Goal: Information Seeking & Learning: Learn about a topic

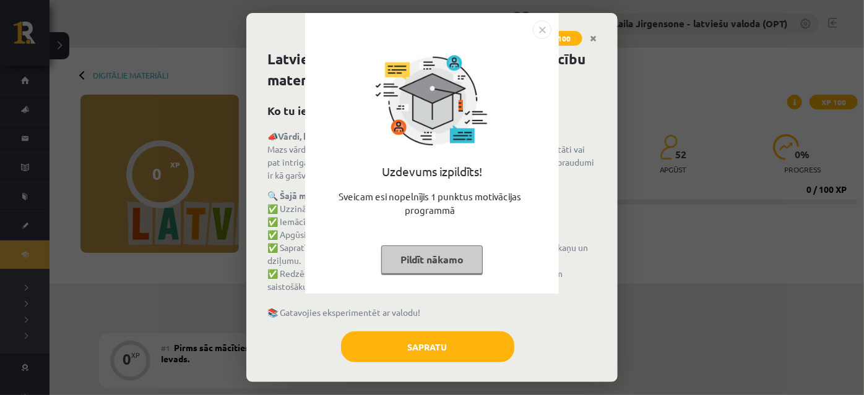
click at [424, 258] on button "Pildīt nākamo" at bounding box center [431, 260] width 101 height 28
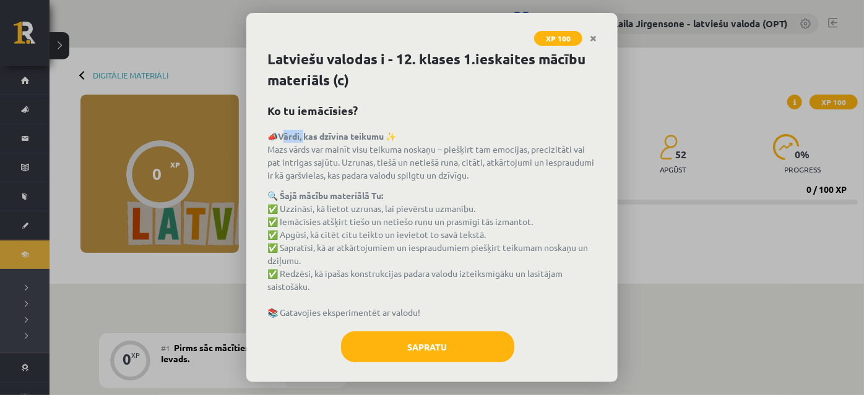
drag, startPoint x: 288, startPoint y: 132, endPoint x: 307, endPoint y: 134, distance: 19.3
click at [307, 134] on strong "Vārdi, kas dzīvina teikumu ✨" at bounding box center [337, 136] width 118 height 11
click at [455, 131] on p "📣 Vārdi, kas dzīvina teikumu ✨ Mazs vārds var mainīt visu teikuma noskaņu – pie…" at bounding box center [431, 156] width 329 height 52
drag, startPoint x: 285, startPoint y: 134, endPoint x: 348, endPoint y: 134, distance: 63.7
click at [348, 134] on strong "Vārdi, kas dzīvina teikumu ✨" at bounding box center [337, 136] width 118 height 11
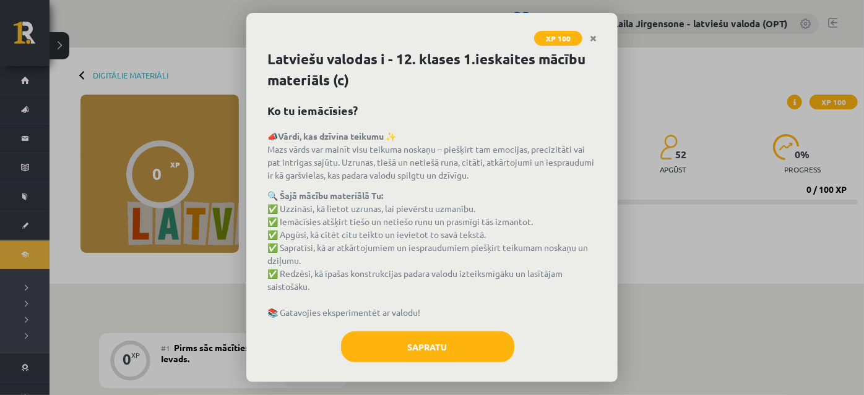
drag, startPoint x: 409, startPoint y: 102, endPoint x: 369, endPoint y: 118, distance: 43.3
click at [407, 102] on h2 "Ko tu iemācīsies?" at bounding box center [431, 110] width 329 height 17
drag, startPoint x: 282, startPoint y: 133, endPoint x: 389, endPoint y: 133, distance: 107.0
click at [389, 133] on strong "Vārdi, kas dzīvina teikumu ✨" at bounding box center [337, 136] width 118 height 11
copy strong "Vārdi, kas dzīvina teikumu"
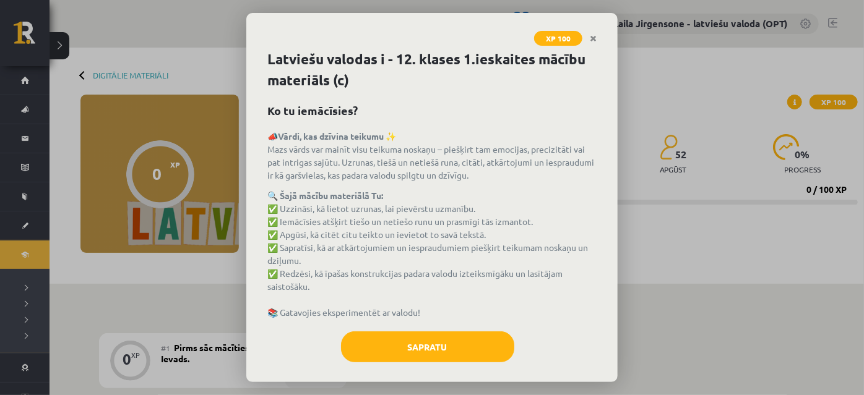
click at [463, 167] on p "📣 Vārdi, kas dzīvina teikumu ✨ Mazs vārds var mainīt visu teikuma noskaņu – pie…" at bounding box center [431, 156] width 329 height 52
drag, startPoint x: 279, startPoint y: 132, endPoint x: 541, endPoint y: 178, distance: 266.3
click at [541, 178] on p "📣 Vārdi, kas dzīvina teikumu ✨ Mazs vārds var mainīt visu teikuma noskaņu – pie…" at bounding box center [431, 156] width 329 height 52
copy p "📣 Vārdi, kas dzīvina teikumu ✨ Mazs vārds var mainīt visu teikuma noskaņu – pie…"
click at [460, 171] on p "📣 Vārdi, kas dzīvina teikumu ✨ Mazs vārds var mainīt visu teikuma noskaņu – pie…" at bounding box center [431, 156] width 329 height 52
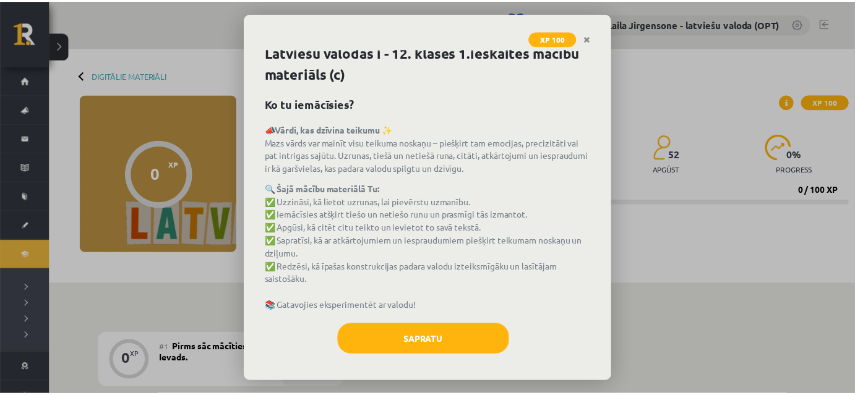
scroll to position [9, 0]
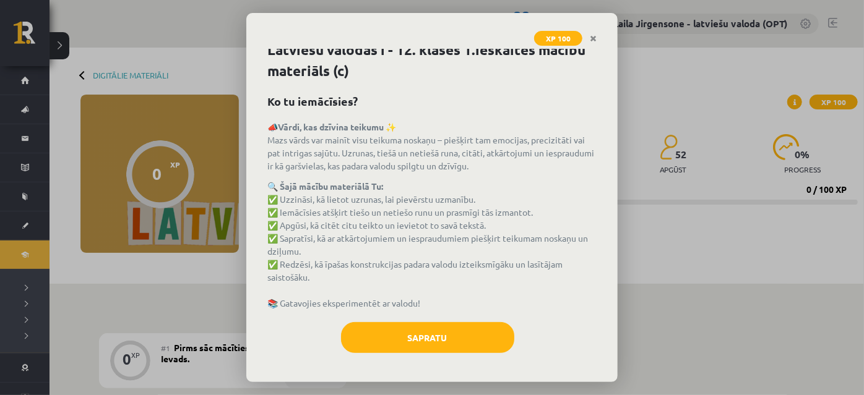
drag, startPoint x: 280, startPoint y: 236, endPoint x: 335, endPoint y: 250, distance: 57.3
click at [335, 250] on p "🔍 Šajā mācību materiālā Tu: ✅ Uzzināsi, kā lietot uzrunas, lai pievērstu uzmanī…" at bounding box center [431, 245] width 329 height 130
click at [359, 272] on p "🔍 Šajā mācību materiālā Tu: ✅ Uzzināsi, kā lietot uzrunas, lai pievērstu uzmanī…" at bounding box center [431, 245] width 329 height 130
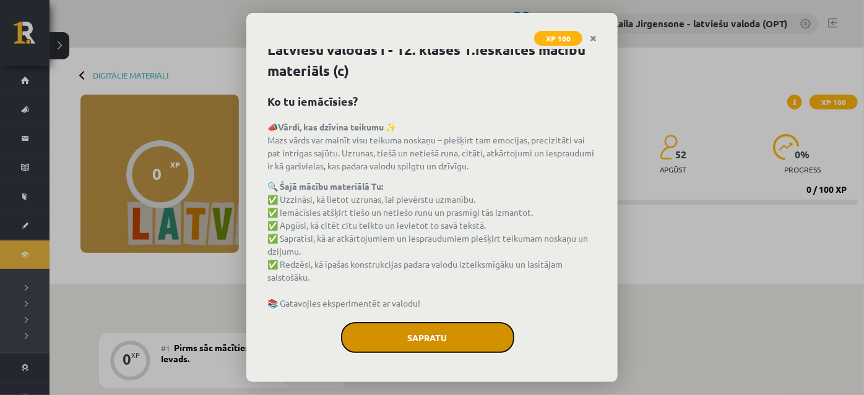
click at [422, 344] on button "Sapratu" at bounding box center [427, 337] width 173 height 31
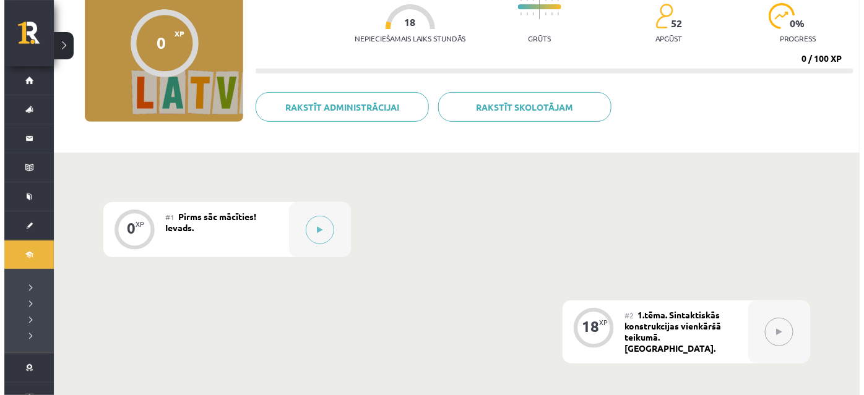
scroll to position [225, 0]
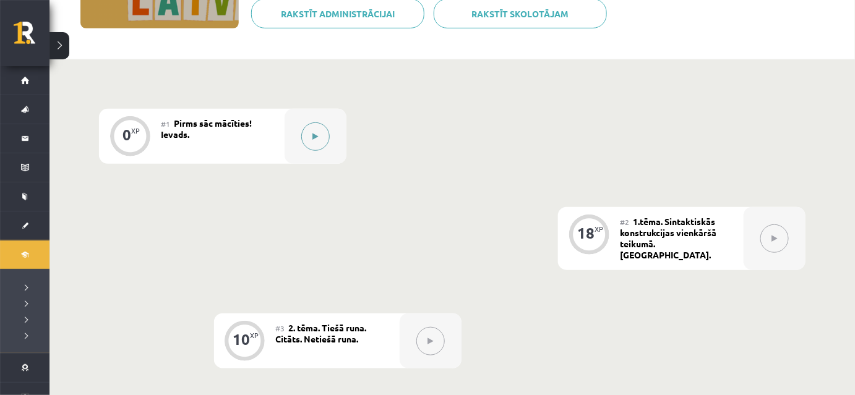
click at [307, 140] on button at bounding box center [315, 136] width 28 height 28
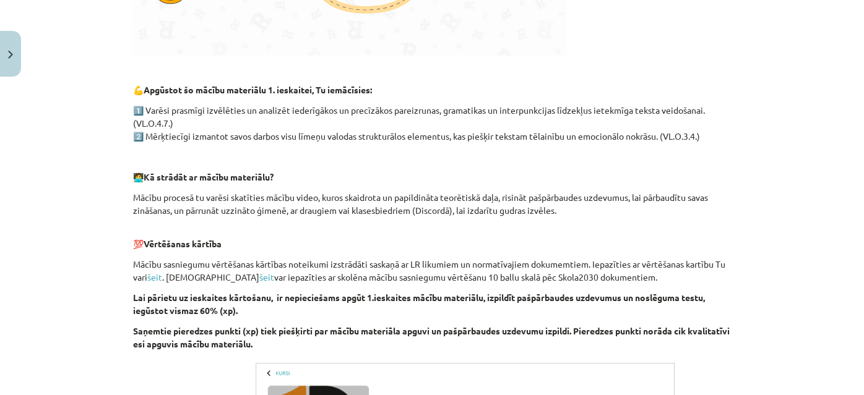
scroll to position [562, 0]
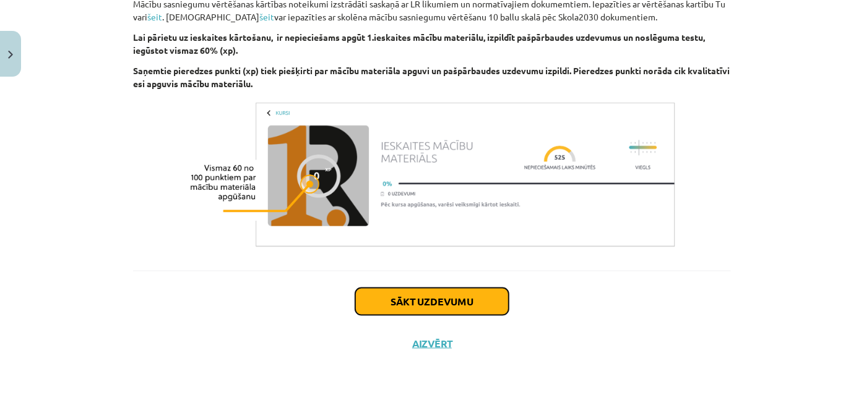
click at [444, 309] on button "Sākt uzdevumu" at bounding box center [431, 301] width 153 height 27
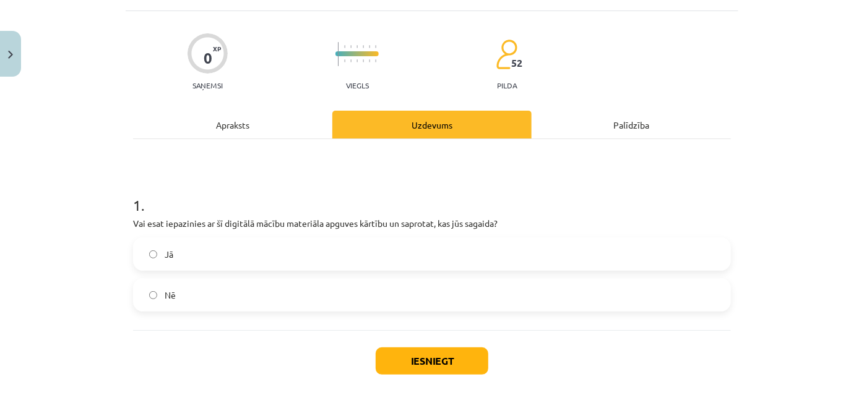
scroll to position [130, 0]
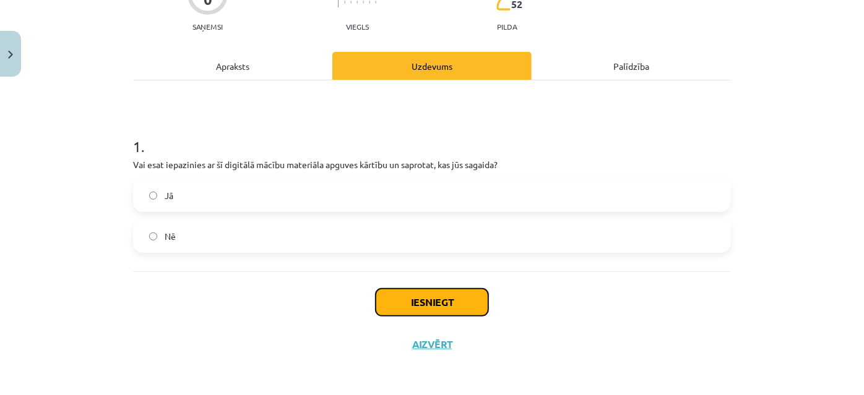
click at [457, 301] on button "Iesniegt" at bounding box center [431, 302] width 113 height 27
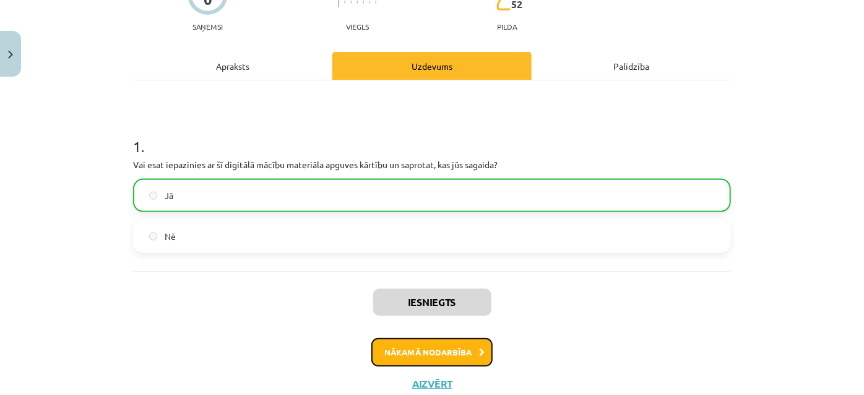
click at [460, 350] on button "Nākamā nodarbība" at bounding box center [431, 352] width 121 height 28
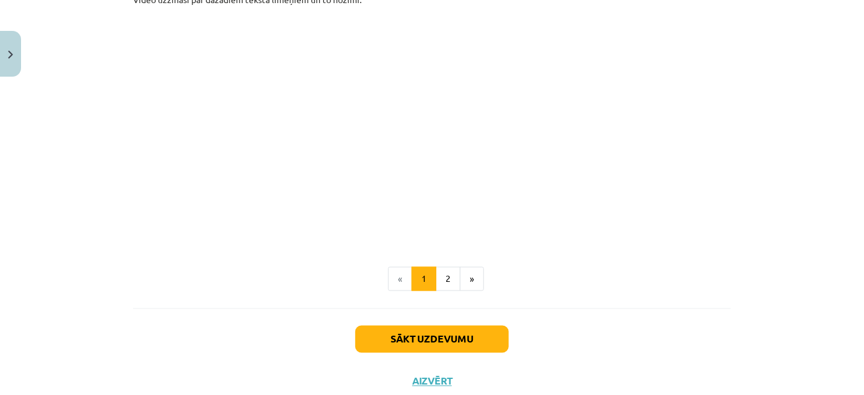
scroll to position [945, 0]
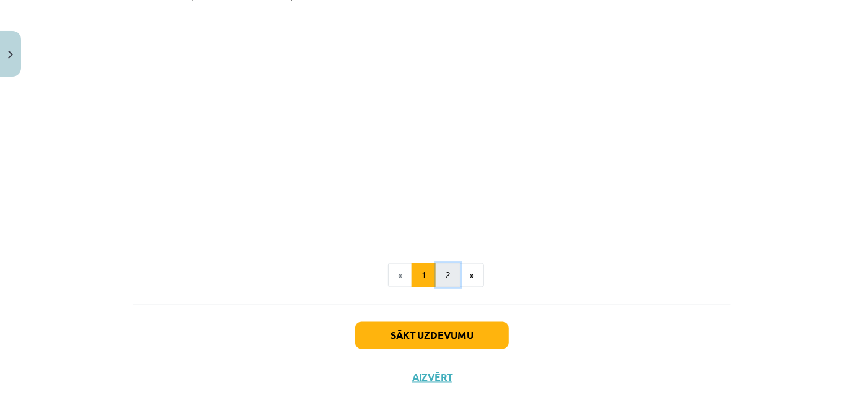
click at [449, 264] on button "2" at bounding box center [447, 276] width 25 height 25
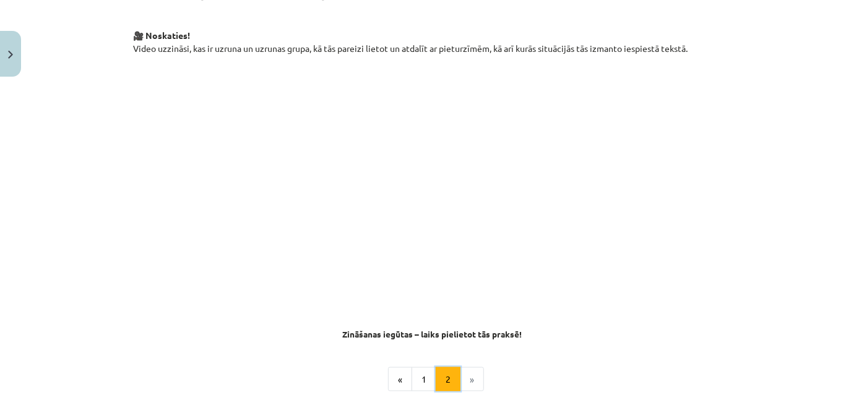
scroll to position [757, 0]
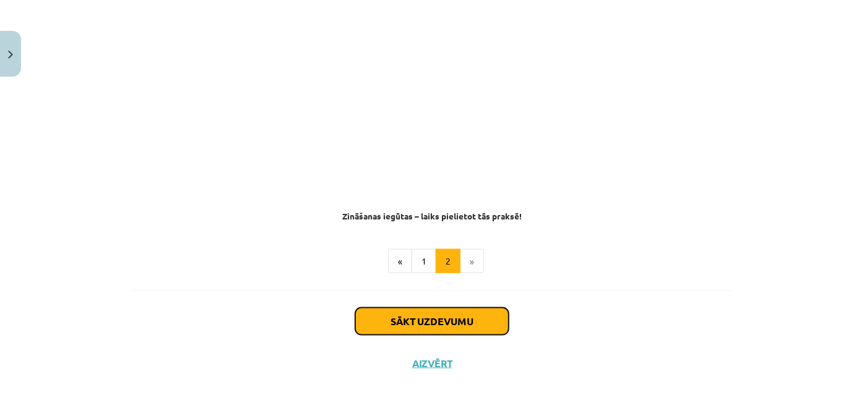
click at [433, 308] on button "Sākt uzdevumu" at bounding box center [431, 321] width 153 height 27
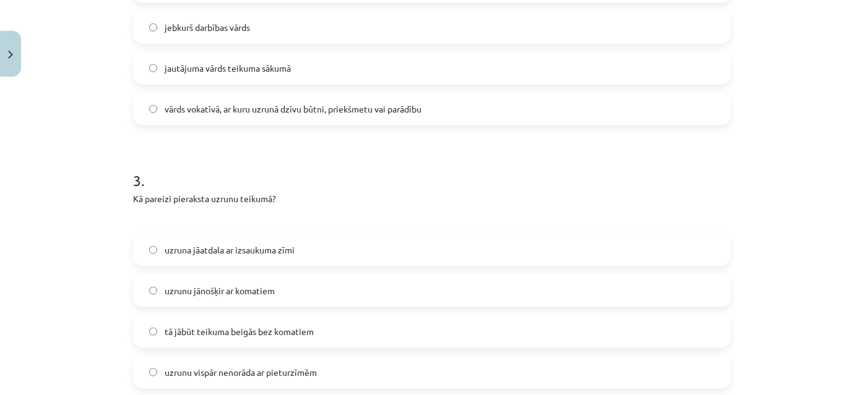
scroll to position [650, 0]
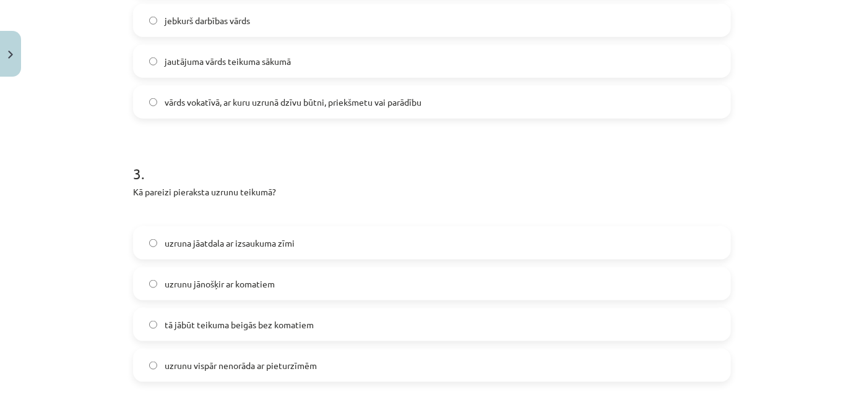
click at [144, 268] on label "uzrunu jānošķir ar komatiem" at bounding box center [431, 283] width 595 height 31
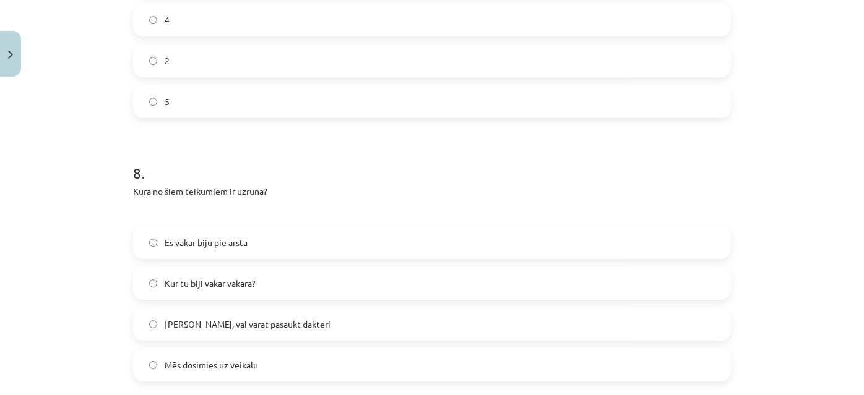
scroll to position [1999, 0]
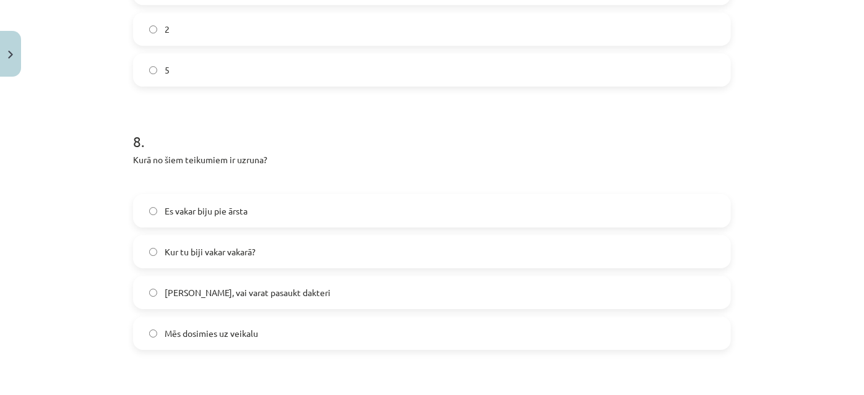
click at [145, 277] on label "Māsiņ, vai varat pasaukt dakteri" at bounding box center [431, 292] width 595 height 31
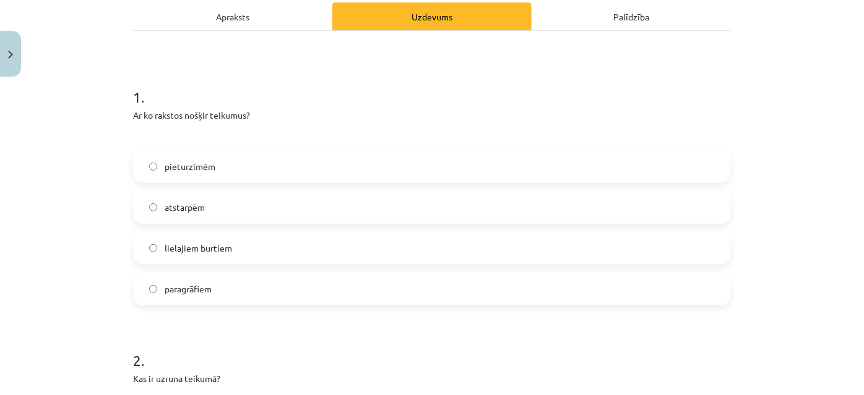
scroll to position [0, 0]
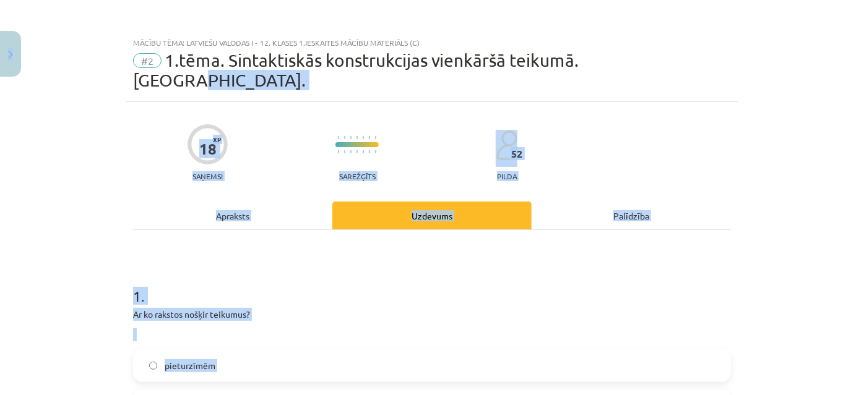
drag, startPoint x: 656, startPoint y: 61, endPoint x: 200, endPoint y: 55, distance: 456.5
click at [3, 54] on div "Mācību tēma: Latviešu valodas i - 12. klases 1.ieskaites mācību materiāls (c) #…" at bounding box center [432, 197] width 864 height 395
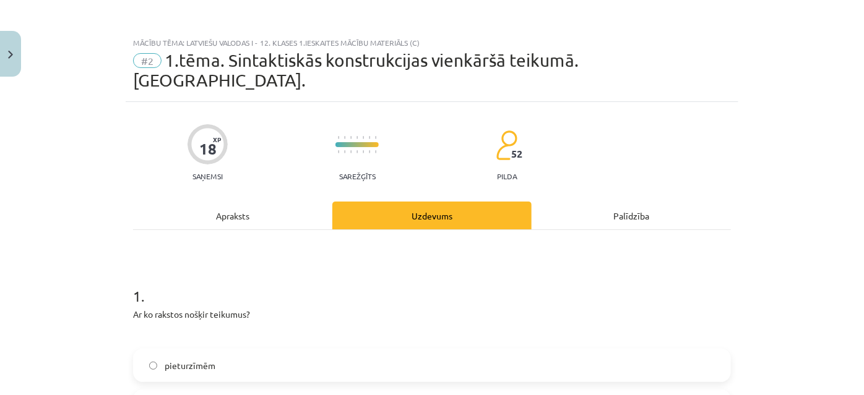
click at [629, 29] on div "Mācību tēma: Latviešu valodas i - 12. klases 1.ieskaites mācību materiāls (c) #…" at bounding box center [432, 197] width 864 height 395
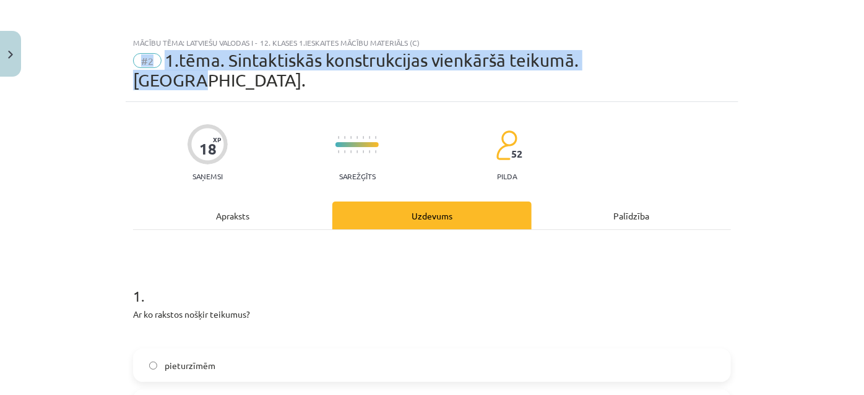
drag, startPoint x: 663, startPoint y: 59, endPoint x: 155, endPoint y: 51, distance: 508.5
click at [133, 56] on div "#2 1.tēma. Sintaktiskās konstrukcijas vienkāršā teikumā. Uzruna." at bounding box center [432, 71] width 598 height 40
copy div "#2 1.tēma. Sintaktiskās konstrukcijas vienkāršā teikumā. Uzruna."
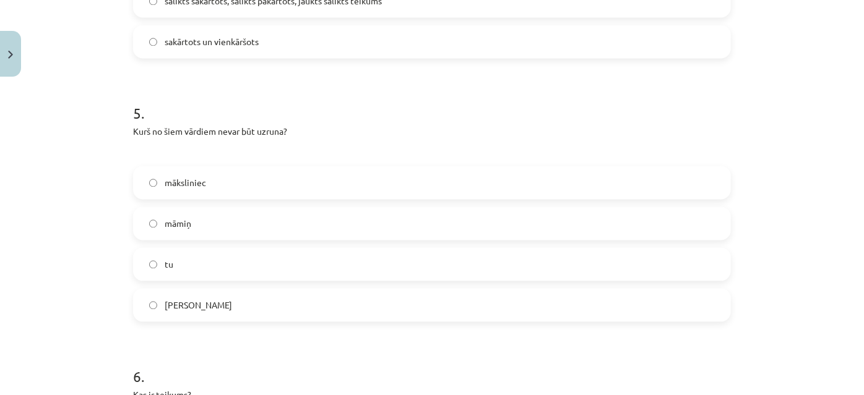
scroll to position [1462, 0]
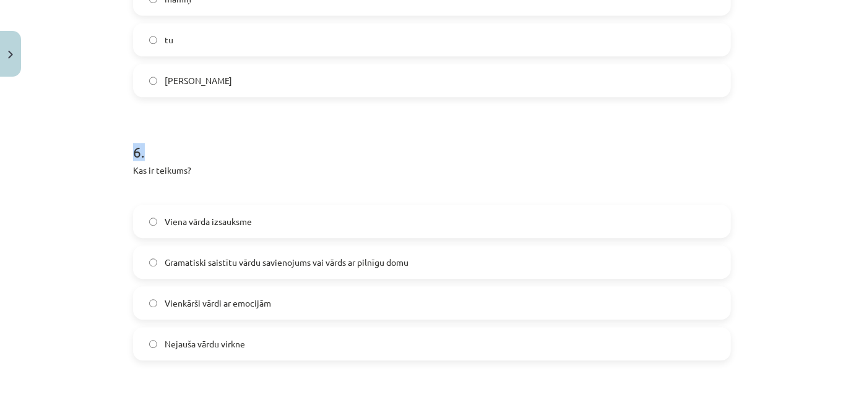
drag, startPoint x: 127, startPoint y: 127, endPoint x: 145, endPoint y: 132, distance: 18.6
click at [397, 140] on div "6 . Kas ir teikums? Viena vārda izsauksme Gramatiski saistītu vārdu savienojums…" at bounding box center [432, 241] width 598 height 239
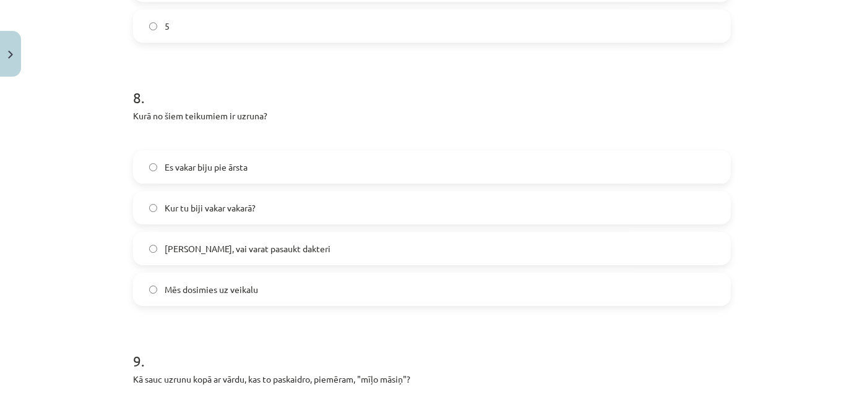
scroll to position [2024, 0]
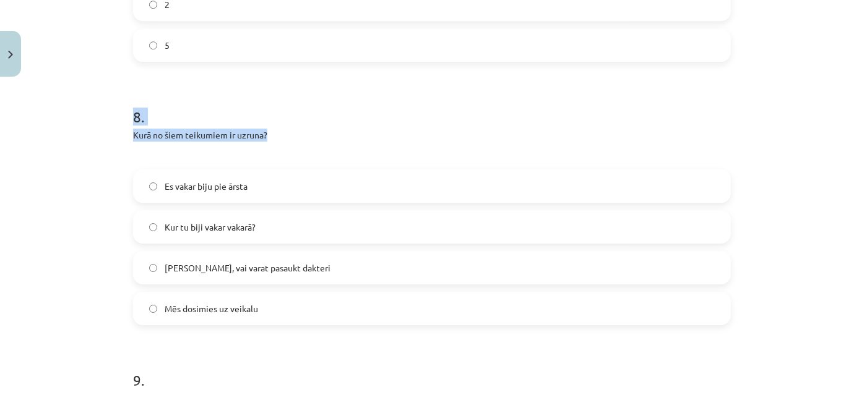
drag, startPoint x: 129, startPoint y: 93, endPoint x: 294, endPoint y: 108, distance: 165.2
click at [294, 108] on div "8 . Kurā no šiem teikumiem ir uzruna? Es vakar biju pie ārsta Kur tu biji vakar…" at bounding box center [432, 206] width 598 height 239
copy div "8 . Kurā no šiem teikumiem ir uzruna?"
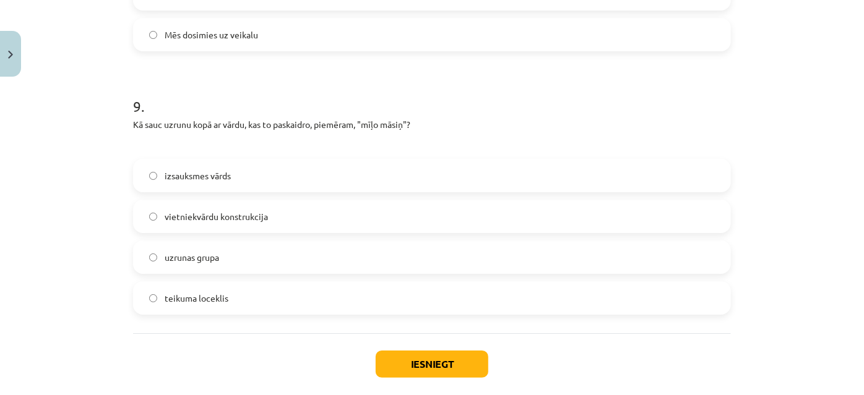
scroll to position [2341, 0]
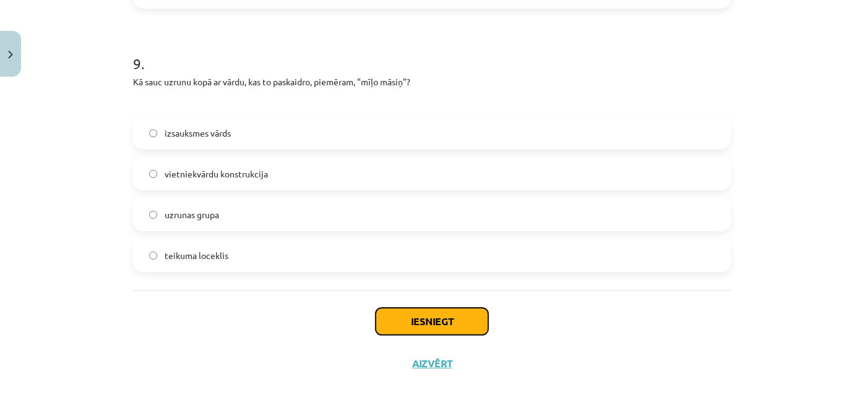
click at [408, 308] on button "Iesniegt" at bounding box center [431, 321] width 113 height 27
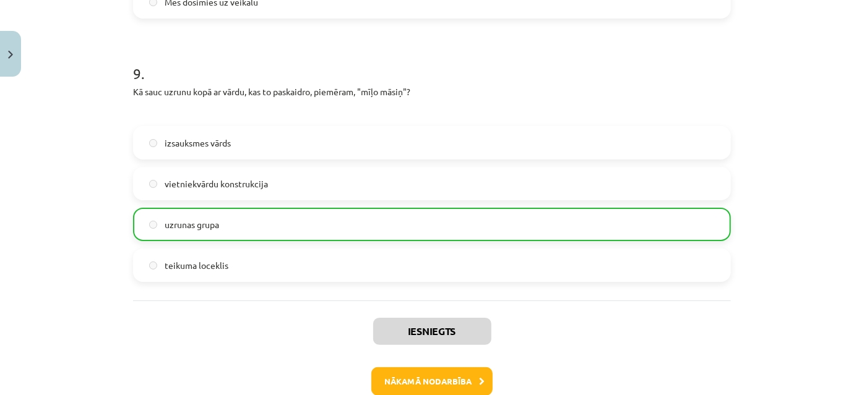
scroll to position [2379, 0]
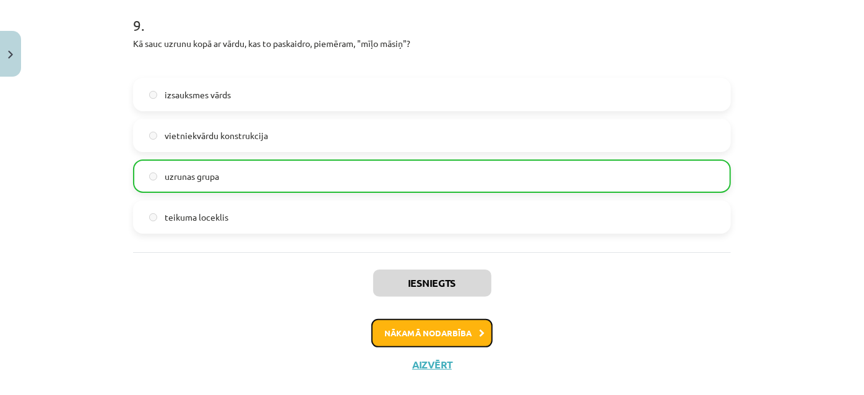
click at [453, 319] on button "Nākamā nodarbība" at bounding box center [431, 333] width 121 height 28
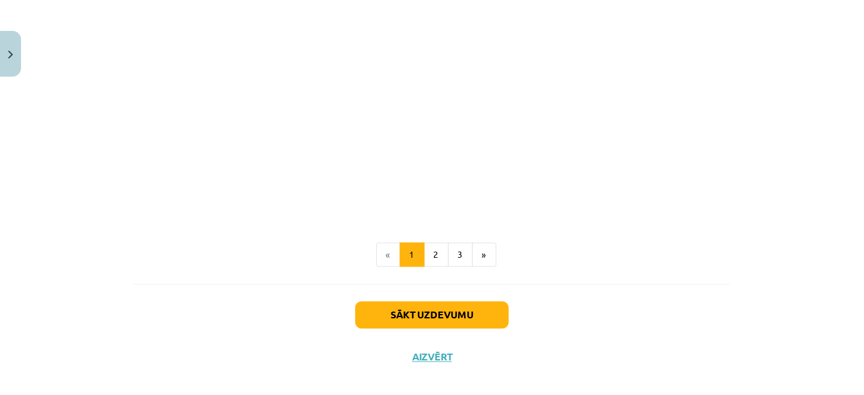
scroll to position [1007, 0]
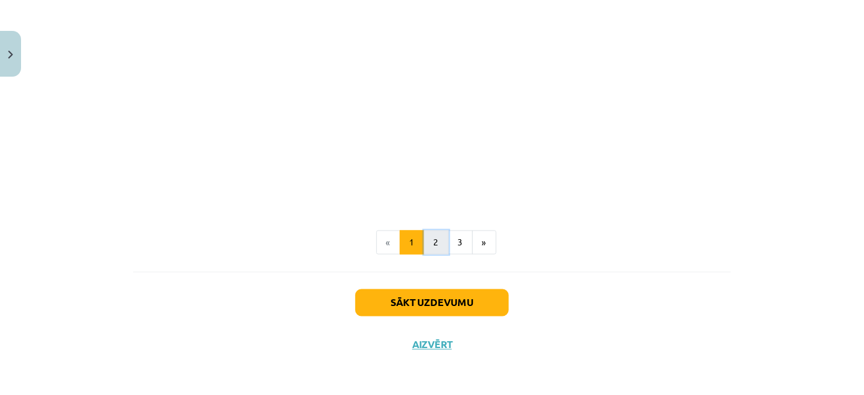
click at [429, 241] on button "2" at bounding box center [436, 243] width 25 height 25
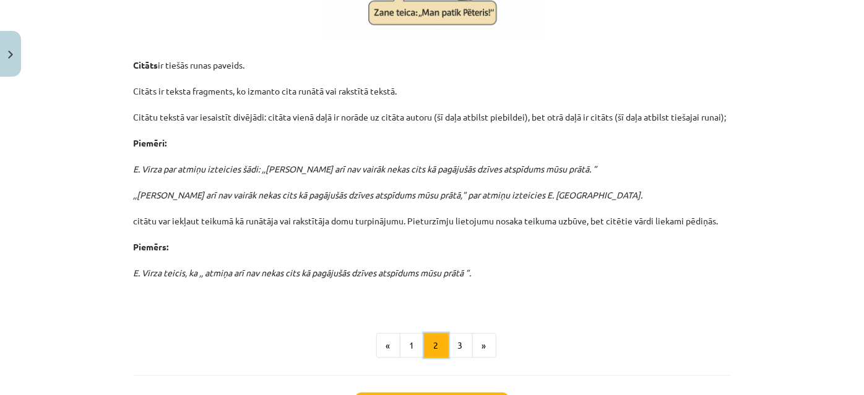
scroll to position [446, 0]
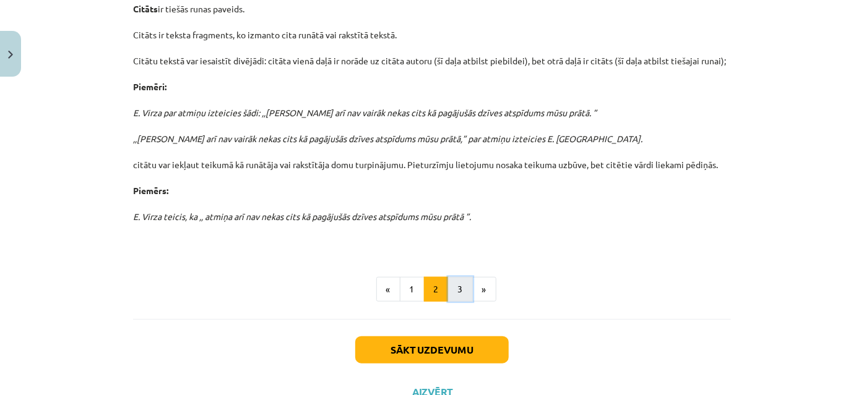
click at [458, 289] on button "3" at bounding box center [460, 289] width 25 height 25
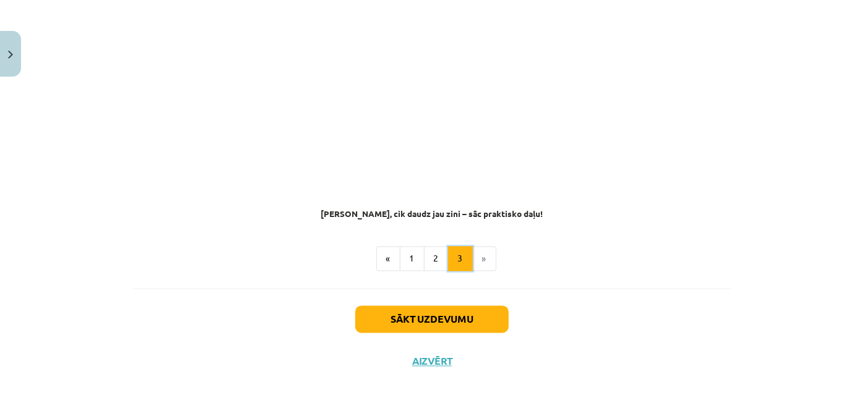
scroll to position [1037, 0]
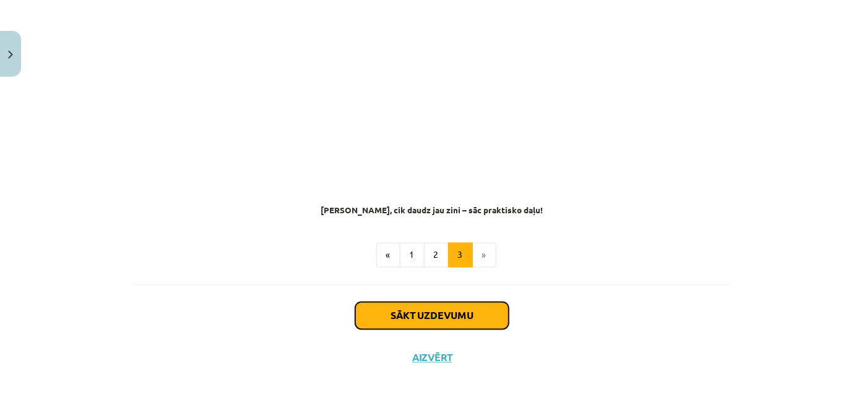
click at [434, 302] on button "Sākt uzdevumu" at bounding box center [431, 315] width 153 height 27
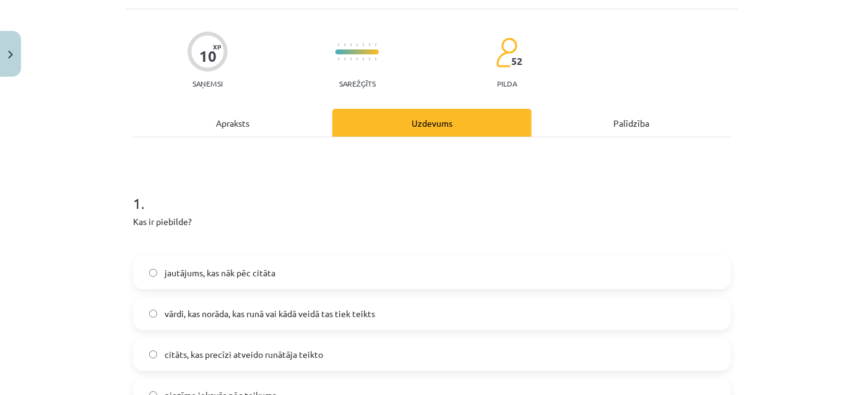
scroll to position [0, 0]
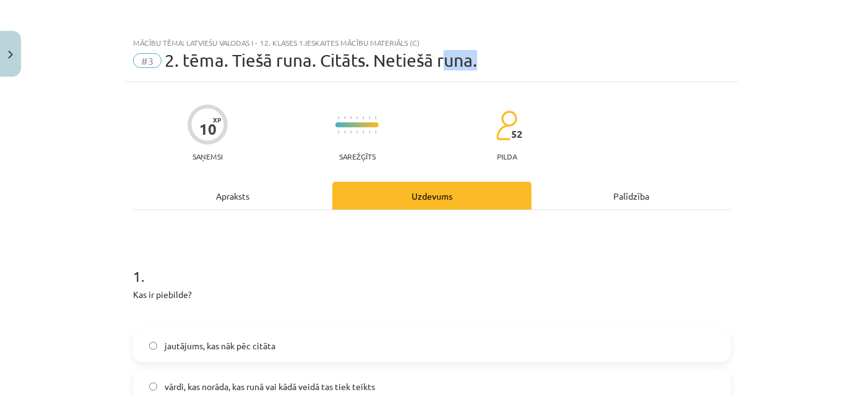
click at [408, 52] on span "2. tēma. Tiešā runa. Citāts. Netiešā runa." at bounding box center [321, 60] width 312 height 20
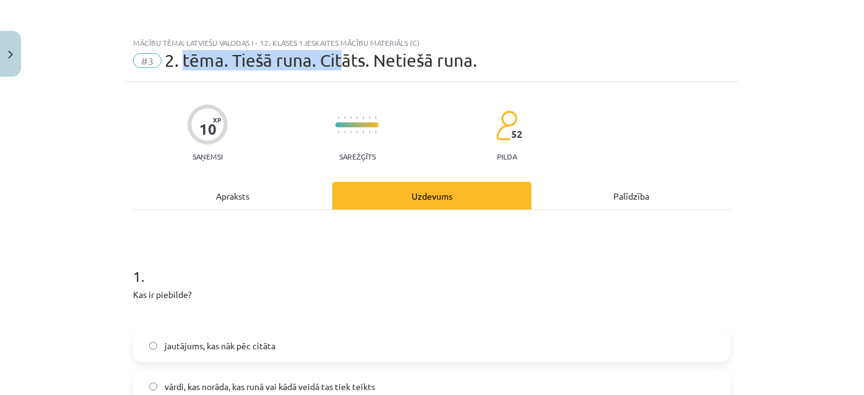
click at [166, 49] on div "Mācību tēma: Latviešu valodas i - 12. klases 1.ieskaites mācību materiāls (c) #…" at bounding box center [432, 56] width 612 height 51
drag, startPoint x: 106, startPoint y: 48, endPoint x: 409, endPoint y: 50, distance: 303.7
click at [146, 59] on div "Mācību tēma: Latviešu valodas i - 12. klases 1.ieskaites mācību materiāls (c) #…" at bounding box center [432, 197] width 864 height 395
click at [521, 54] on div "#3 2. tēma. Tiešā runa. Citāts. Netiešā runa." at bounding box center [432, 61] width 598 height 20
drag, startPoint x: 467, startPoint y: 64, endPoint x: 129, endPoint y: 53, distance: 338.5
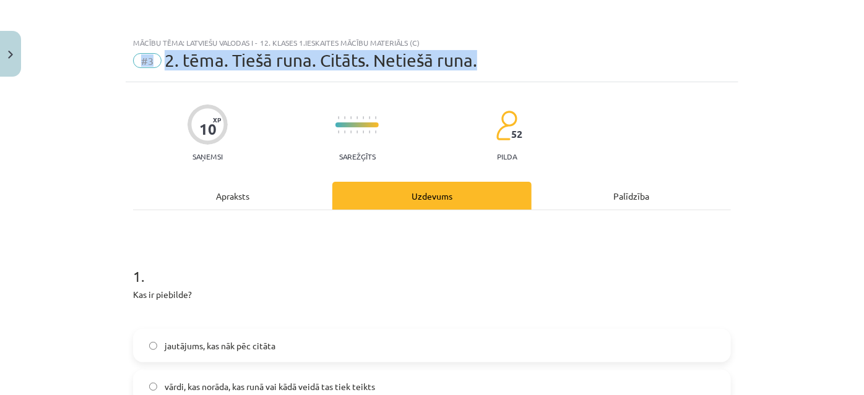
click at [133, 53] on div "#3 2. tēma. Tiešā runa. Citāts. Netiešā runa." at bounding box center [432, 61] width 598 height 20
copy div "#3 2. tēma. Tiešā runa. Citāts. Netiešā runa."
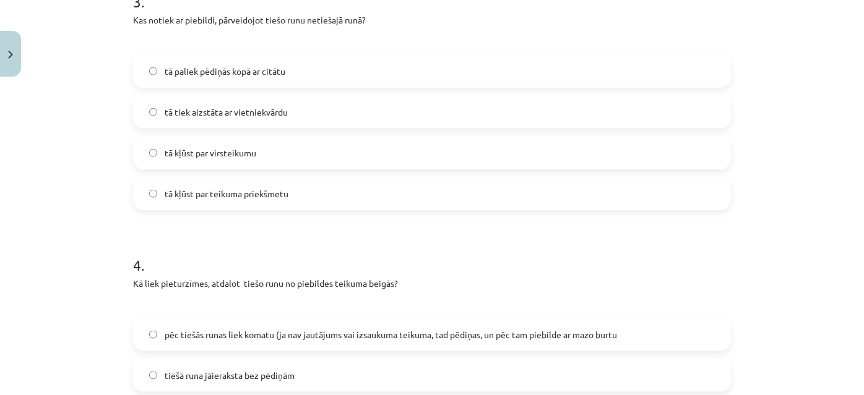
scroll to position [956, 0]
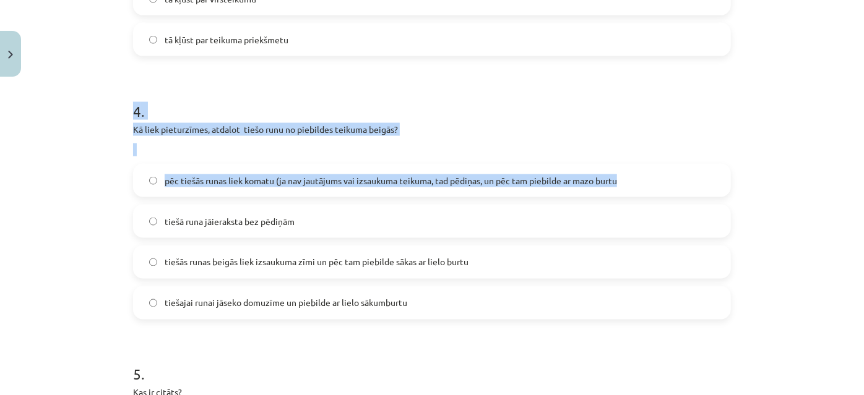
drag, startPoint x: 132, startPoint y: 103, endPoint x: 624, endPoint y: 185, distance: 498.5
click at [624, 185] on div "Mācību tēma: Latviešu valodas i - 12. klases 1.ieskaites mācību materiāls (c) #…" at bounding box center [432, 197] width 864 height 395
copy div "4 . Kā liek pieturzīmes, atdalot tiešo runu no piebildes teikuma beigās? pēc ti…"
click at [491, 91] on h1 "4 ." at bounding box center [432, 100] width 598 height 38
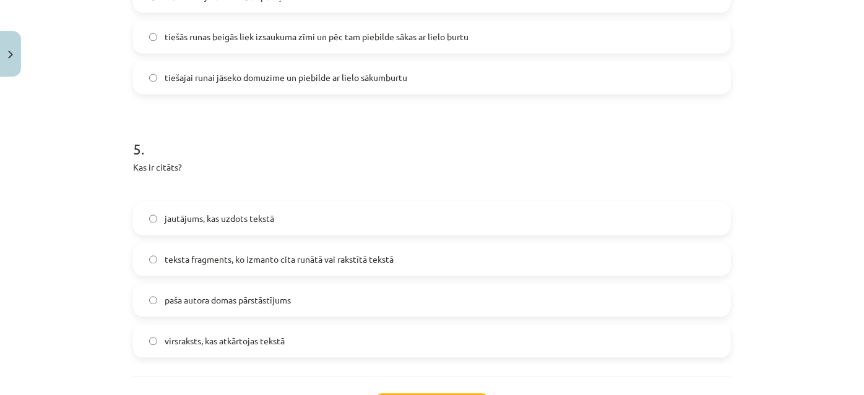
scroll to position [1287, 0]
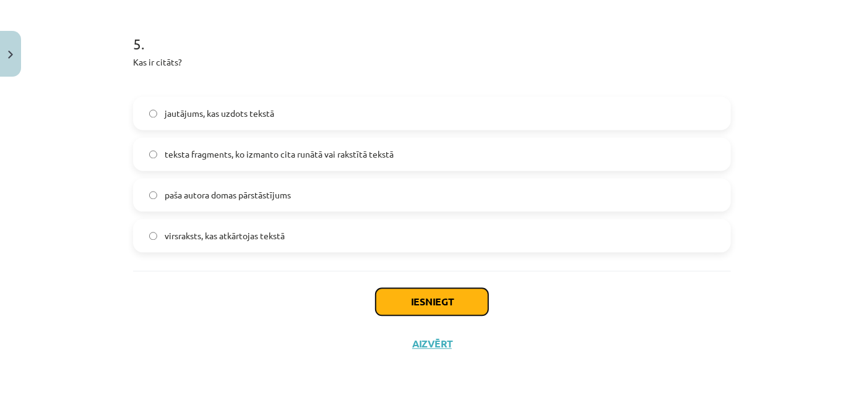
click at [414, 302] on button "Iesniegt" at bounding box center [431, 301] width 113 height 27
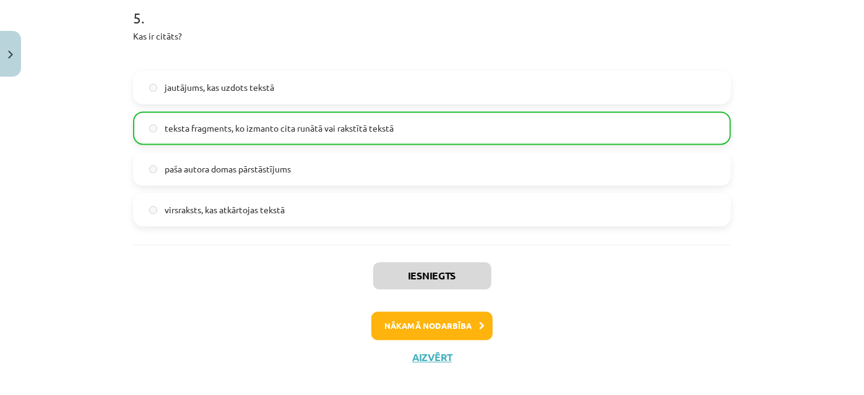
scroll to position [1325, 0]
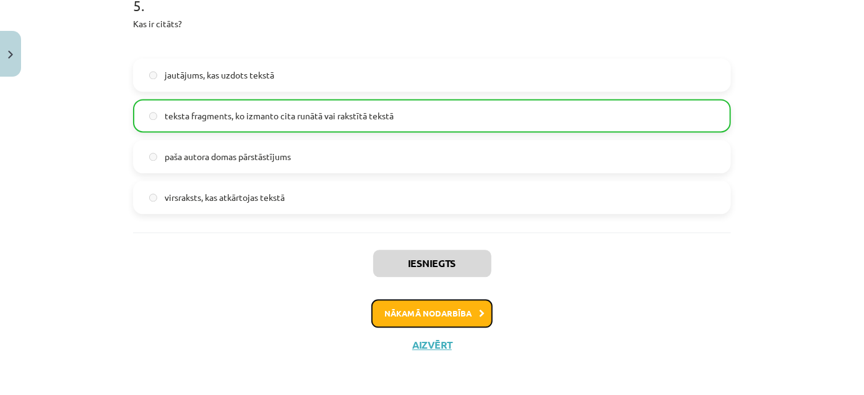
click at [466, 311] on button "Nākamā nodarbība" at bounding box center [431, 313] width 121 height 28
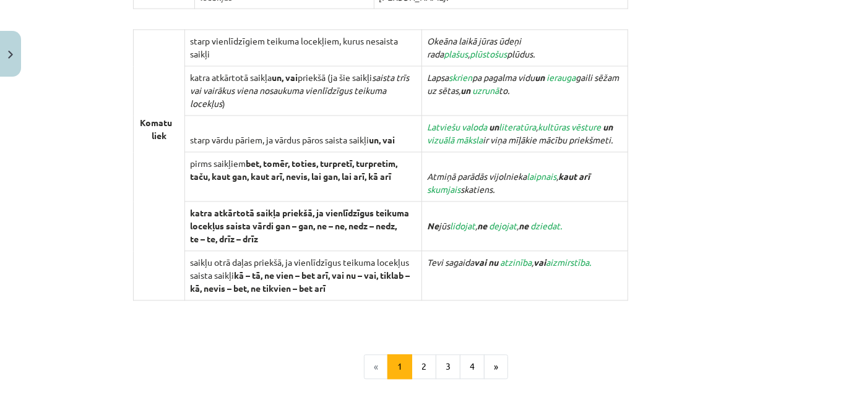
scroll to position [1310, 0]
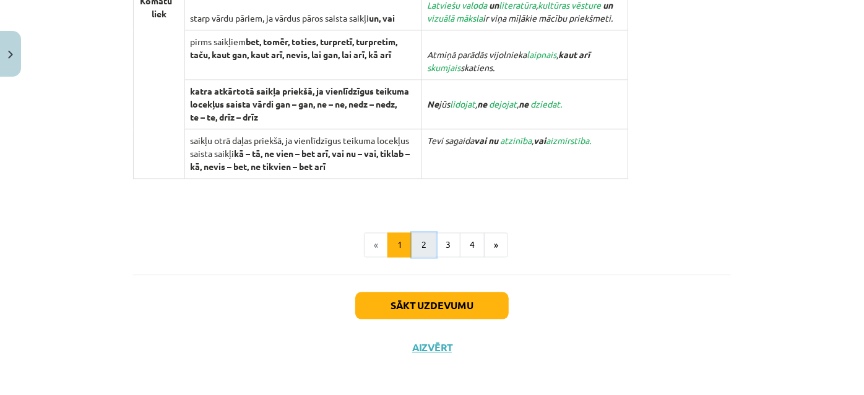
click at [419, 242] on button "2" at bounding box center [423, 245] width 25 height 25
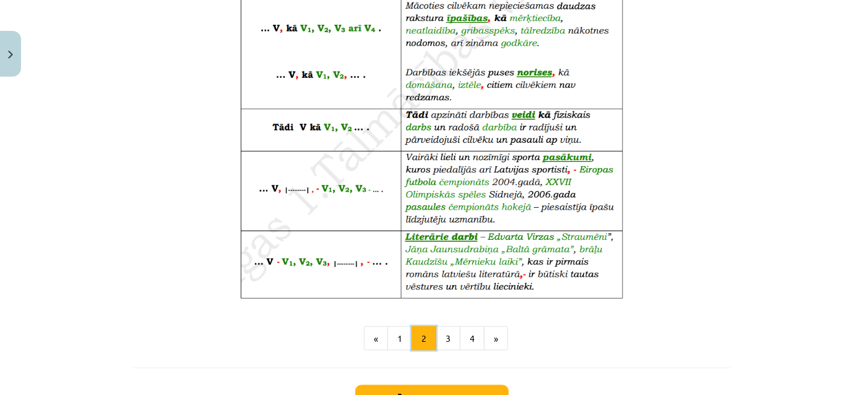
scroll to position [824, 0]
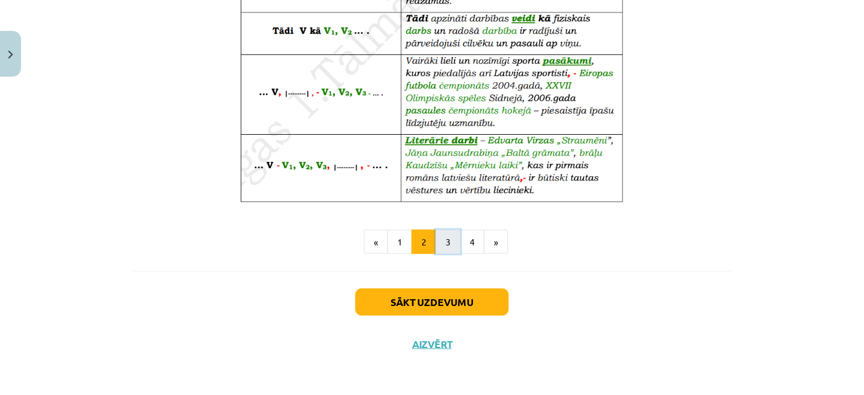
click at [444, 245] on button "3" at bounding box center [447, 242] width 25 height 25
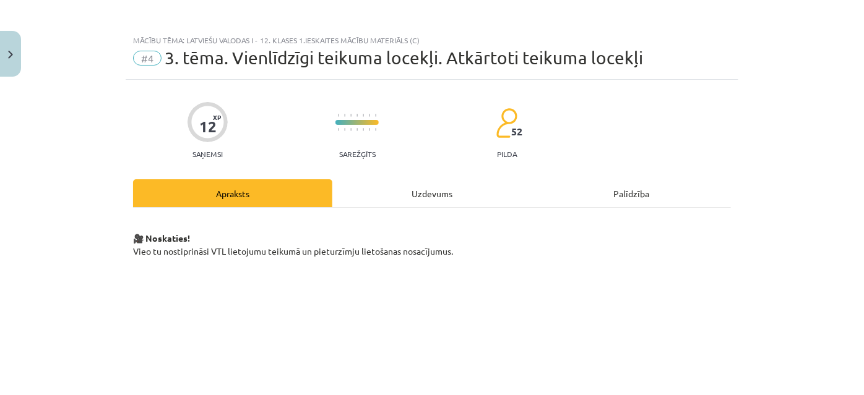
scroll to position [0, 0]
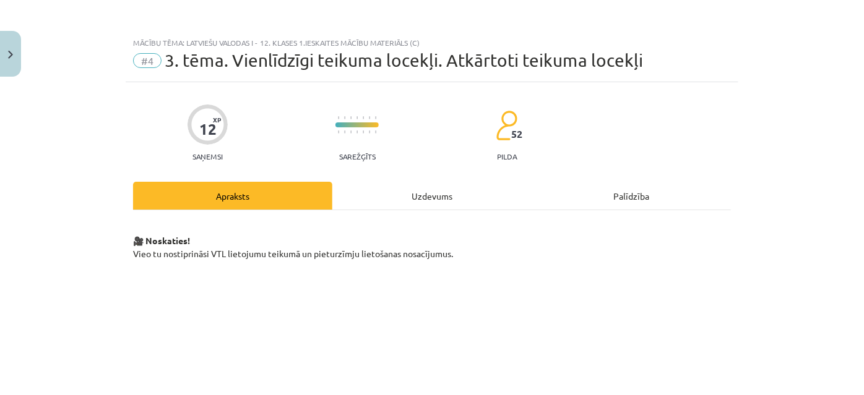
click at [165, 57] on span "3. tēma. Vienlīdzīgi teikuma locekļi. Atkārtoti teikuma locekļi" at bounding box center [404, 60] width 478 height 20
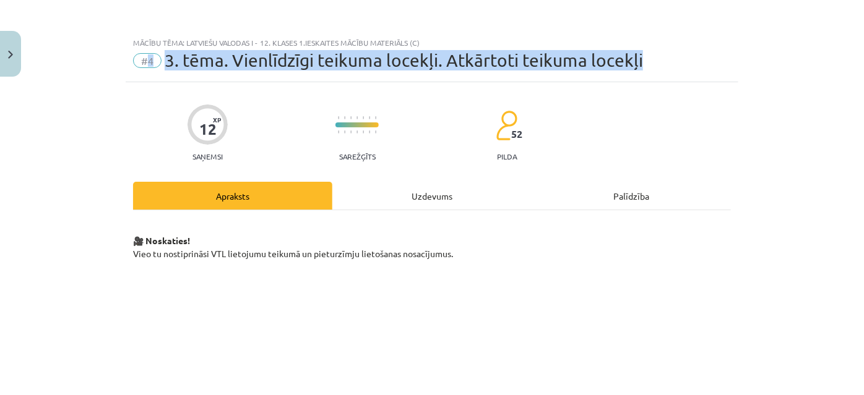
drag, startPoint x: 161, startPoint y: 57, endPoint x: 639, endPoint y: 57, distance: 478.2
click at [639, 57] on div "#4 3. tēma. Vienlīdzīgi teikuma locekļi. Atkārtoti teikuma locekļi" at bounding box center [432, 61] width 598 height 20
copy div "4 3. tēma. Vienlīdzīgi teikuma locekļi. Atkārtoti teikuma locekļi"
drag, startPoint x: 129, startPoint y: 252, endPoint x: 464, endPoint y: 252, distance: 334.6
click at [464, 252] on p "🎥 Noskaties! Vieo tu nostiprināsi VTL lietojumu teikumā un pieturzīmju lietošan…" at bounding box center [432, 247] width 598 height 52
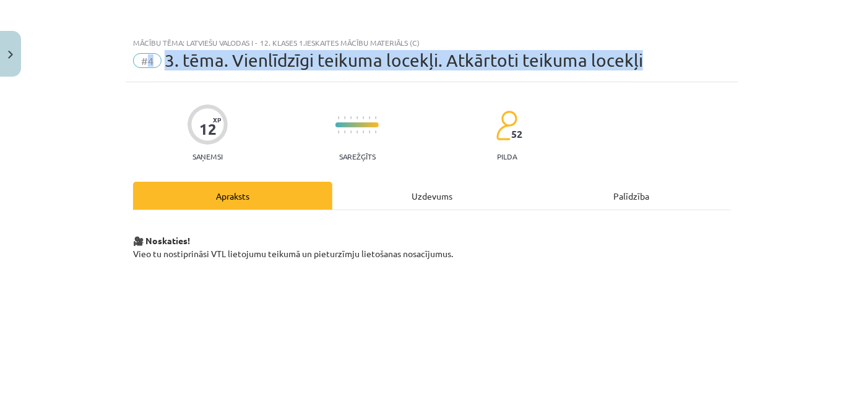
copy p "Vieo tu nostiprināsi VTL lietojumu teikumā un pieturzīmju lietošanas nosacījumu…"
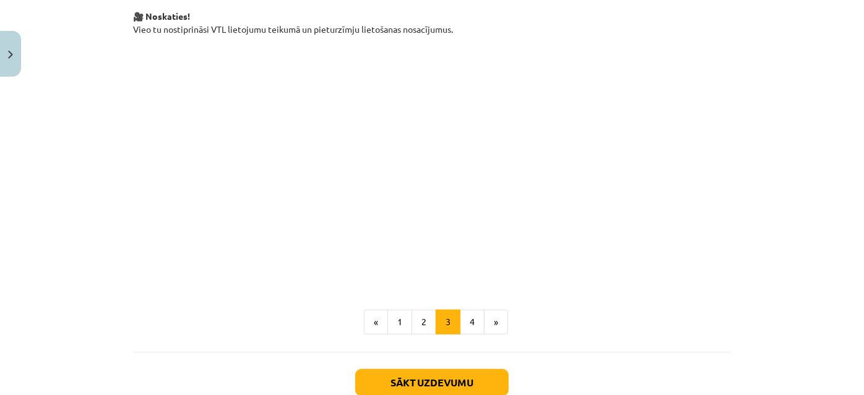
scroll to position [305, 0]
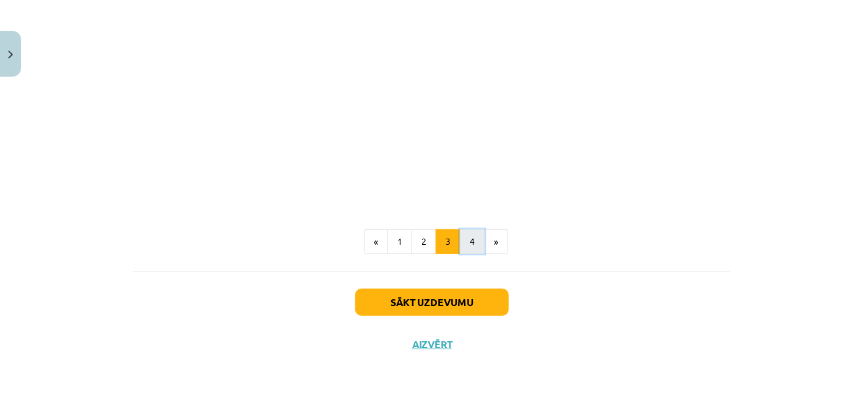
click at [466, 246] on button "4" at bounding box center [472, 241] width 25 height 25
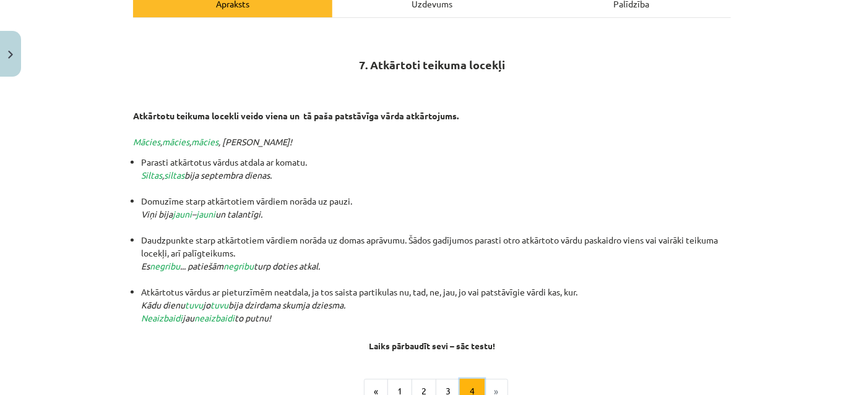
scroll to position [165, 0]
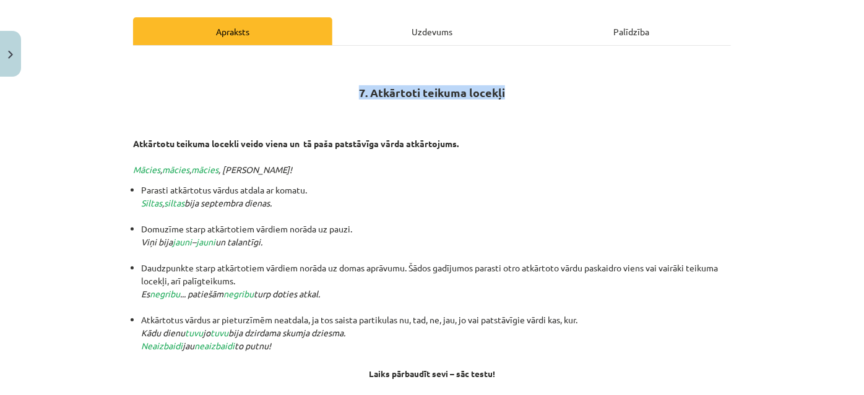
drag, startPoint x: 424, startPoint y: 88, endPoint x: 544, endPoint y: 90, distance: 120.0
click at [544, 90] on h2 "7. Atkārtoti teikuma locekļi" at bounding box center [432, 78] width 598 height 43
drag, startPoint x: 473, startPoint y: 84, endPoint x: 362, endPoint y: 96, distance: 110.9
click at [389, 100] on div "7. Atkārtoti teikuma locekļi Atkārtotu teikuma locekli veido viena un tā paša p…" at bounding box center [432, 218] width 598 height 322
drag, startPoint x: 349, startPoint y: 87, endPoint x: 480, endPoint y: 95, distance: 131.4
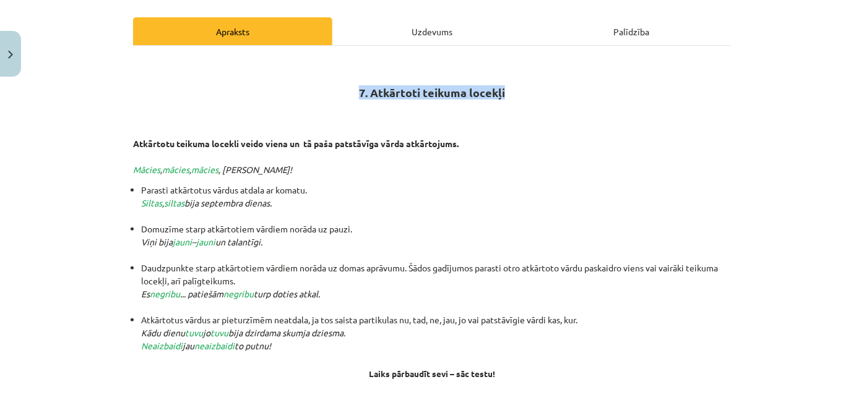
click at [545, 93] on h2 "7. Atkārtoti teikuma locekļi" at bounding box center [432, 78] width 598 height 43
copy strong "7. Atkārtoti teikuma locekļi"
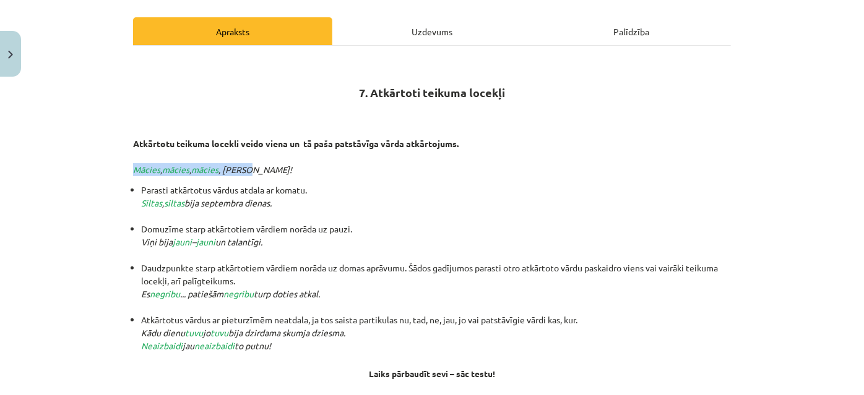
drag, startPoint x: 131, startPoint y: 164, endPoint x: 255, endPoint y: 165, distance: 125.0
click at [255, 165] on p "Atkārtotu teikuma locekli veido viena un tā paša patstāvīga vārda atkārtojums. …" at bounding box center [432, 150] width 598 height 52
copy em "Mācies , mācies , mācies , Artur!"
click at [392, 187] on li "Parasti atkārtotus vārdus atdala ar komatu. Siltas , siltas bija septembra dien…" at bounding box center [435, 203] width 589 height 39
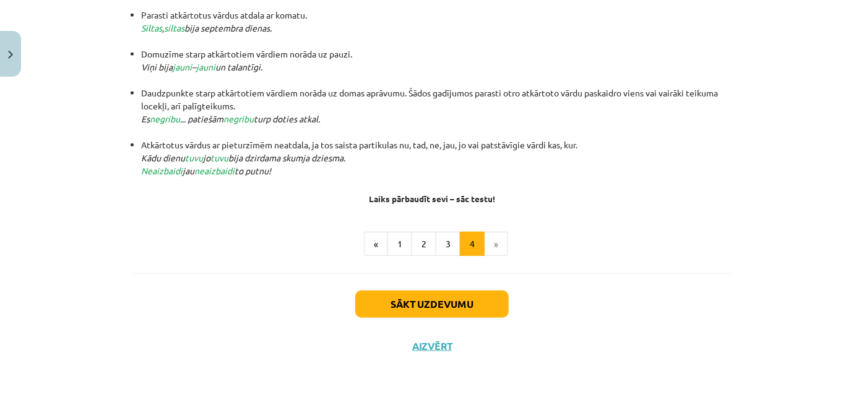
scroll to position [341, 0]
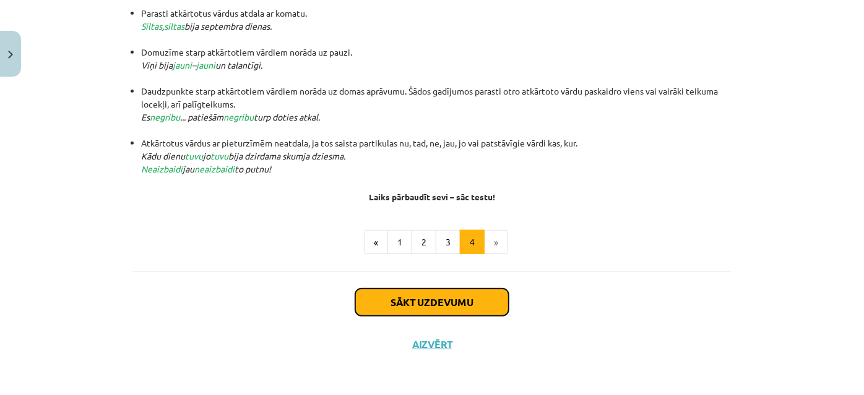
click at [440, 302] on button "Sākt uzdevumu" at bounding box center [431, 302] width 153 height 27
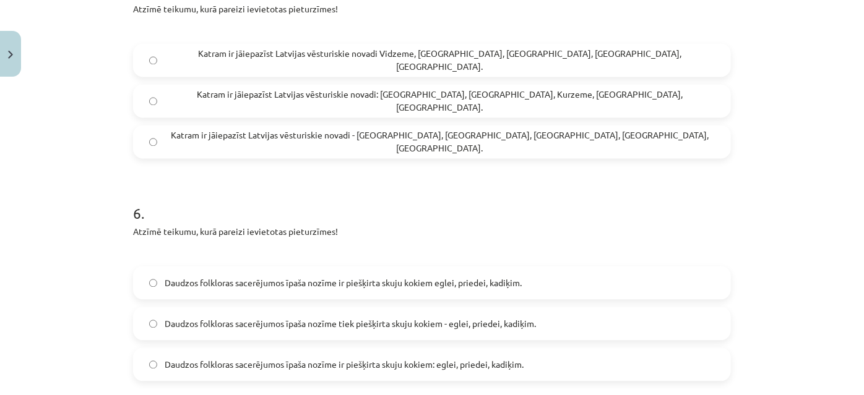
scroll to position [1324, 0]
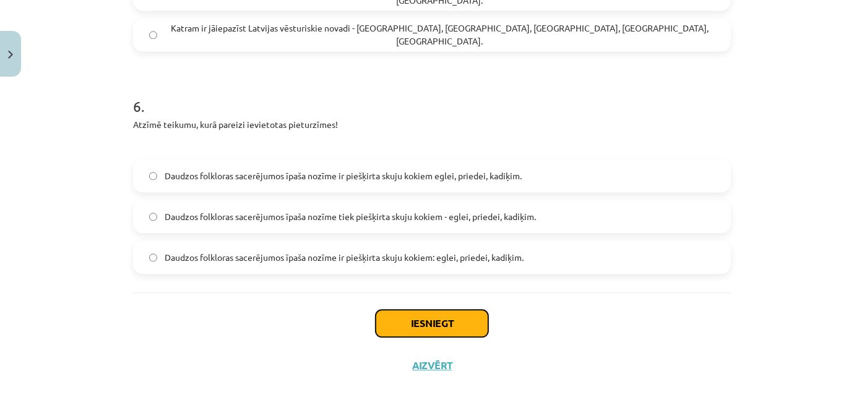
click at [443, 327] on button "Iesniegt" at bounding box center [431, 323] width 113 height 27
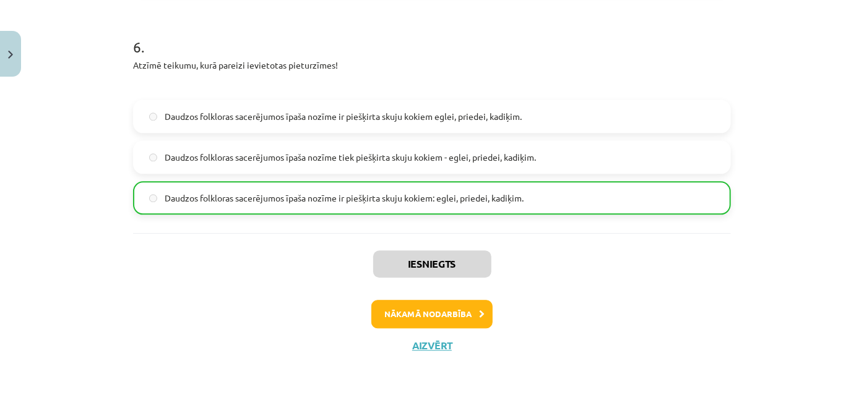
scroll to position [1384, 0]
click at [452, 320] on button "Nākamā nodarbība" at bounding box center [431, 313] width 121 height 28
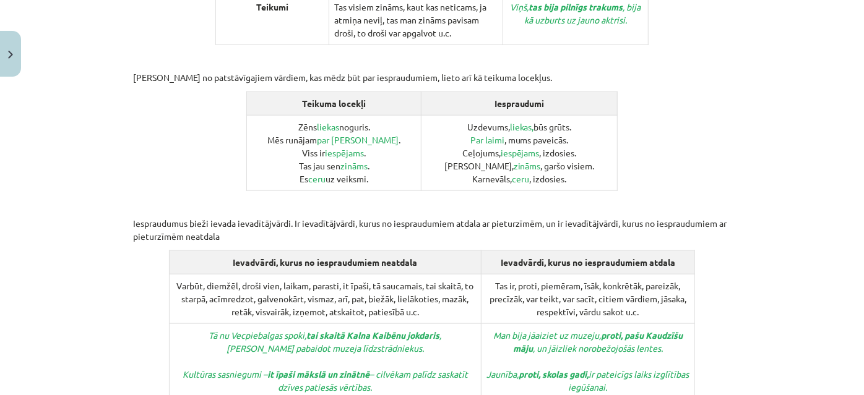
scroll to position [537, 0]
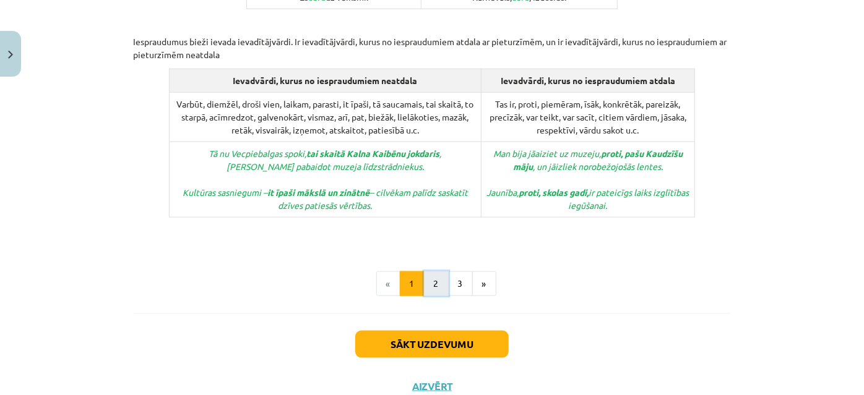
click at [433, 272] on button "2" at bounding box center [436, 284] width 25 height 25
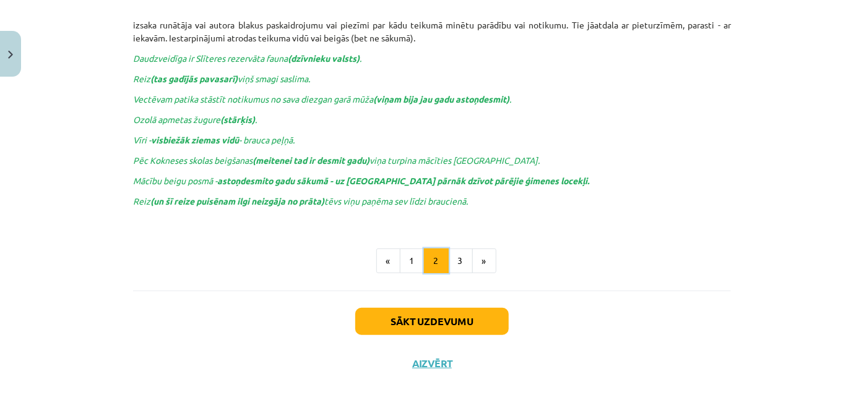
scroll to position [307, 0]
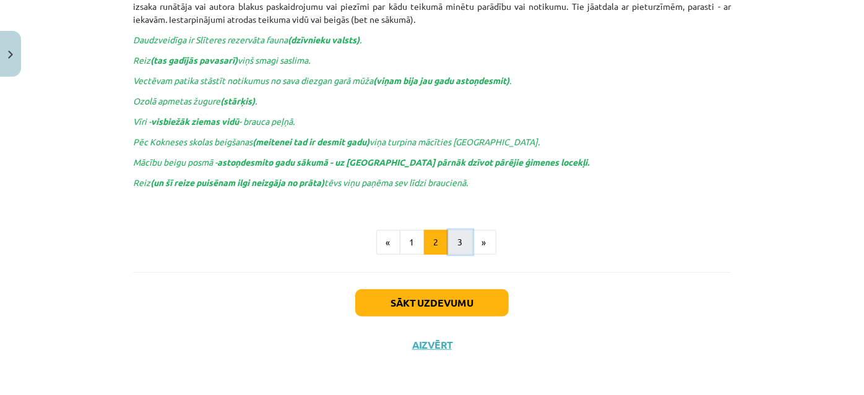
click at [457, 244] on button "3" at bounding box center [460, 242] width 25 height 25
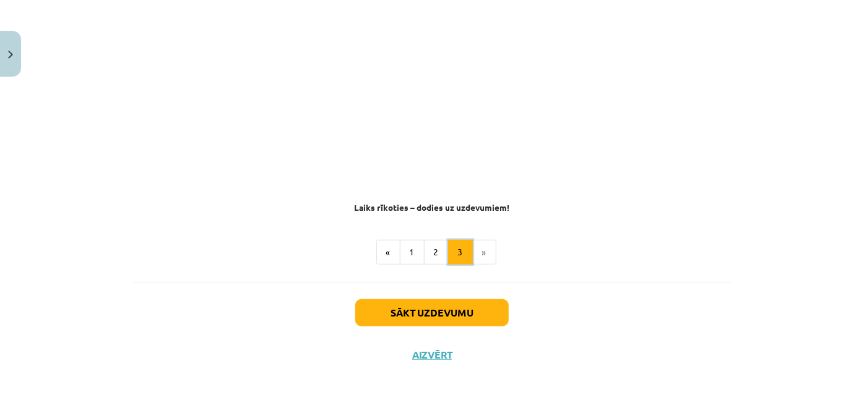
scroll to position [333, 0]
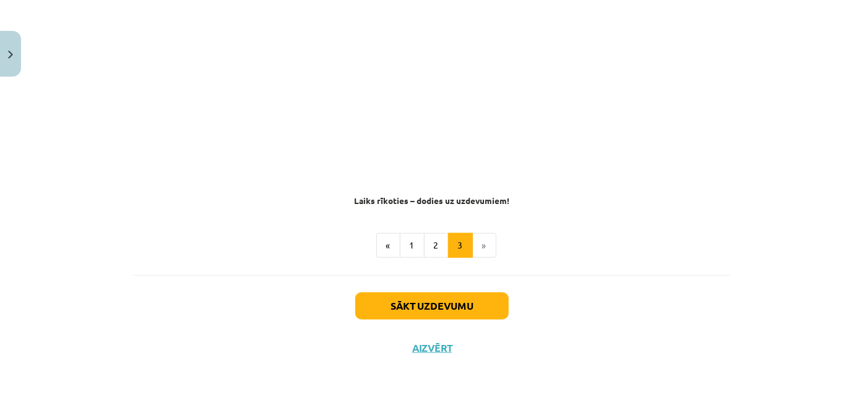
click at [475, 248] on li "»" at bounding box center [485, 245] width 24 height 25
click at [444, 310] on button "Sākt uzdevumu" at bounding box center [431, 306] width 153 height 27
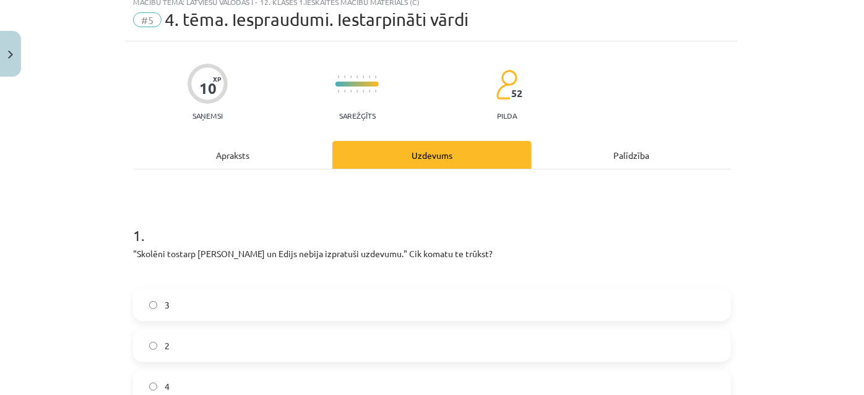
scroll to position [0, 0]
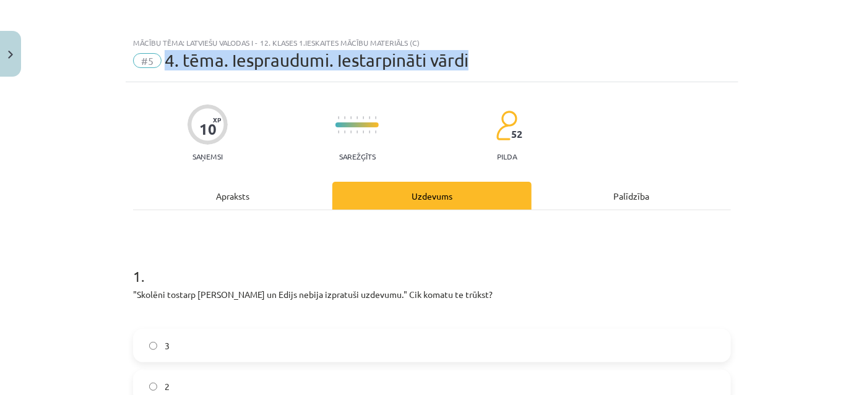
drag, startPoint x: 482, startPoint y: 67, endPoint x: 161, endPoint y: 64, distance: 320.4
click at [161, 64] on div "#5 4. tēma. Iespraudumi. Iestarpināti vārdi" at bounding box center [432, 61] width 598 height 20
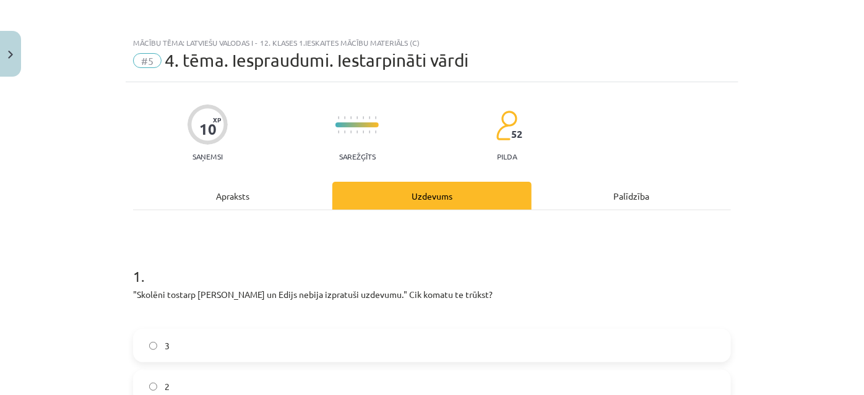
click at [548, 44] on div "Mācību tēma: Latviešu valodas i - 12. klases 1.ieskaites mācību materiāls (c)" at bounding box center [432, 42] width 598 height 9
click at [505, 64] on div "#5 4. tēma. Iespraudumi. Iestarpināti vārdi" at bounding box center [432, 61] width 598 height 20
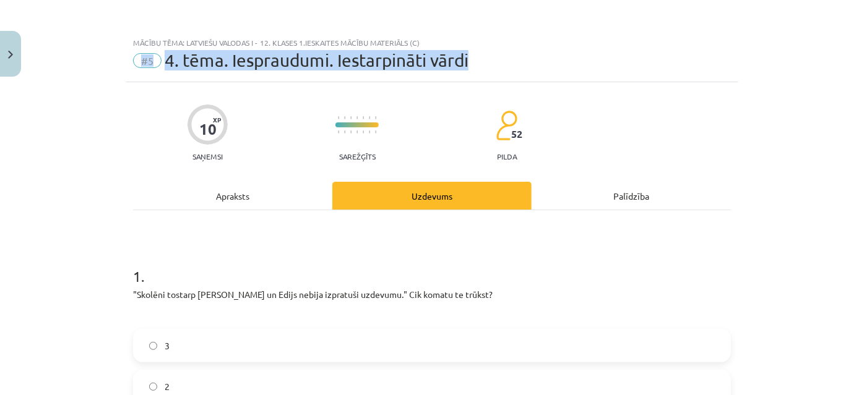
drag, startPoint x: 380, startPoint y: 57, endPoint x: 104, endPoint y: 58, distance: 275.9
click at [104, 58] on div "Mācību tēma: Latviešu valodas i - 12. klases 1.ieskaites mācību materiāls (c) #…" at bounding box center [432, 197] width 864 height 395
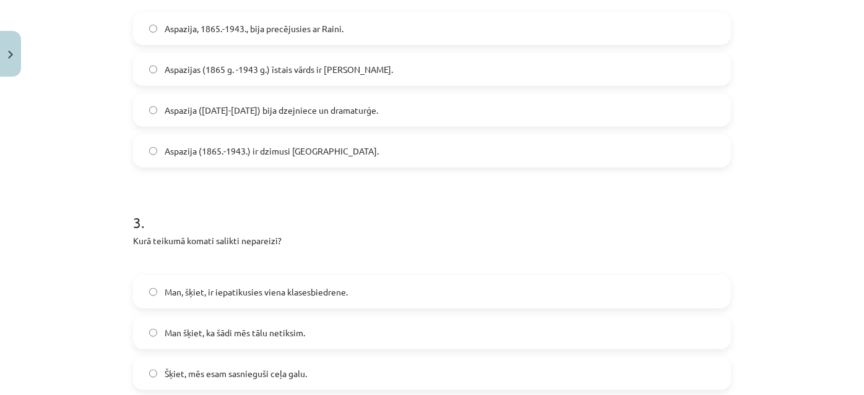
scroll to position [731, 0]
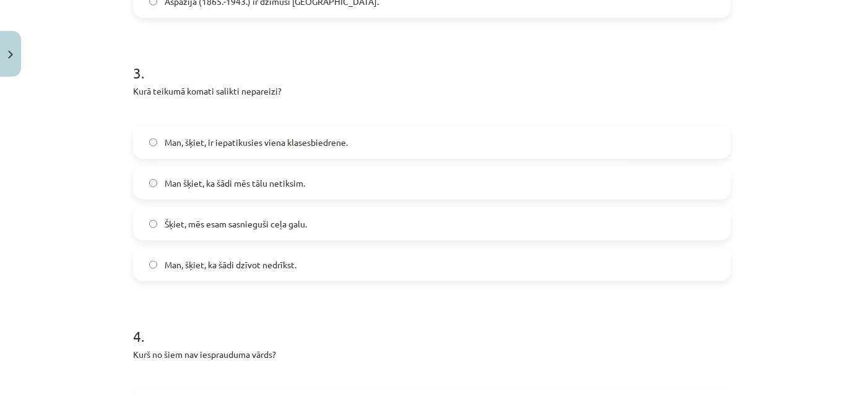
click at [126, 69] on div "10 XP Saņemsi Sarežģīts 52 pilda Apraksts Uzdevums Palīdzība 1 . "Skolēni tosta…" at bounding box center [432, 136] width 612 height 1569
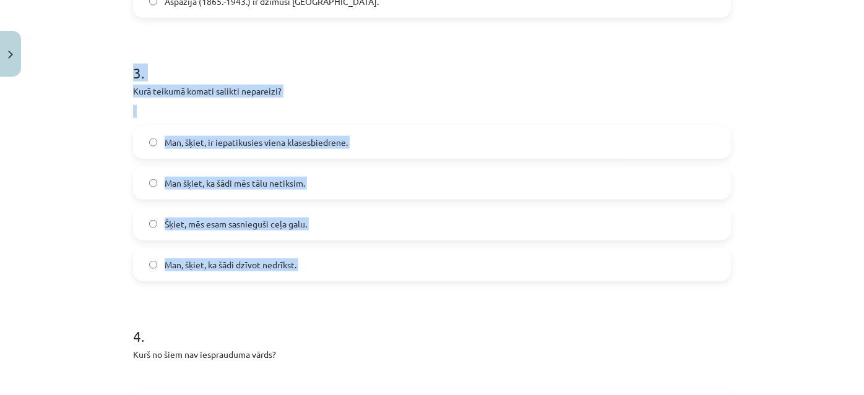
drag, startPoint x: 124, startPoint y: 69, endPoint x: 353, endPoint y: 263, distance: 299.8
click at [353, 263] on div "10 XP Saņemsi Sarežģīts 52 pilda Apraksts Uzdevums Palīdzība 1 . "Skolēni tosta…" at bounding box center [432, 136] width 612 height 1569
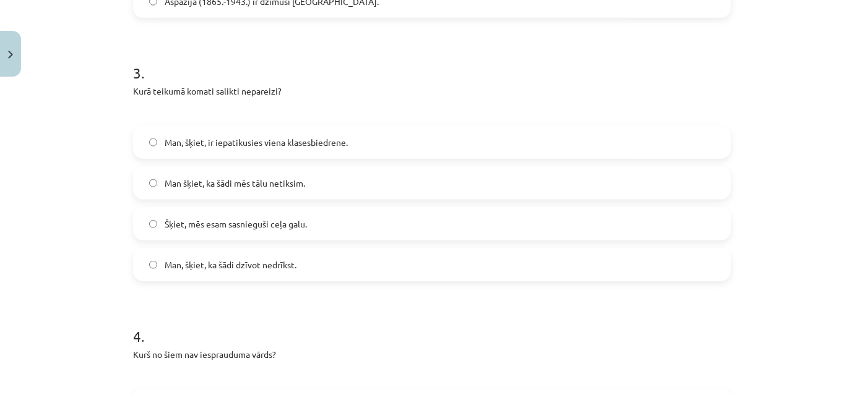
click at [337, 304] on form "1 . "Skolēni tostarp Jānis un Edijs nebija izpratuši uzdevumu." Cik komatu te t…" at bounding box center [432, 162] width 598 height 1293
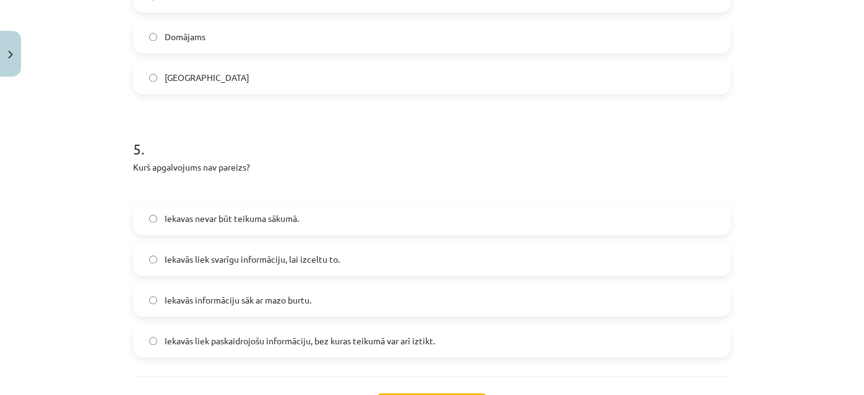
scroll to position [1287, 0]
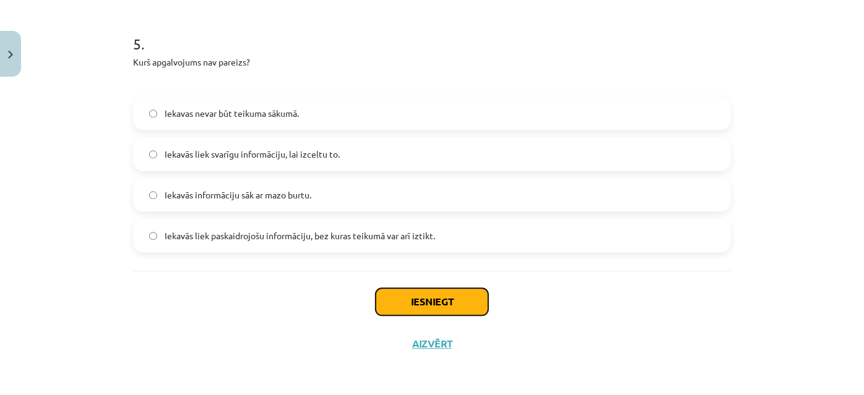
click at [424, 299] on button "Iesniegt" at bounding box center [431, 301] width 113 height 27
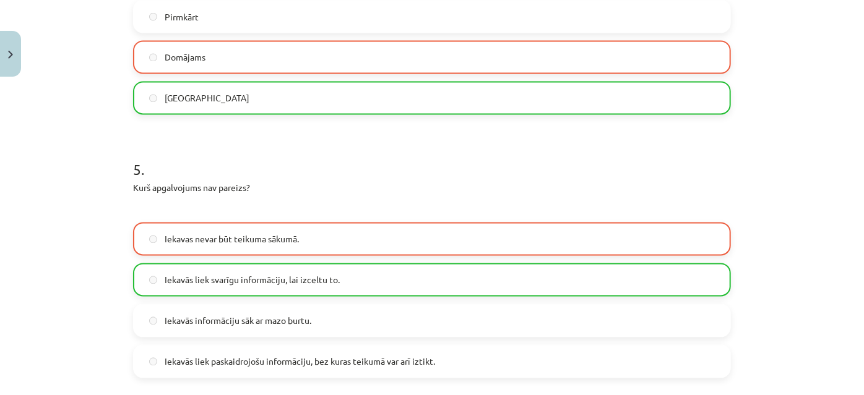
scroll to position [1325, 0]
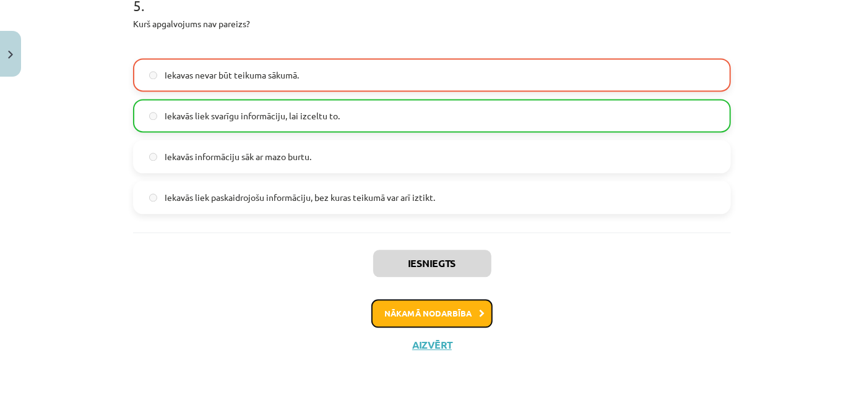
click at [422, 312] on button "Nākamā nodarbība" at bounding box center [431, 313] width 121 height 28
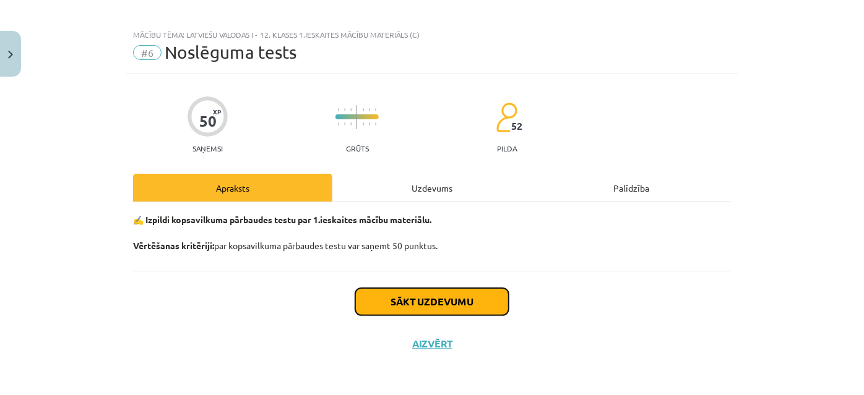
click at [419, 309] on button "Sākt uzdevumu" at bounding box center [431, 301] width 153 height 27
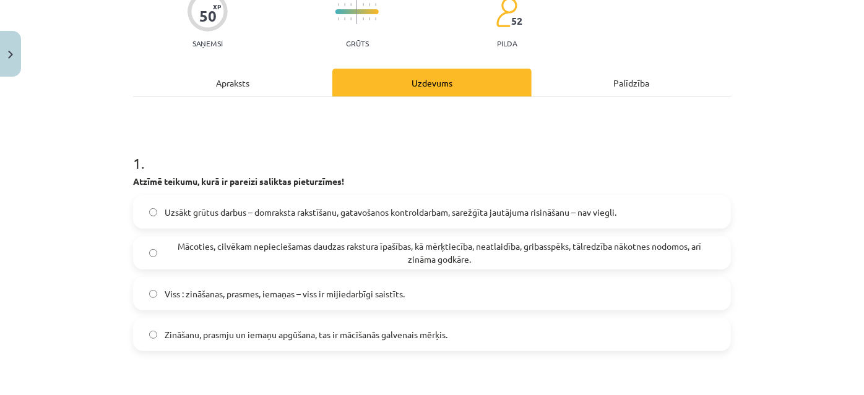
scroll to position [120, 0]
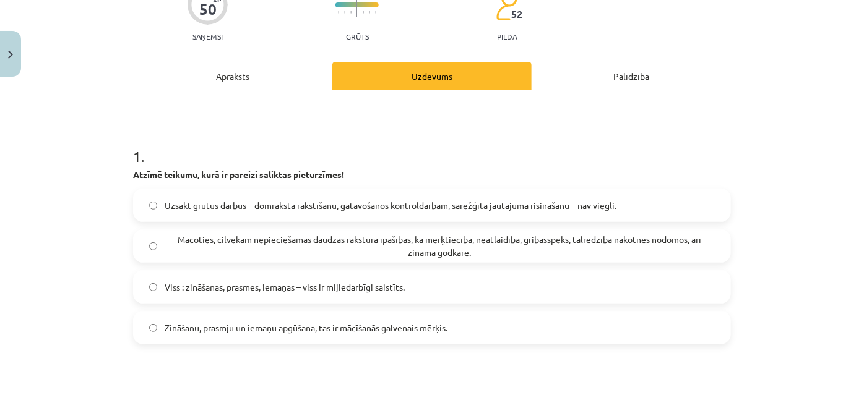
click at [145, 203] on label "Uzsākt grūtus darbus – domraksta rakstīšanu, gatavošanos kontroldarbam, sarežģī…" at bounding box center [431, 205] width 595 height 31
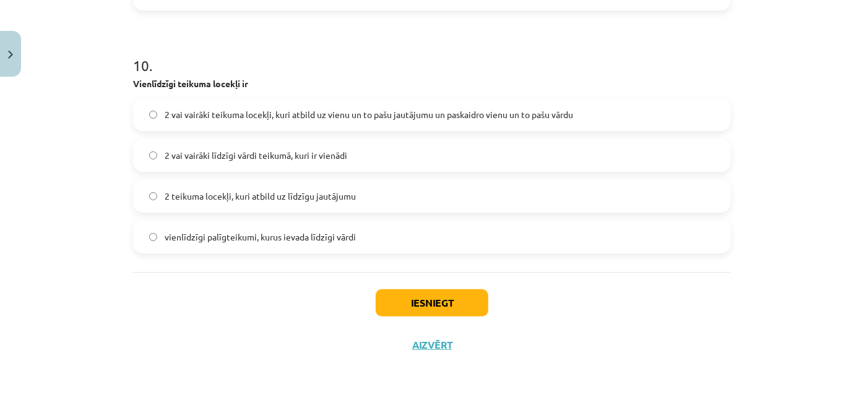
scroll to position [2400, 0]
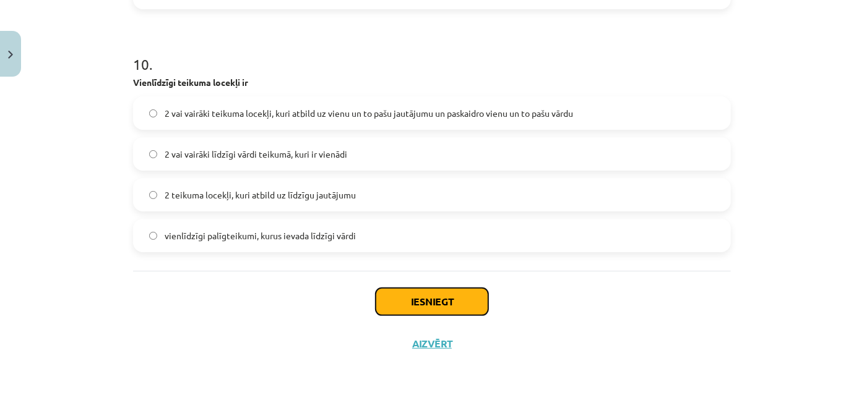
click at [458, 299] on button "Iesniegt" at bounding box center [431, 301] width 113 height 27
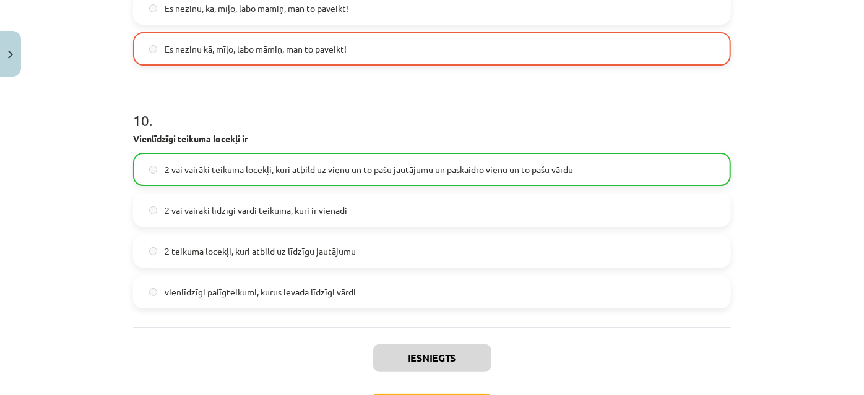
scroll to position [2438, 0]
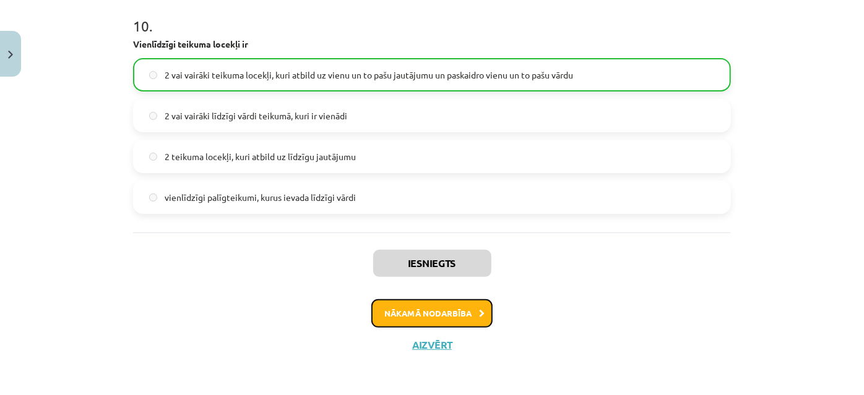
click at [458, 319] on button "Nākamā nodarbība" at bounding box center [431, 313] width 121 height 28
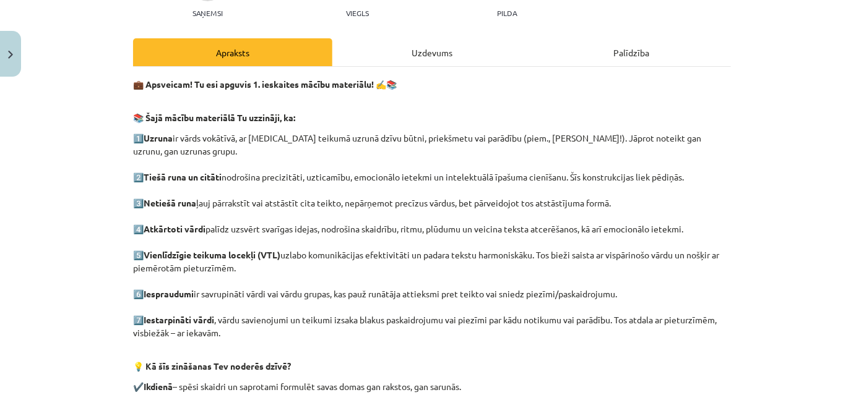
scroll to position [0, 0]
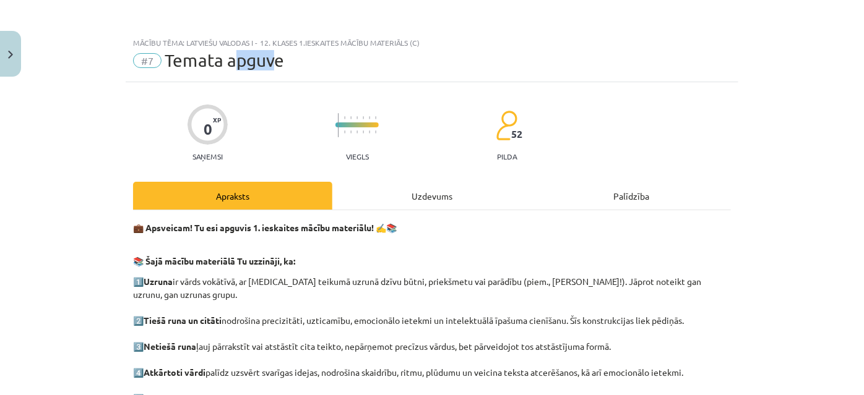
click at [202, 62] on span "Temata apguve" at bounding box center [224, 60] width 119 height 20
drag, startPoint x: 179, startPoint y: 62, endPoint x: 131, endPoint y: 61, distance: 48.9
click at [133, 61] on div "#7 Temata apguve" at bounding box center [432, 61] width 598 height 20
click at [354, 59] on div "#7 Temata apguve" at bounding box center [432, 61] width 598 height 20
drag, startPoint x: 271, startPoint y: 59, endPoint x: 147, endPoint y: 54, distance: 124.4
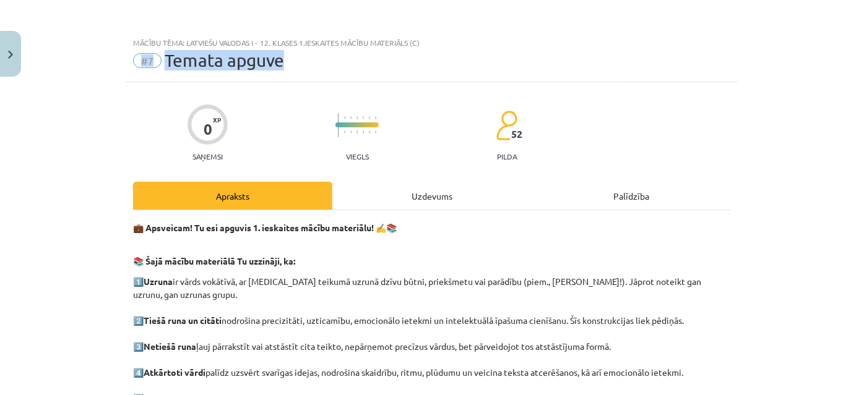
click at [126, 62] on div "Mācību tēma: Latviešu valodas i - 12. klases 1.ieskaites mācību materiāls (c) #…" at bounding box center [432, 56] width 612 height 51
drag, startPoint x: 155, startPoint y: 52, endPoint x: 394, endPoint y: 56, distance: 239.4
click at [406, 54] on div "#7 Temata apguve" at bounding box center [432, 61] width 598 height 20
drag, startPoint x: 304, startPoint y: 56, endPoint x: 125, endPoint y: 56, distance: 178.8
click at [126, 56] on div "Mācību tēma: Latviešu valodas i - 12. klases 1.ieskaites mācību materiāls (c) #…" at bounding box center [432, 56] width 612 height 51
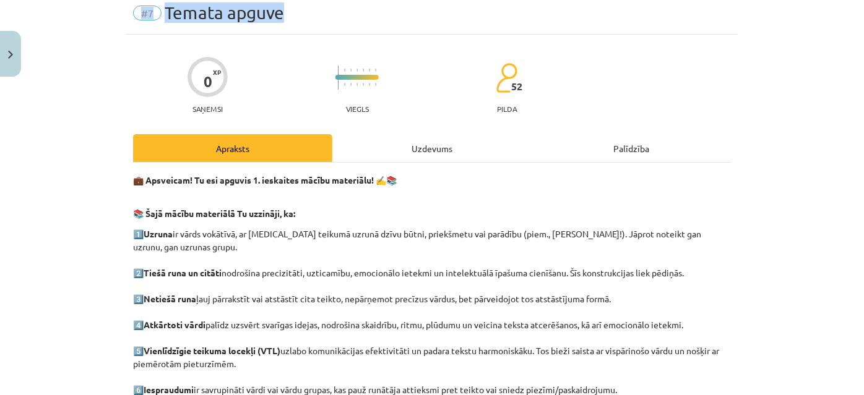
scroll to position [112, 0]
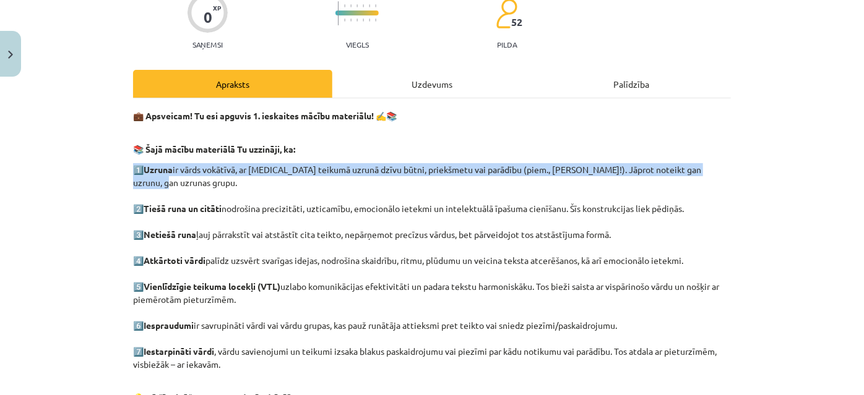
drag, startPoint x: 130, startPoint y: 163, endPoint x: 604, endPoint y: 171, distance: 474.5
click at [771, 174] on div "Mācību tēma: Latviešu valodas i - 12. klases 1.ieskaites mācību materiāls (c) #…" at bounding box center [432, 197] width 864 height 395
drag, startPoint x: 128, startPoint y: 217, endPoint x: 635, endPoint y: 221, distance: 506.6
click at [635, 221] on div "0 XP Saņemsi Viegls 52 pilda Apraksts Uzdevums Palīdzība 💼 Apsveicam! Tu esi ap…" at bounding box center [432, 287] width 612 height 634
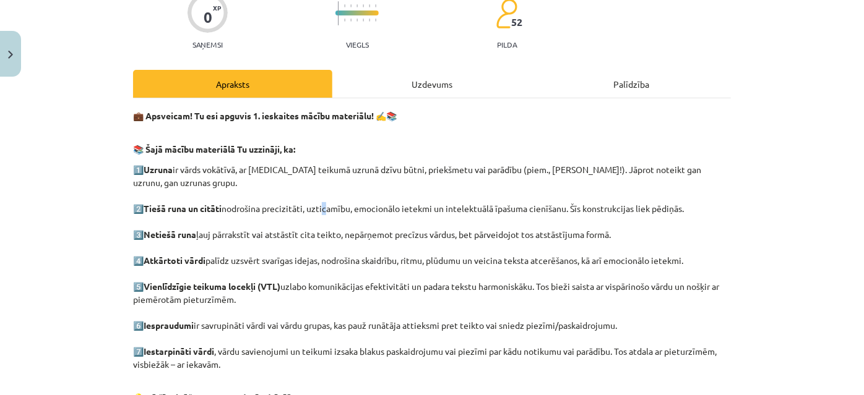
drag, startPoint x: 583, startPoint y: 214, endPoint x: 321, endPoint y: 197, distance: 262.2
click at [321, 197] on p "1️⃣ Uzruna ir vārds vokātīvā, ar kuru teikumā uzrunā dzīvu būtni, priekšmetu va…" at bounding box center [432, 267] width 598 height 208
drag, startPoint x: 128, startPoint y: 215, endPoint x: 617, endPoint y: 217, distance: 489.3
click at [617, 217] on div "0 XP Saņemsi Viegls 52 pilda Apraksts Uzdevums Palīdzība 💼 Apsveicam! Tu esi ap…" at bounding box center [432, 287] width 612 height 634
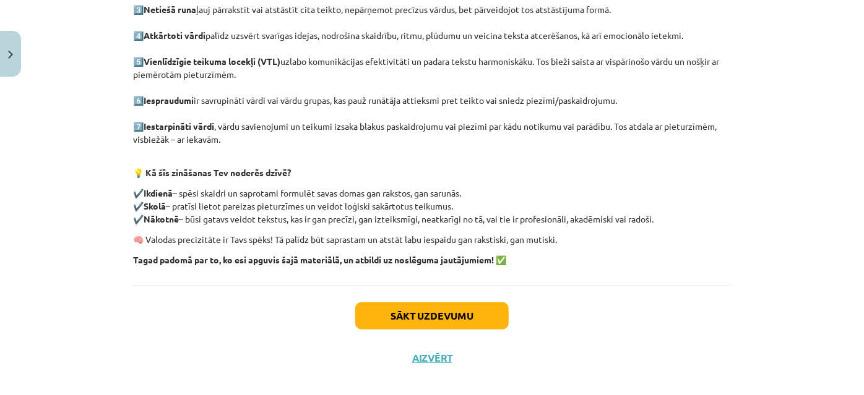
scroll to position [338, 0]
click at [434, 307] on button "Sākt uzdevumu" at bounding box center [431, 315] width 153 height 27
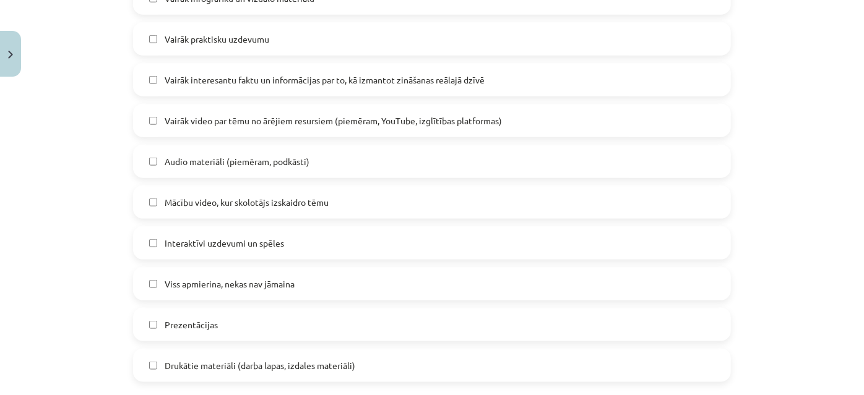
scroll to position [930, 0]
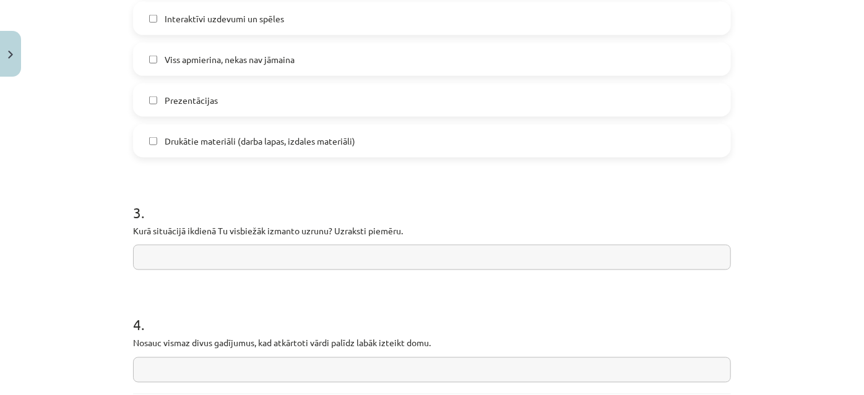
click at [218, 260] on input "text" at bounding box center [432, 257] width 598 height 25
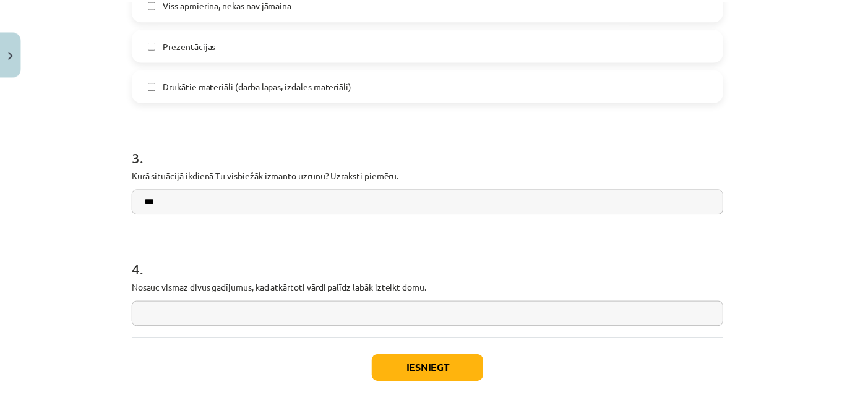
scroll to position [1043, 0]
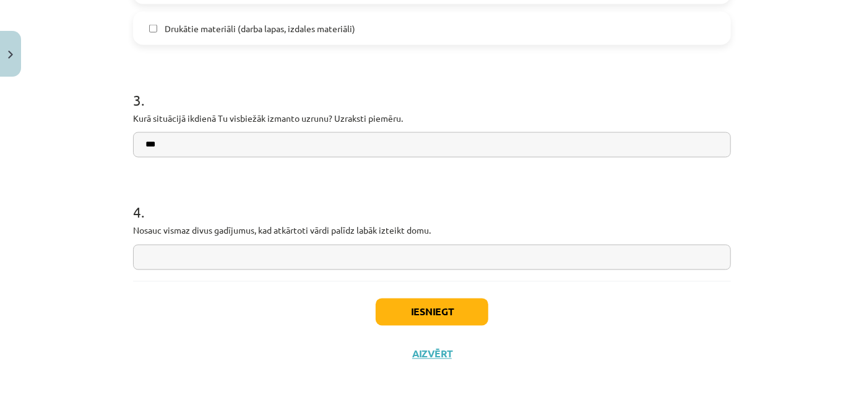
type input "***"
click at [238, 257] on input "text" at bounding box center [432, 257] width 598 height 25
type input "***"
click at [432, 311] on button "Iesniegt" at bounding box center [431, 312] width 113 height 27
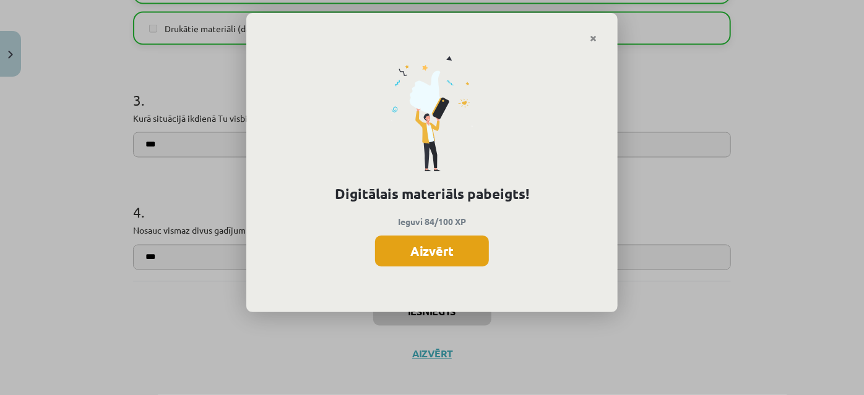
click at [408, 258] on button "Aizvērt" at bounding box center [432, 251] width 114 height 31
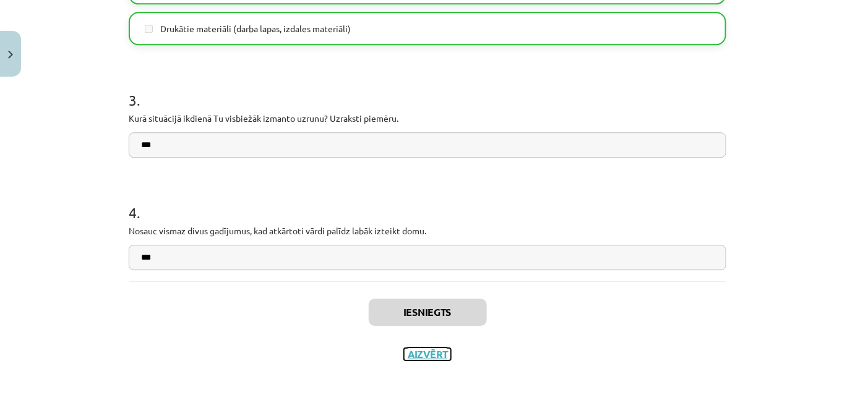
click at [427, 351] on button "Aizvērt" at bounding box center [427, 354] width 47 height 12
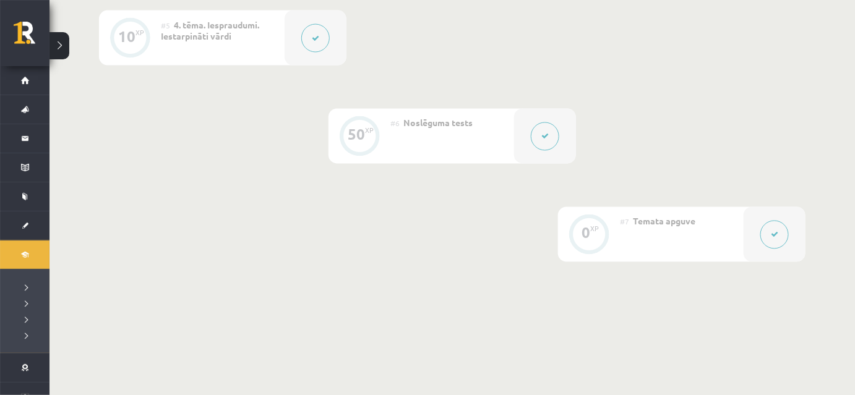
scroll to position [800, 0]
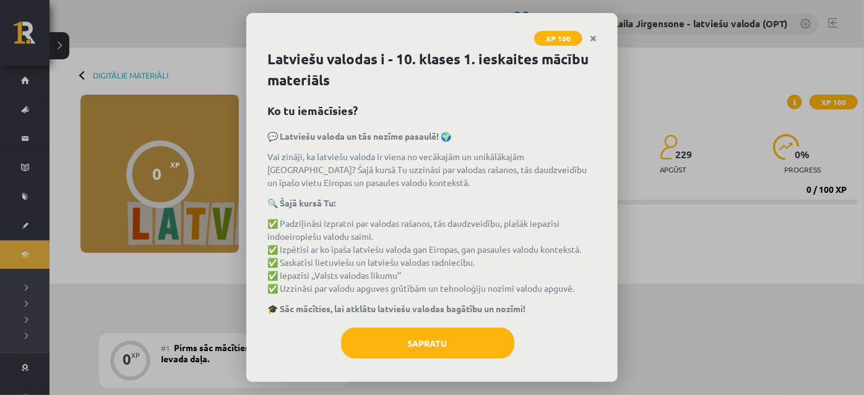
click at [270, 56] on h1 "Latviešu valodas i - 10. klases 1. ieskaites mācību materiāls" at bounding box center [431, 70] width 329 height 42
click at [322, 66] on h1 "Latviešu valodas i - 10. klases 1. ieskaites mācību materiāls" at bounding box center [431, 70] width 329 height 42
drag, startPoint x: 352, startPoint y: 72, endPoint x: 402, endPoint y: 82, distance: 51.1
click at [402, 82] on h1 "Latviešu valodas i - 10. klases 1. ieskaites mācību materiāls" at bounding box center [431, 70] width 329 height 42
click at [478, 105] on h2 "Ko tu iemācīsies?" at bounding box center [431, 110] width 329 height 17
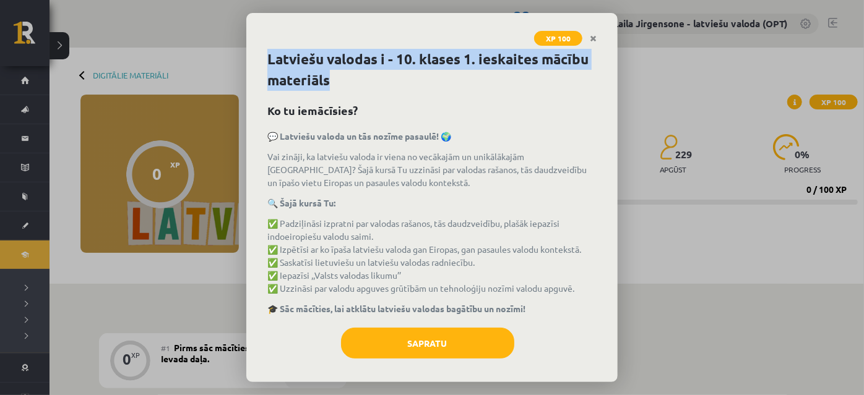
drag, startPoint x: 259, startPoint y: 56, endPoint x: 407, endPoint y: 79, distance: 150.2
click at [407, 79] on div "Latviešu valodas i - 10. klases 1. ieskaites mācību materiāls Ko tu iemācīsies?…" at bounding box center [431, 215] width 371 height 333
copy h1 "Latviešu valodas i - 10. klases 1. ieskaites mācību materiāls"
drag, startPoint x: 281, startPoint y: 249, endPoint x: 508, endPoint y: 243, distance: 227.1
click at [603, 253] on div "Latviešu valodas i - 10. klases 1. ieskaites mācību materiāls Ko tu iemācīsies?…" at bounding box center [431, 215] width 371 height 333
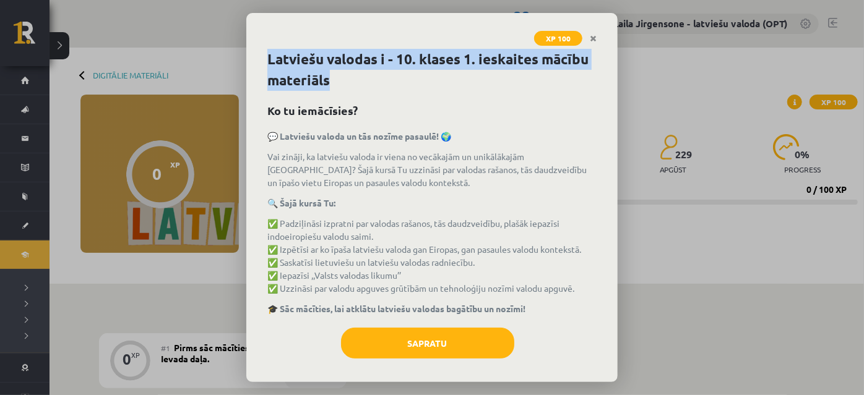
copy p "Izpētīsi ar ko īpaša latviešu valoda gan Eiropas, gan pasaules valodu kontekstā."
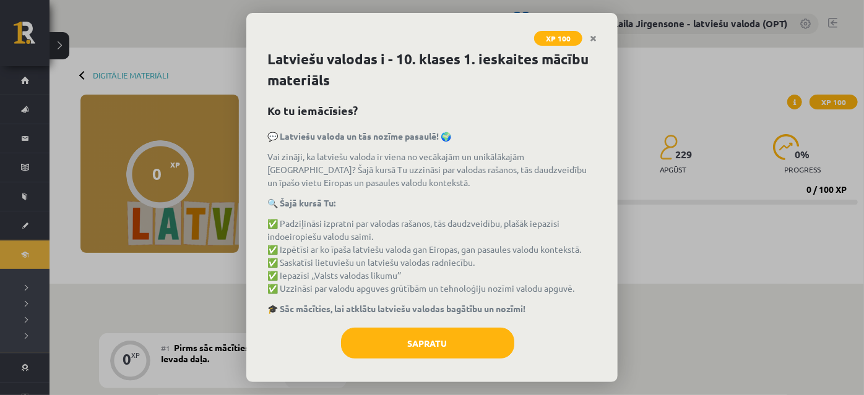
click at [541, 267] on p "✅ Padziļināsi izpratni par valodas rašanos, tās daudzveidību, plašāk iepazīsi i…" at bounding box center [431, 256] width 329 height 78
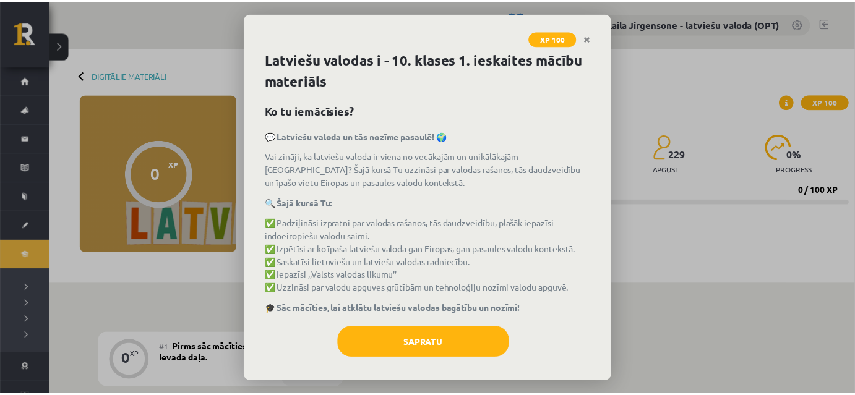
scroll to position [6, 0]
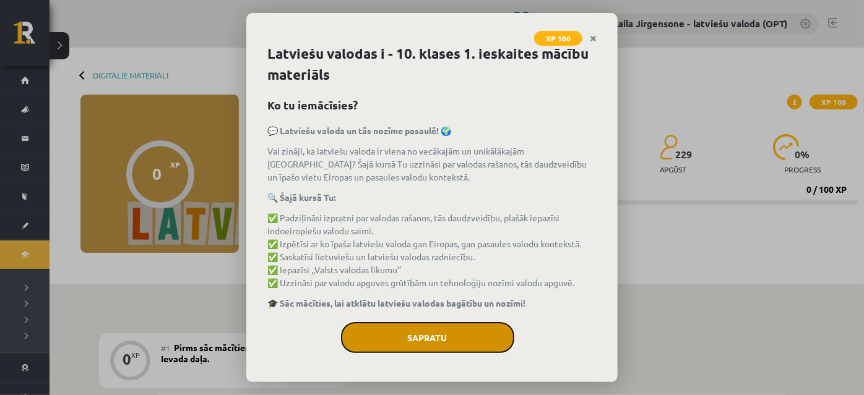
click at [445, 338] on button "Sapratu" at bounding box center [427, 337] width 173 height 31
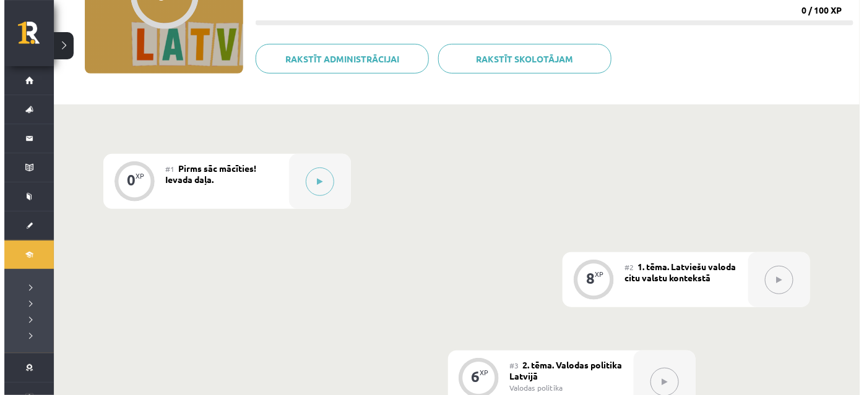
scroll to position [225, 0]
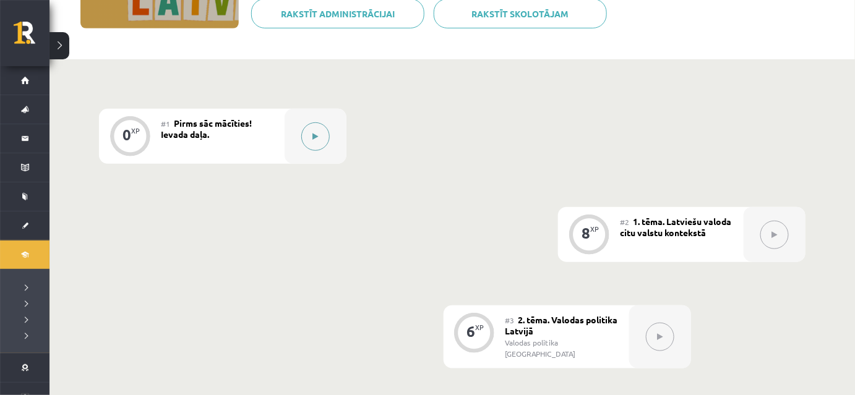
click at [318, 137] on button at bounding box center [315, 136] width 28 height 28
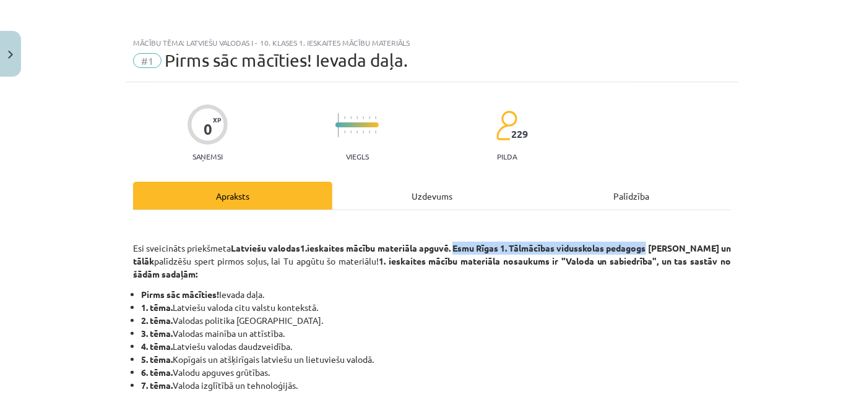
drag, startPoint x: 458, startPoint y: 248, endPoint x: 654, endPoint y: 248, distance: 196.1
click at [654, 248] on strong "1.ieskaites mācību materiāla apguvē. Esmu Rīgas 1. Tālmācības vidusskolas pedag…" at bounding box center [432, 254] width 598 height 24
copy strong "Esmu Rīgas 1. Tālmācības vidusskolas pedagogs"
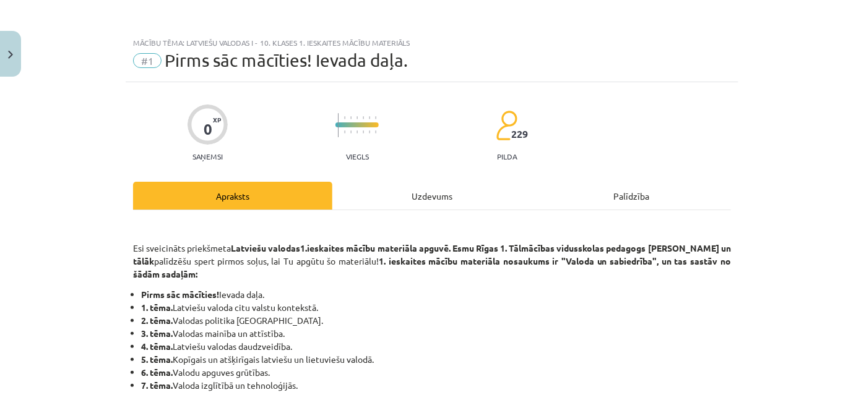
click at [481, 315] on li "2. tēma. Valodas politika Latvijā." at bounding box center [435, 320] width 589 height 13
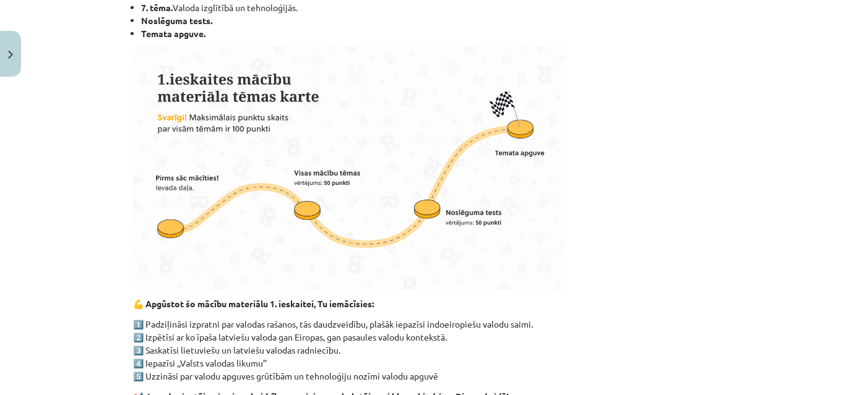
scroll to position [506, 0]
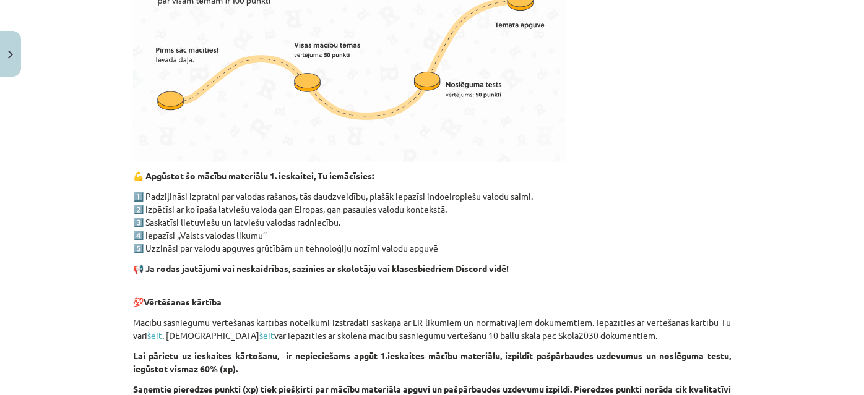
drag, startPoint x: 143, startPoint y: 174, endPoint x: 495, endPoint y: 247, distance: 360.1
click at [501, 252] on div "Esi sveicināts priekšmeta Latviešu valodas 1.ieskaites mācību materiāla apguvē.…" at bounding box center [432, 133] width 598 height 836
copy div "pgūstot šo mācību materiālu 1. ieskaitei, Tu iemācīsies: 1️⃣ Padziļināsi izprat…"
click at [613, 121] on p at bounding box center [432, 40] width 598 height 244
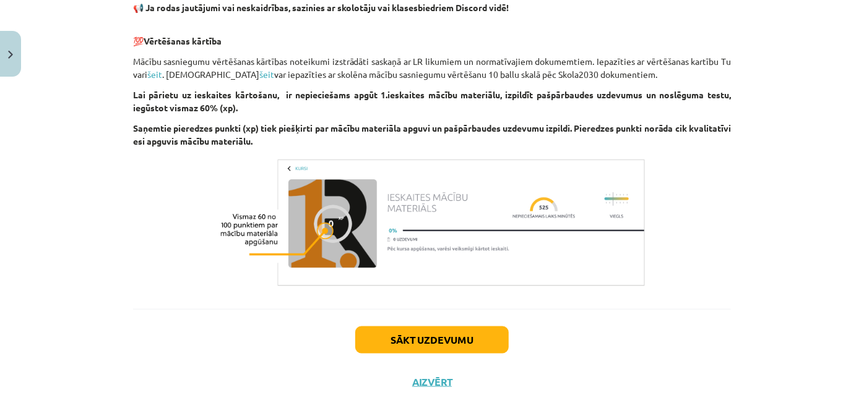
scroll to position [805, 0]
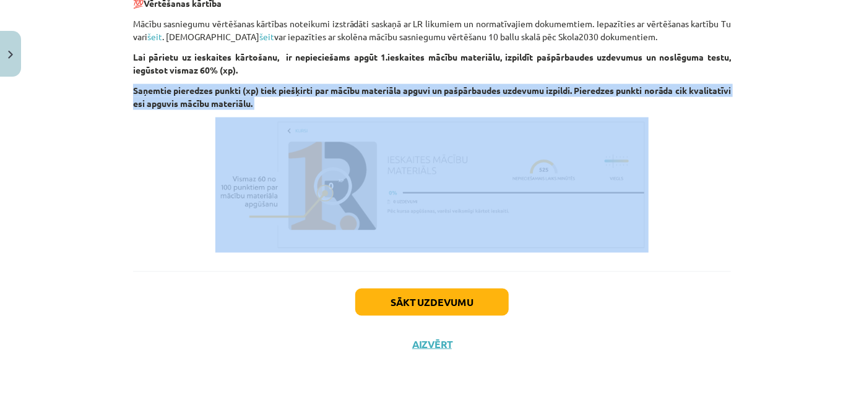
drag, startPoint x: 125, startPoint y: 87, endPoint x: 318, endPoint y: 111, distance: 194.4
copy div "Saņemtie pieredzes punkti (xp) tiek piešķirti par mācību materiāla apguvi un pa…"
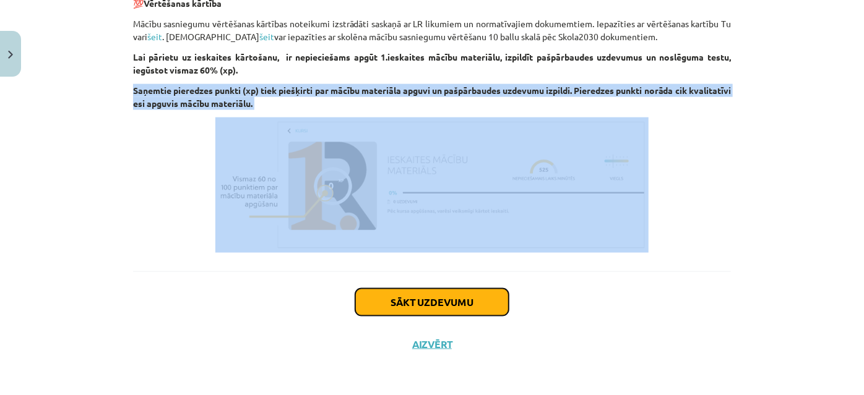
click at [461, 306] on button "Sākt uzdevumu" at bounding box center [431, 302] width 153 height 27
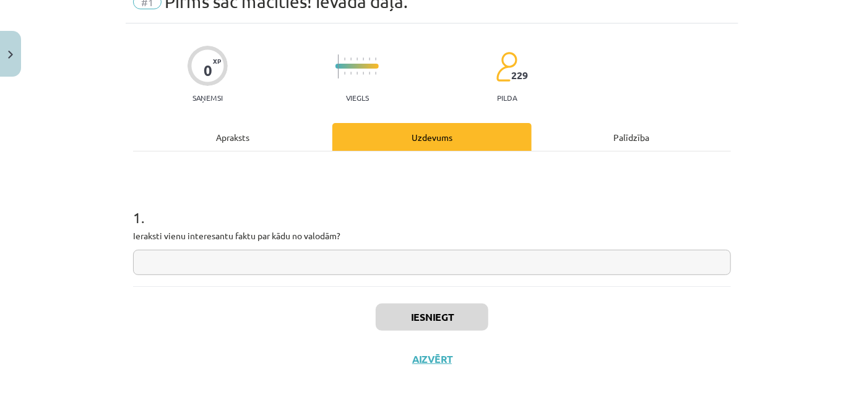
scroll to position [74, 0]
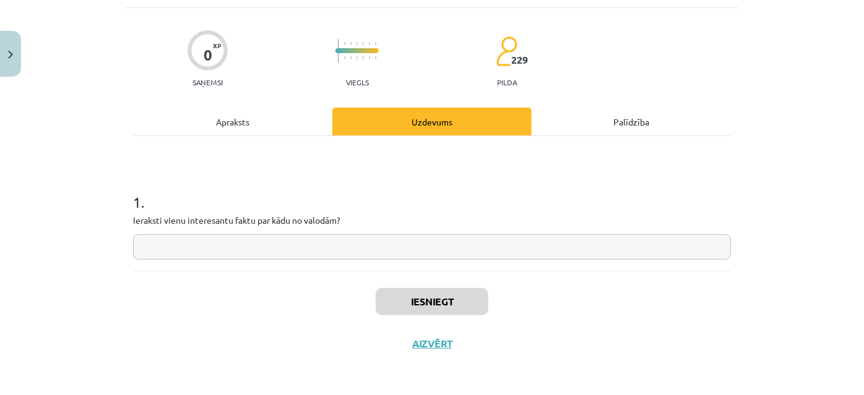
click at [315, 247] on input "text" at bounding box center [432, 246] width 598 height 25
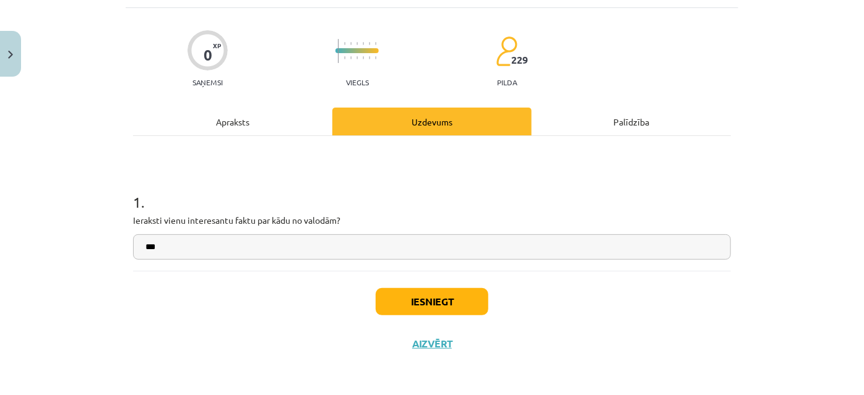
type input "***"
click at [404, 298] on button "Iesniegt" at bounding box center [431, 301] width 113 height 27
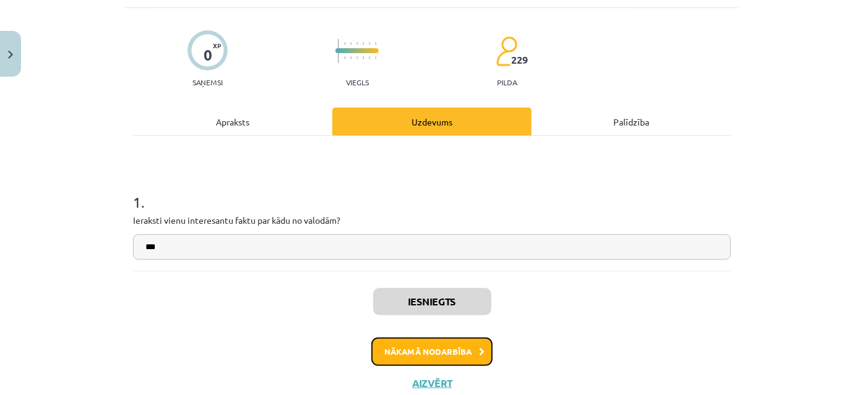
click at [421, 349] on button "Nākamā nodarbība" at bounding box center [431, 352] width 121 height 28
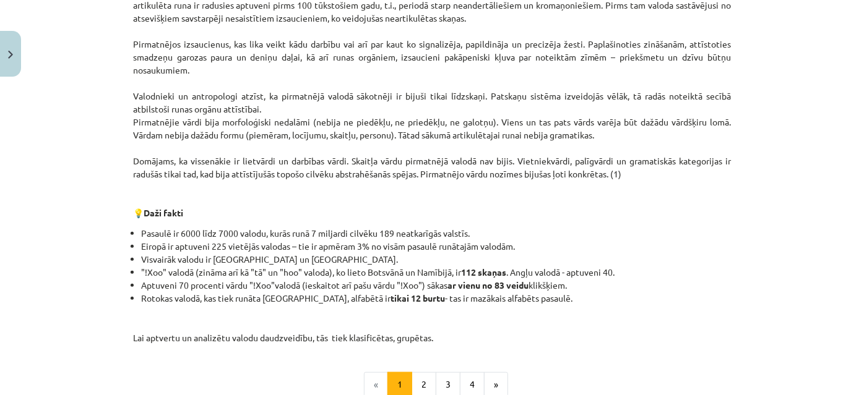
scroll to position [424, 0]
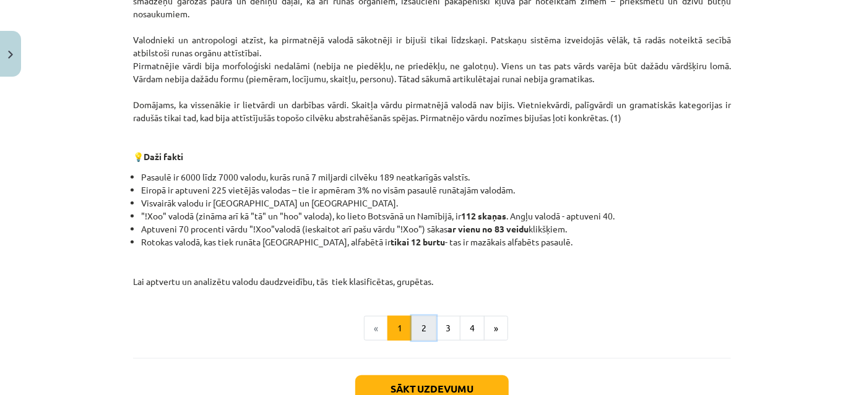
click at [415, 328] on button "2" at bounding box center [423, 328] width 25 height 25
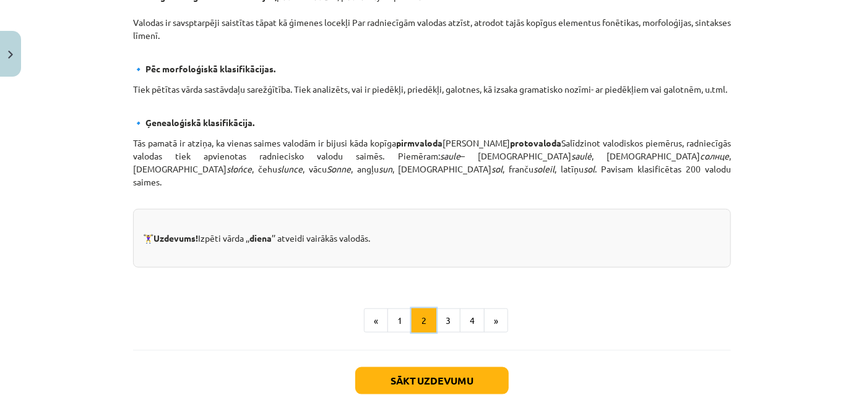
scroll to position [559, 0]
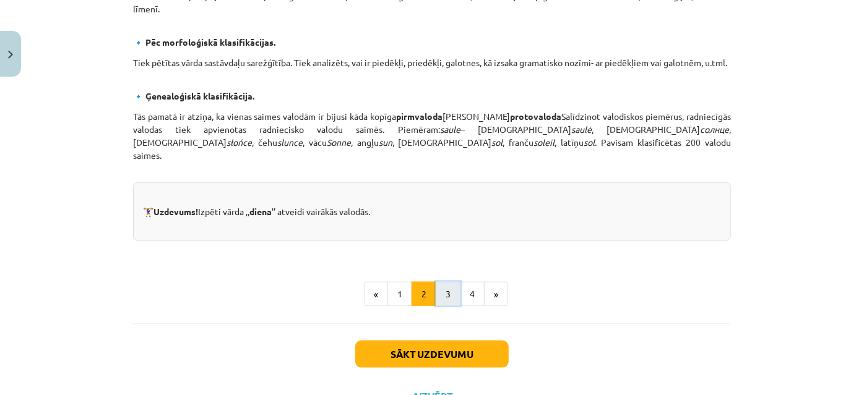
click at [440, 290] on button "3" at bounding box center [447, 294] width 25 height 25
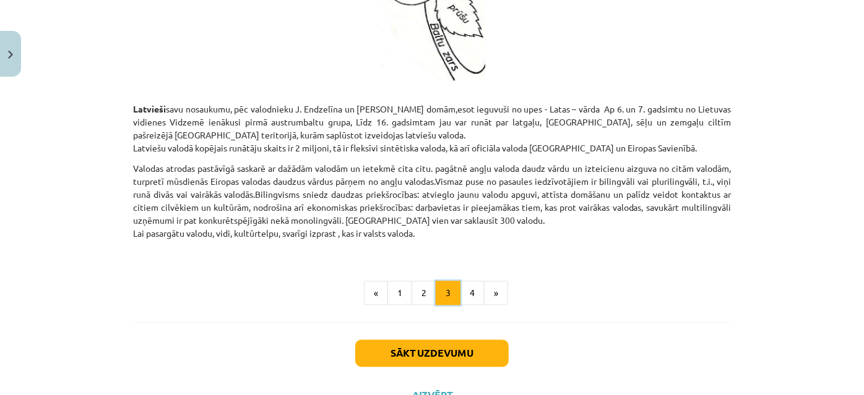
scroll to position [1121, 0]
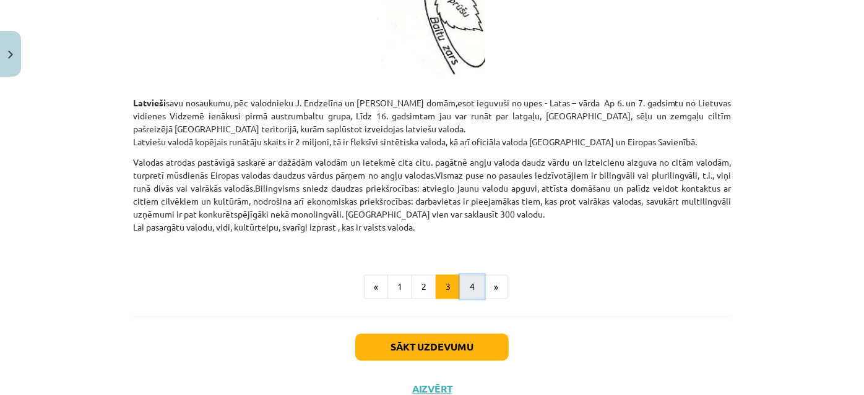
click at [460, 283] on button "4" at bounding box center [472, 287] width 25 height 25
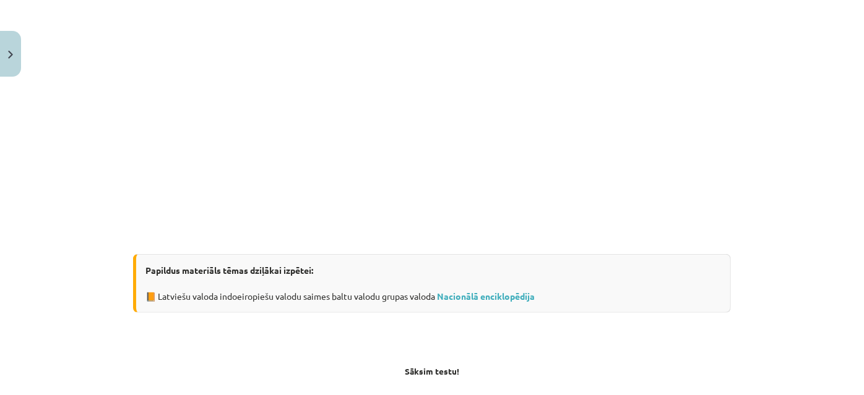
scroll to position [281, 0]
click at [505, 296] on link "Nacionālā enciklopēdija" at bounding box center [486, 294] width 98 height 11
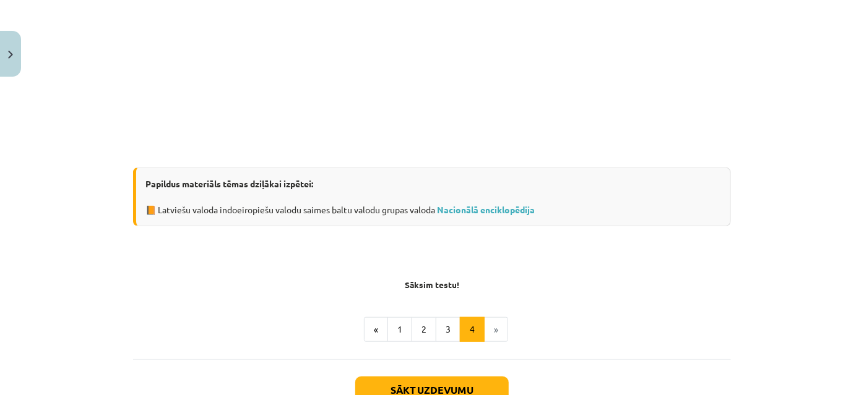
scroll to position [454, 0]
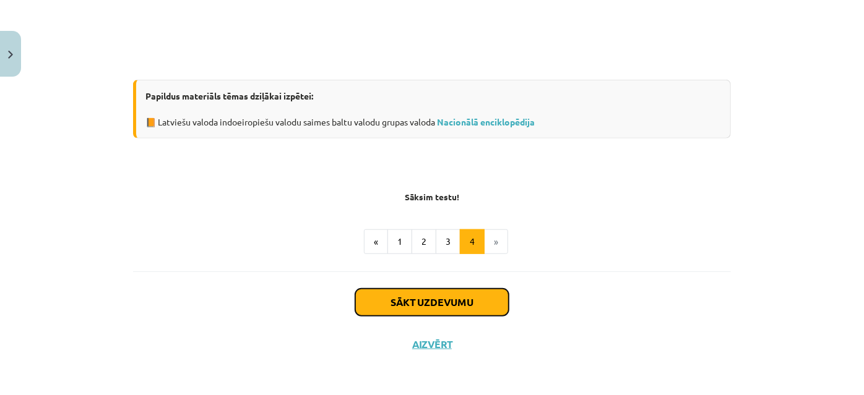
click at [429, 308] on button "Sākt uzdevumu" at bounding box center [431, 302] width 153 height 27
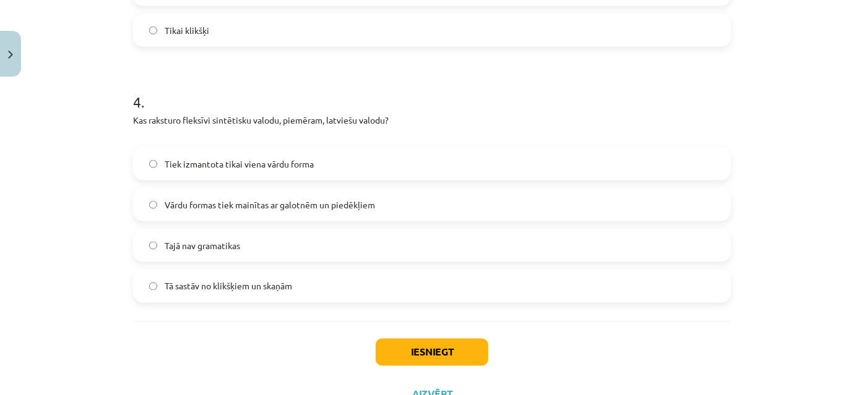
scroll to position [930, 0]
click at [426, 350] on button "Iesniegt" at bounding box center [431, 351] width 113 height 27
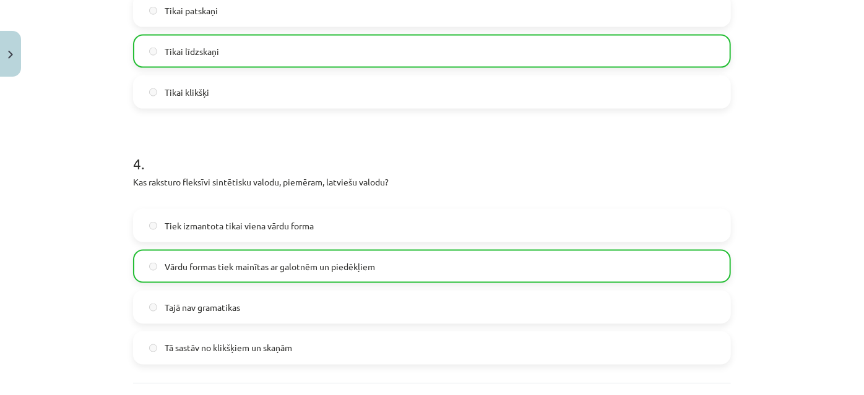
scroll to position [1019, 0]
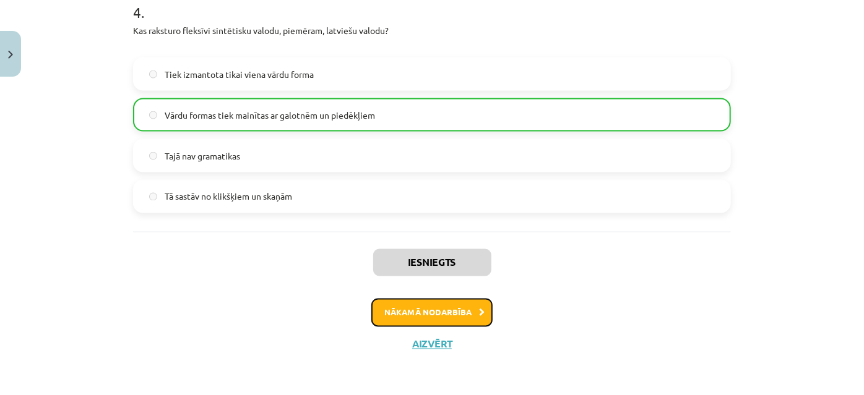
click at [431, 311] on button "Nākamā nodarbība" at bounding box center [431, 313] width 121 height 28
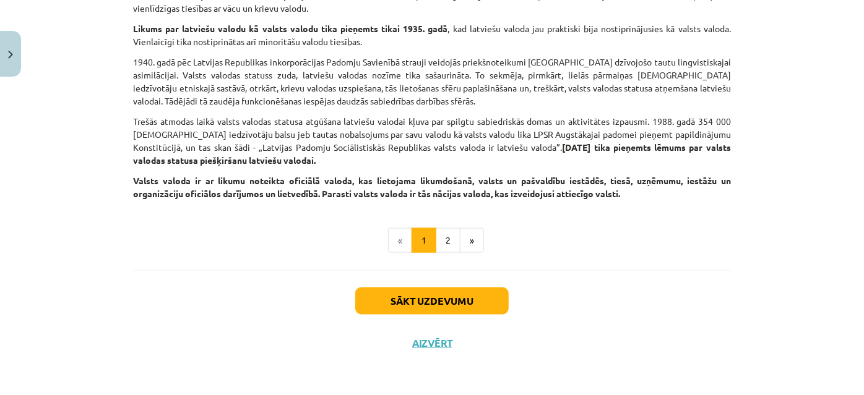
scroll to position [833, 0]
click at [440, 247] on button "2" at bounding box center [447, 240] width 25 height 25
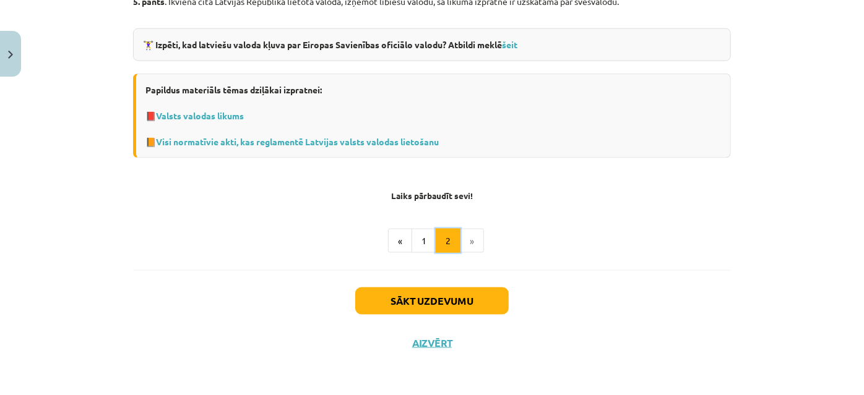
click at [440, 247] on button "2" at bounding box center [447, 241] width 25 height 25
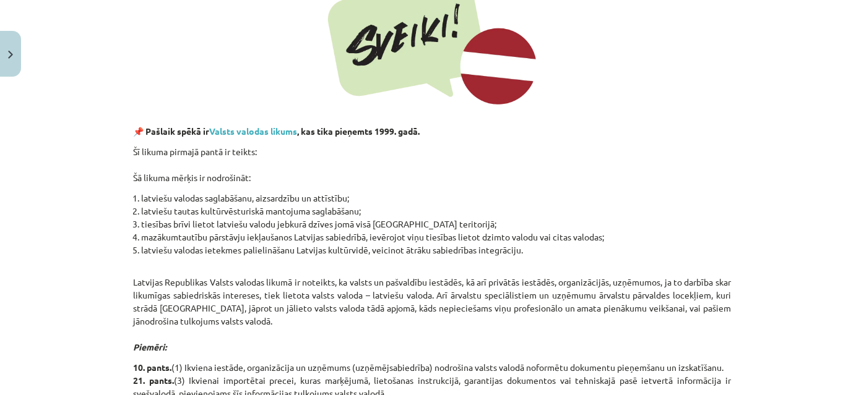
scroll to position [221, 0]
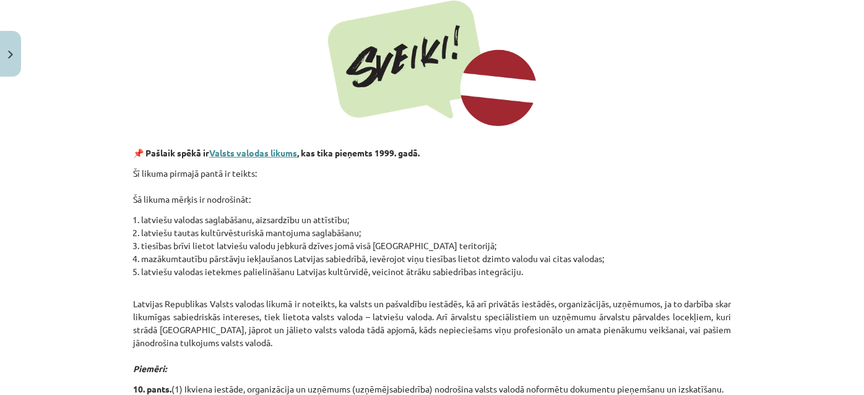
click at [257, 155] on link "Valsts valodas likums" at bounding box center [253, 152] width 88 height 11
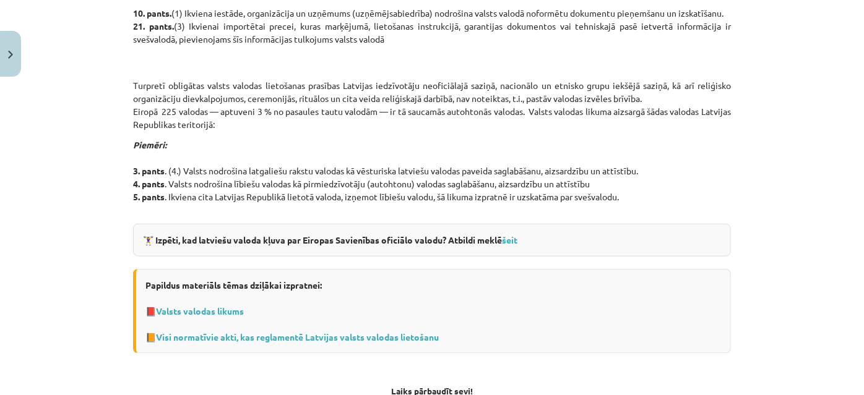
scroll to position [615, 0]
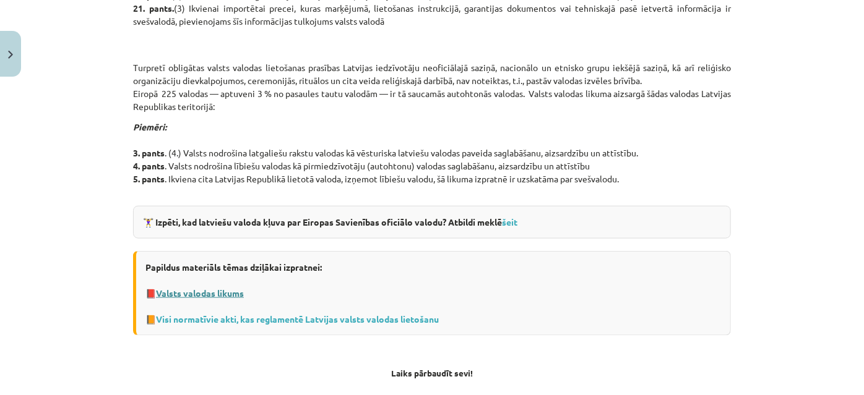
click at [210, 293] on link "Valsts valodas likums" at bounding box center [200, 293] width 88 height 11
click at [296, 322] on link "Visi normatīvie akti, kas reglamentē Latvijas valsts valodas lietošanu" at bounding box center [297, 319] width 283 height 11
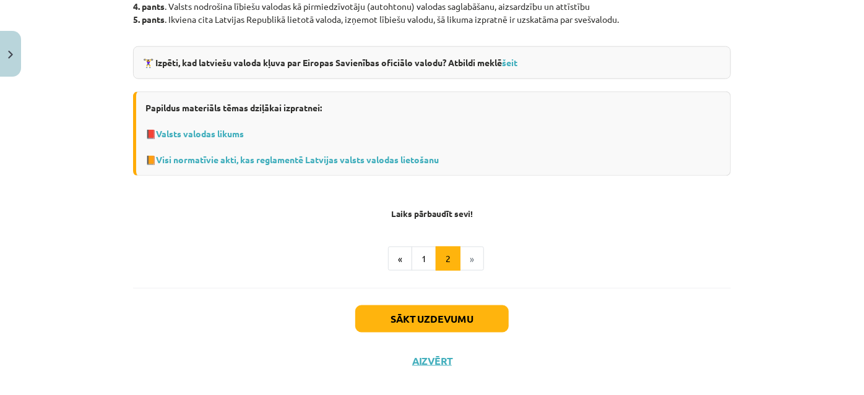
scroll to position [783, 0]
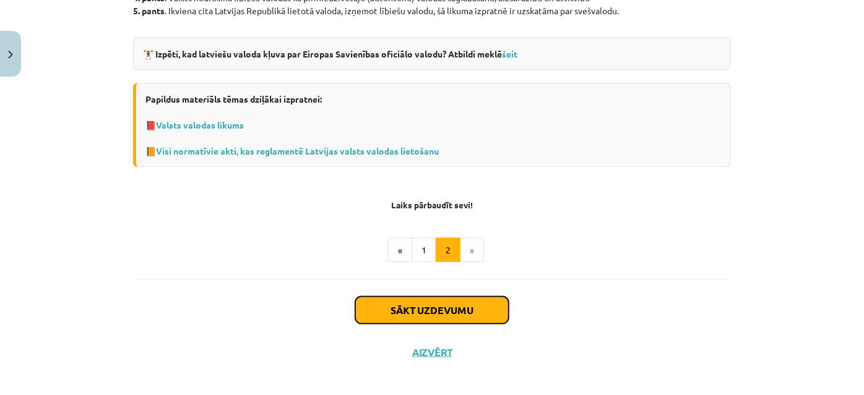
click at [431, 311] on button "Sākt uzdevumu" at bounding box center [431, 310] width 153 height 27
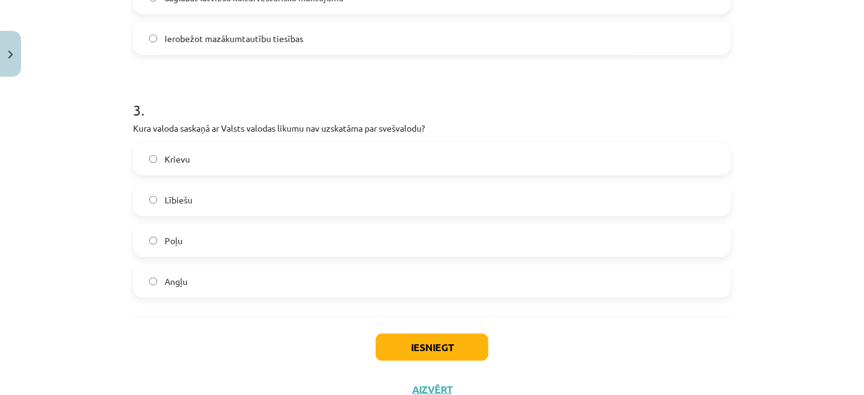
scroll to position [739, 0]
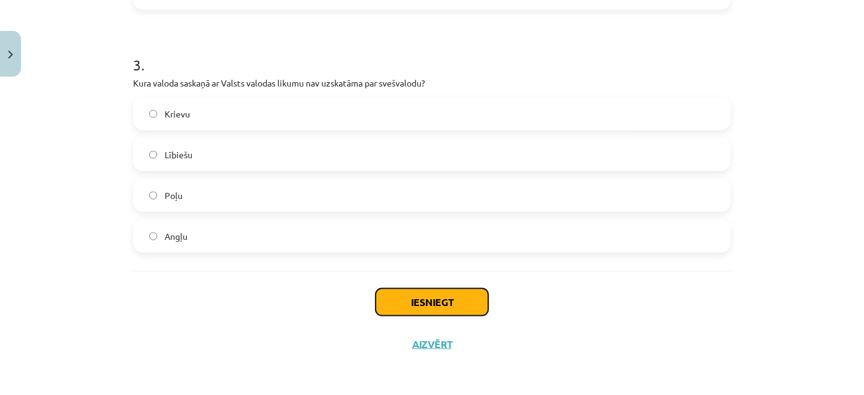
click at [439, 299] on button "Iesniegt" at bounding box center [431, 302] width 113 height 27
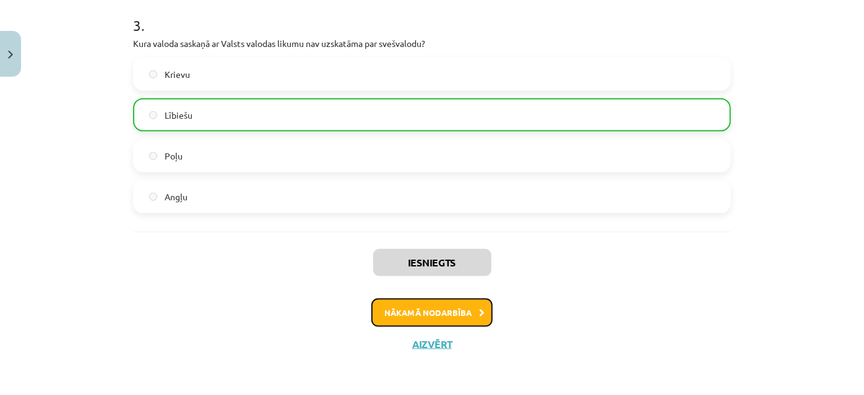
click at [434, 315] on button "Nākamā nodarbība" at bounding box center [431, 313] width 121 height 28
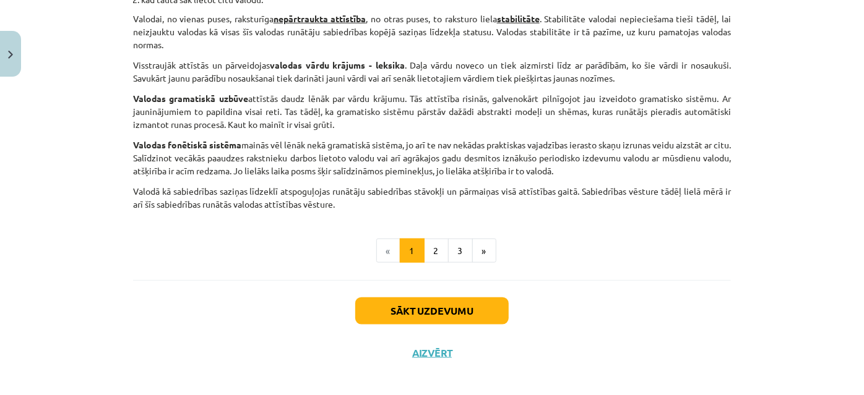
scroll to position [593, 0]
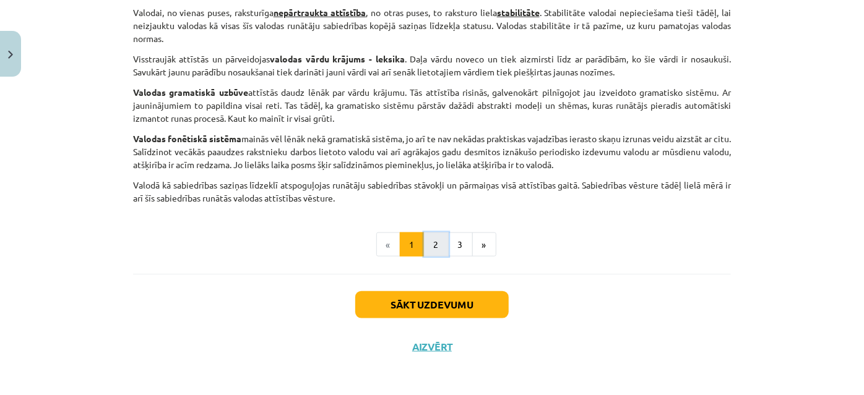
click at [426, 257] on button "2" at bounding box center [436, 245] width 25 height 25
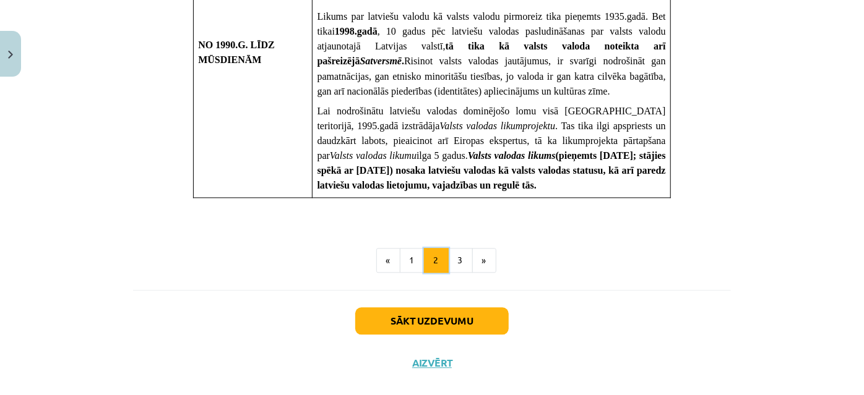
scroll to position [1354, 0]
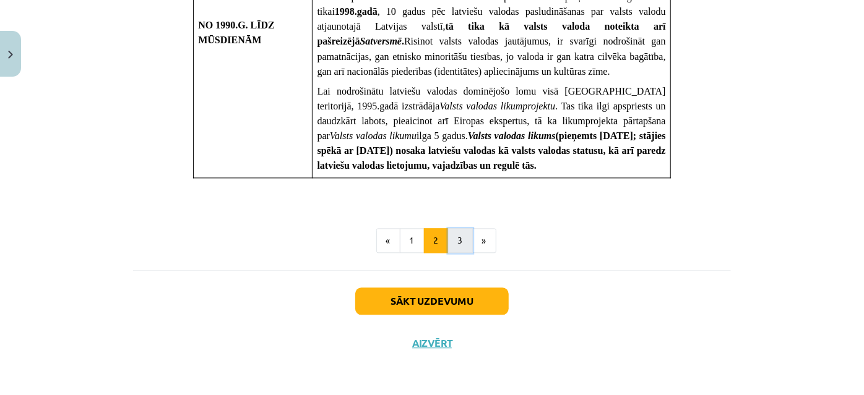
click at [453, 244] on button "3" at bounding box center [460, 240] width 25 height 25
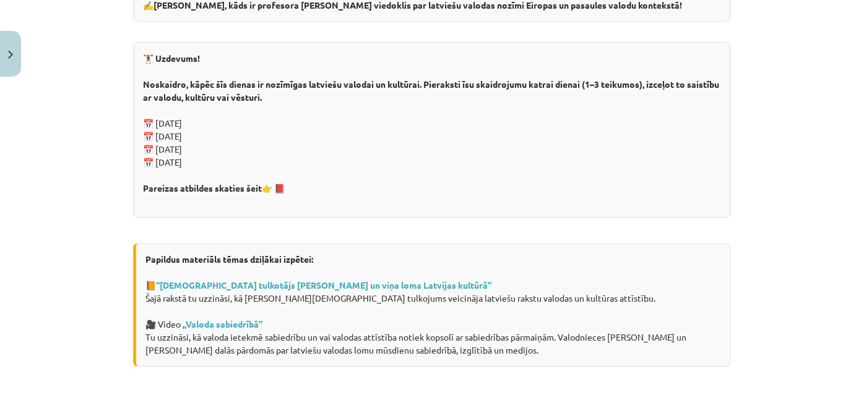
scroll to position [1796, 0]
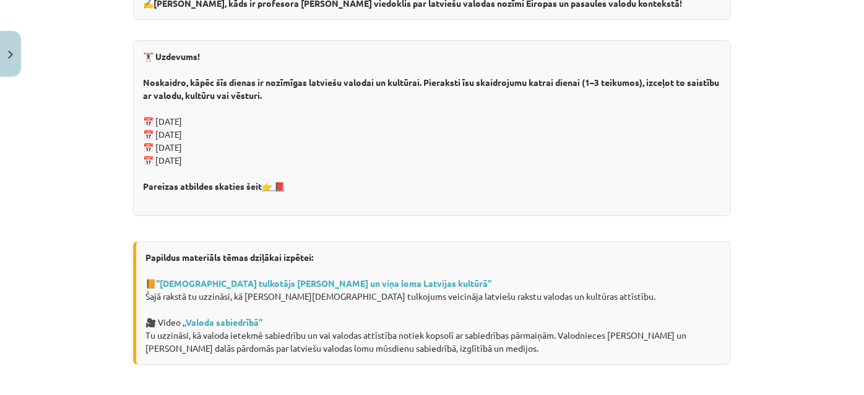
click at [277, 192] on link "👉 📕" at bounding box center [273, 186] width 23 height 11
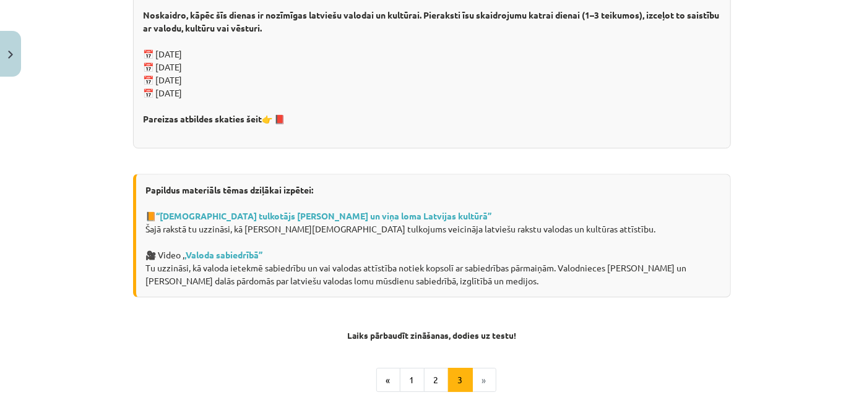
scroll to position [1965, 0]
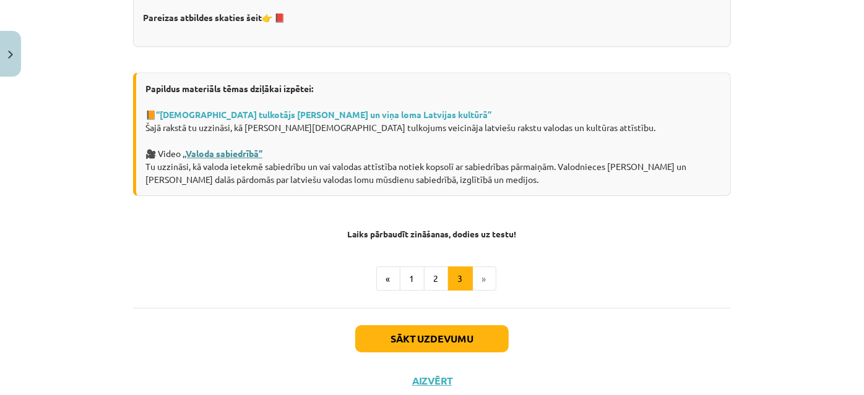
click at [224, 159] on link ",Valoda sabiedrībā’’" at bounding box center [223, 153] width 78 height 11
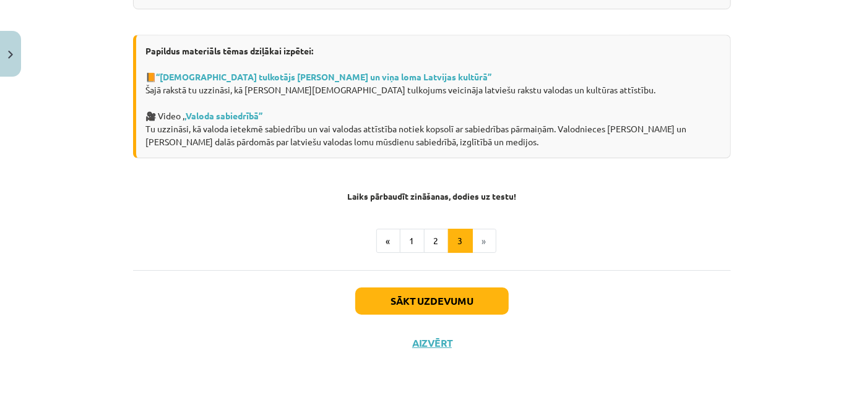
scroll to position [2094, 0]
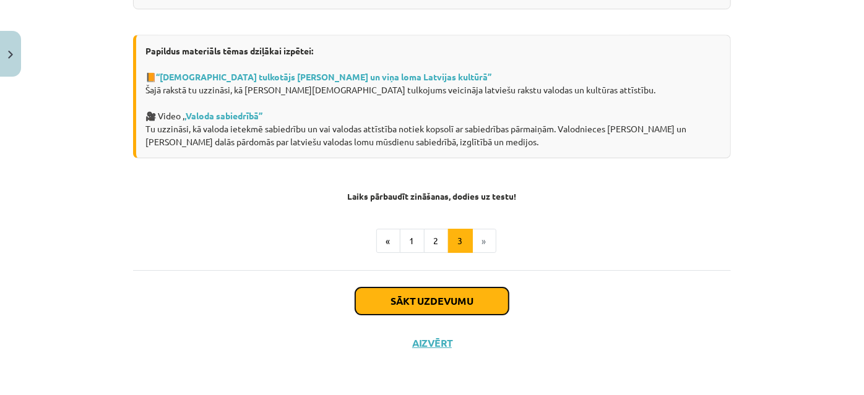
click at [444, 305] on button "Sākt uzdevumu" at bounding box center [431, 301] width 153 height 27
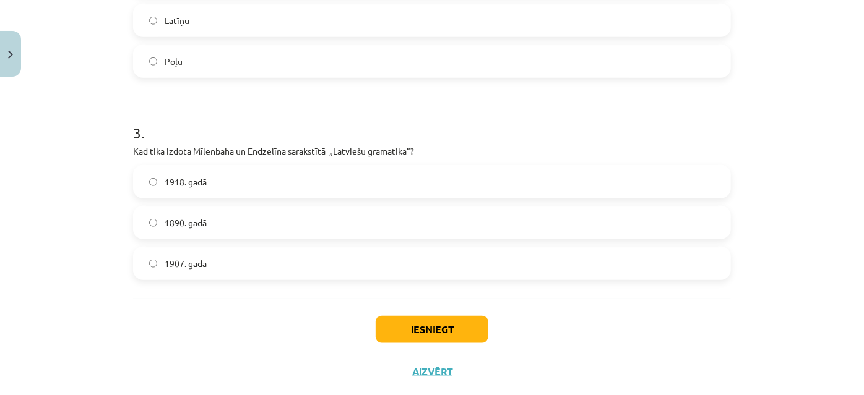
scroll to position [602, 0]
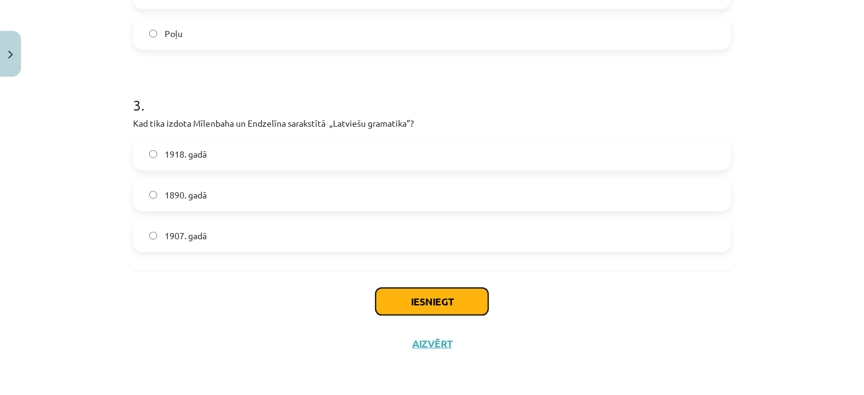
click at [427, 304] on button "Iesniegt" at bounding box center [431, 301] width 113 height 27
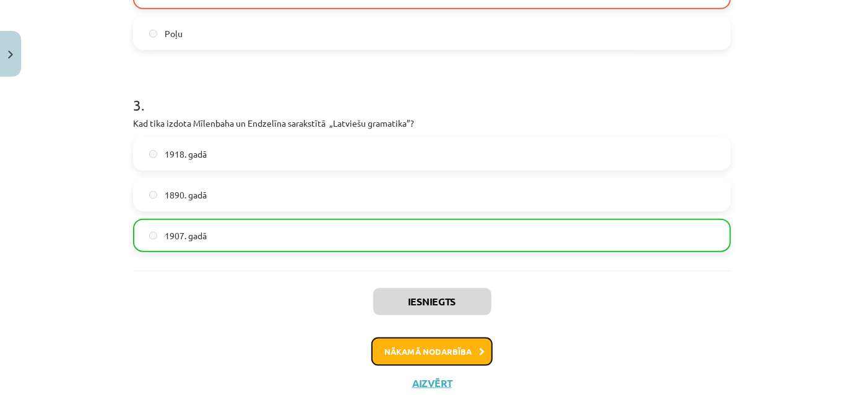
click at [442, 353] on button "Nākamā nodarbība" at bounding box center [431, 352] width 121 height 28
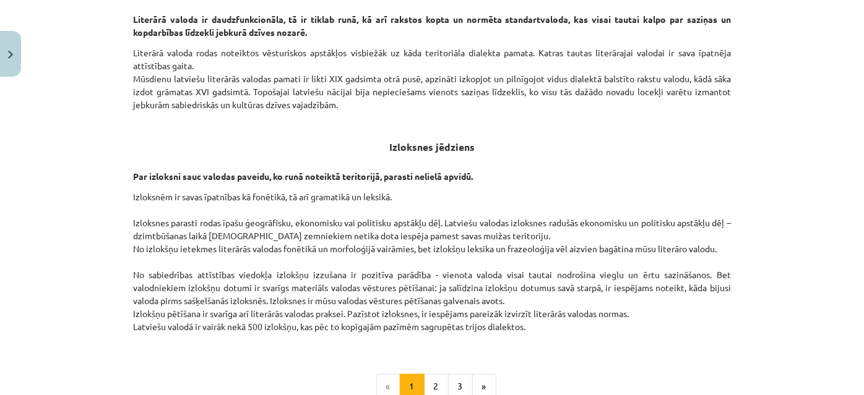
scroll to position [399, 0]
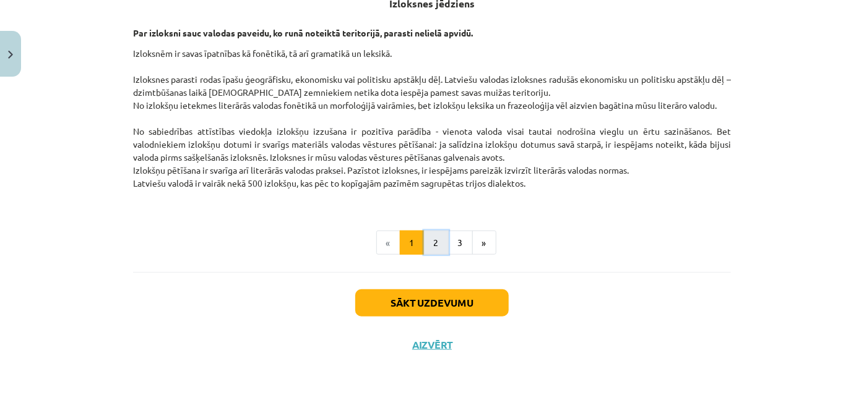
click at [427, 241] on button "2" at bounding box center [436, 243] width 25 height 25
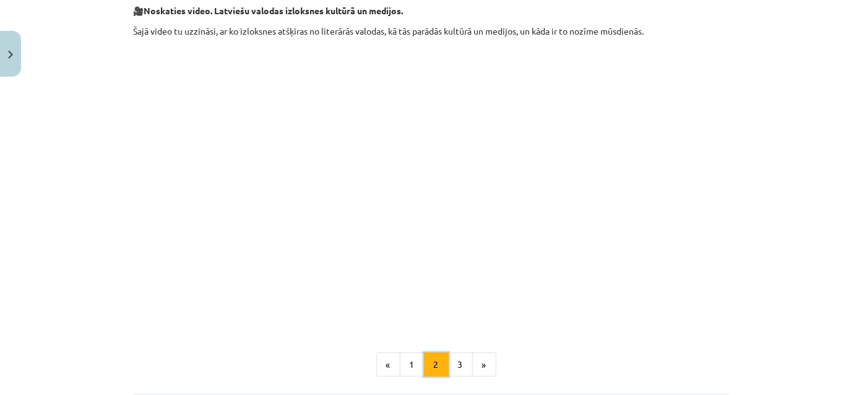
scroll to position [1793, 0]
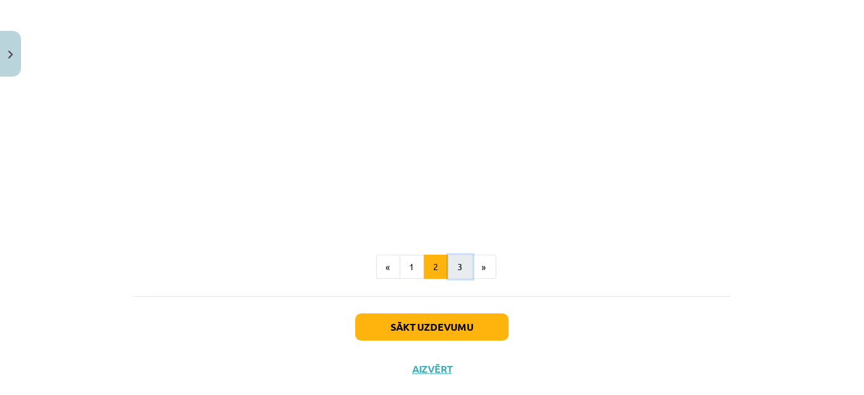
click at [450, 255] on button "3" at bounding box center [460, 267] width 25 height 25
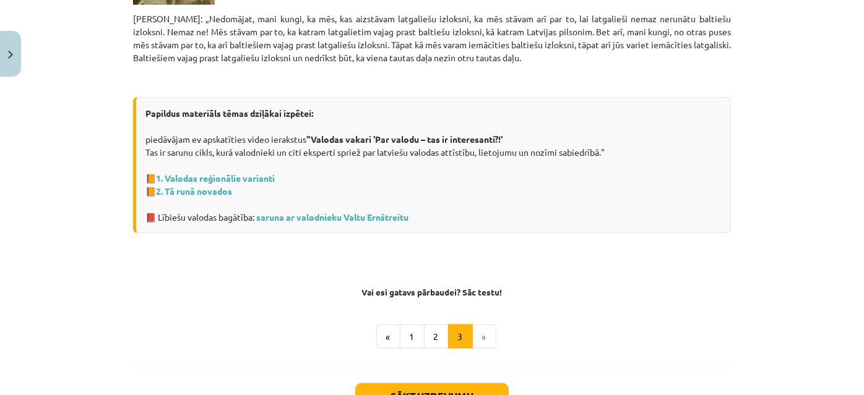
scroll to position [941, 0]
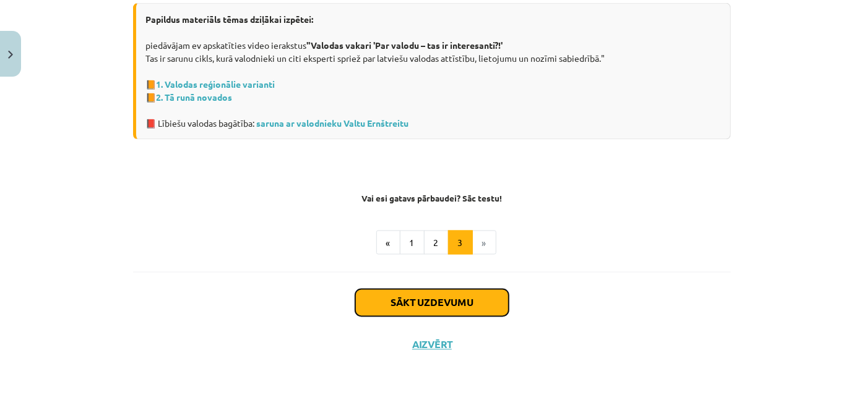
click at [437, 300] on button "Sākt uzdevumu" at bounding box center [431, 302] width 153 height 27
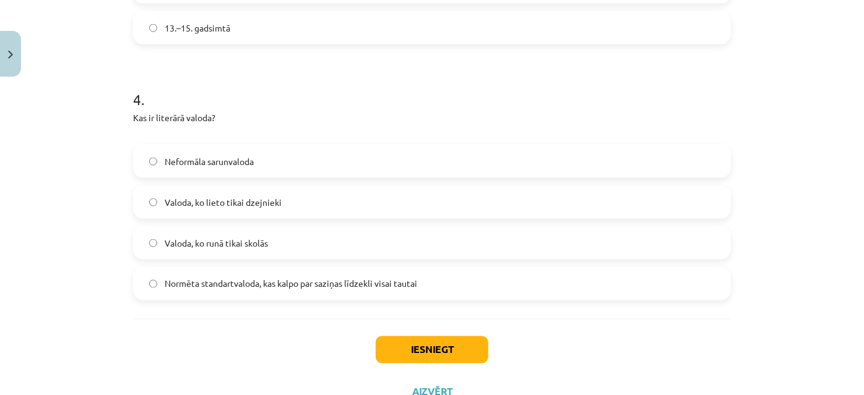
scroll to position [967, 0]
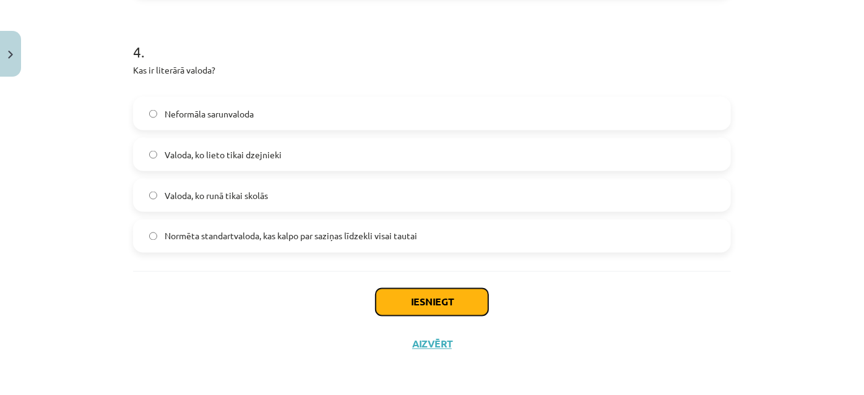
click at [436, 307] on button "Iesniegt" at bounding box center [431, 302] width 113 height 27
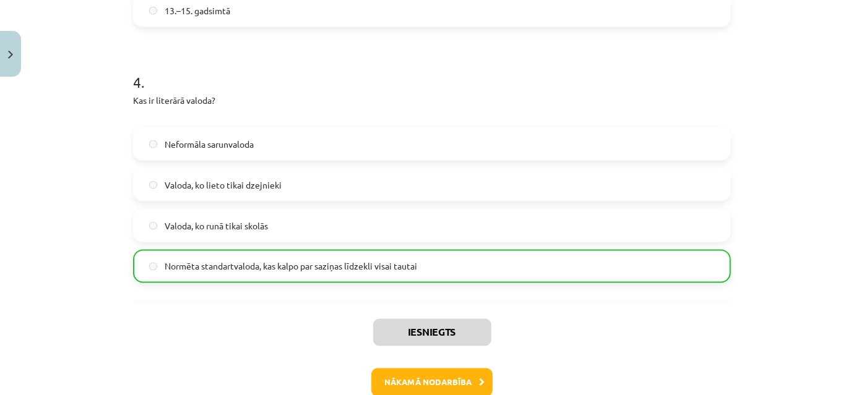
scroll to position [1006, 0]
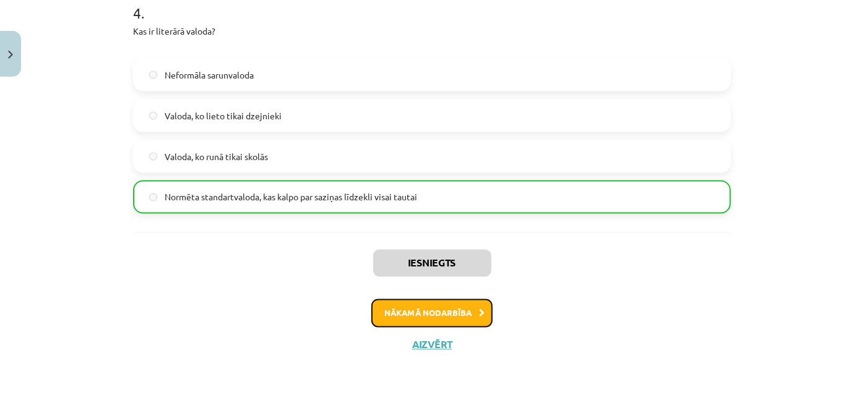
click at [424, 313] on button "Nākamā nodarbība" at bounding box center [431, 313] width 121 height 28
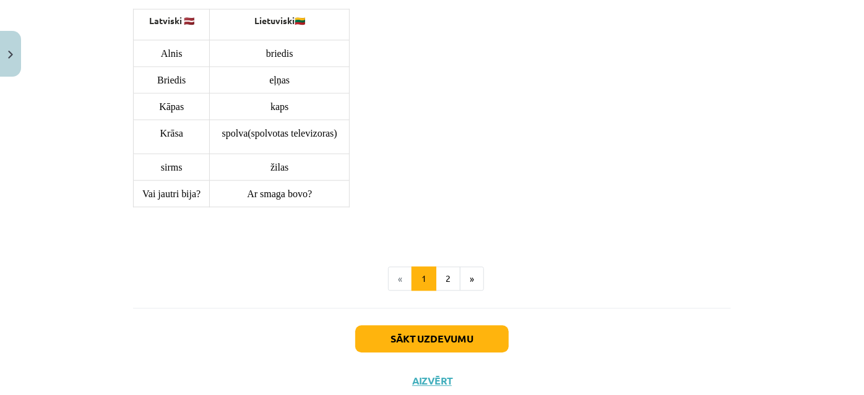
scroll to position [1383, 0]
click at [445, 266] on button "2" at bounding box center [447, 278] width 25 height 25
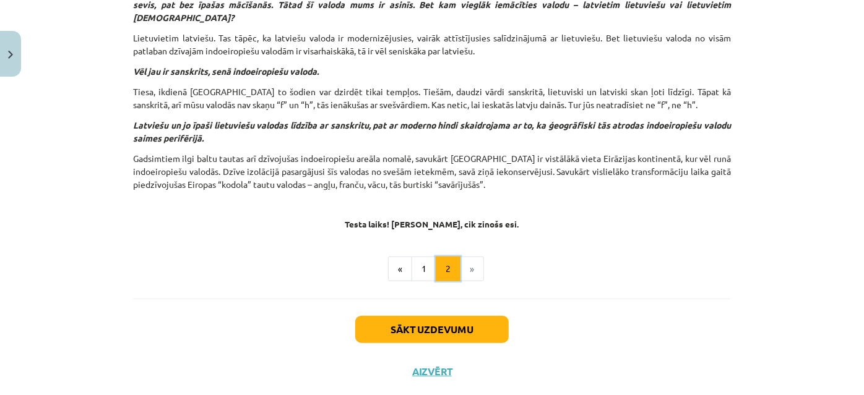
scroll to position [458, 0]
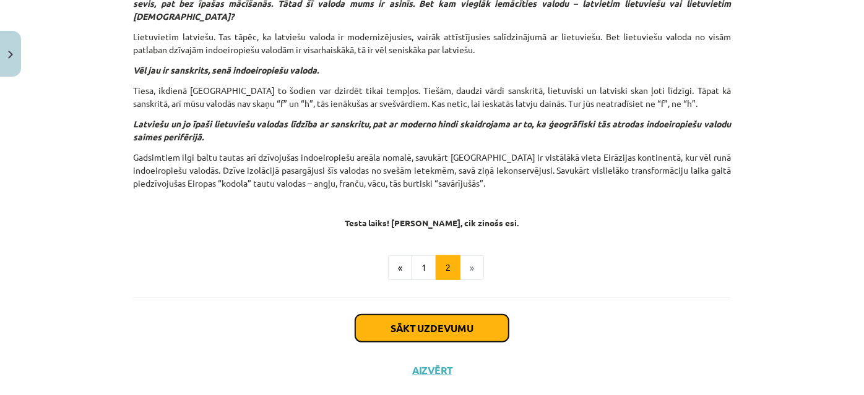
click at [427, 315] on button "Sākt uzdevumu" at bounding box center [431, 328] width 153 height 27
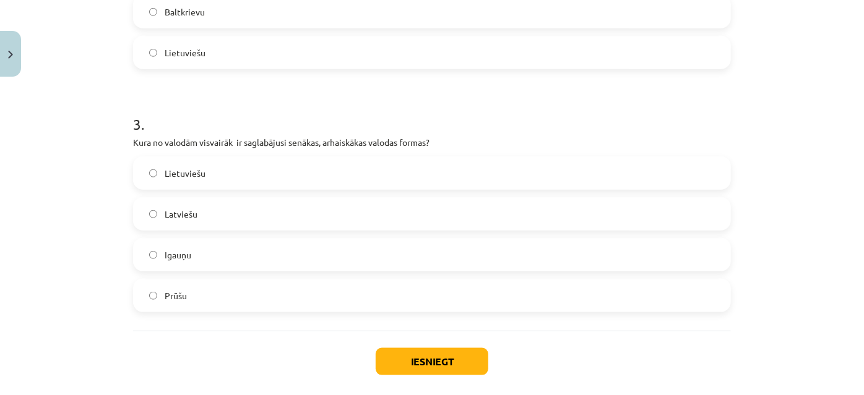
scroll to position [698, 0]
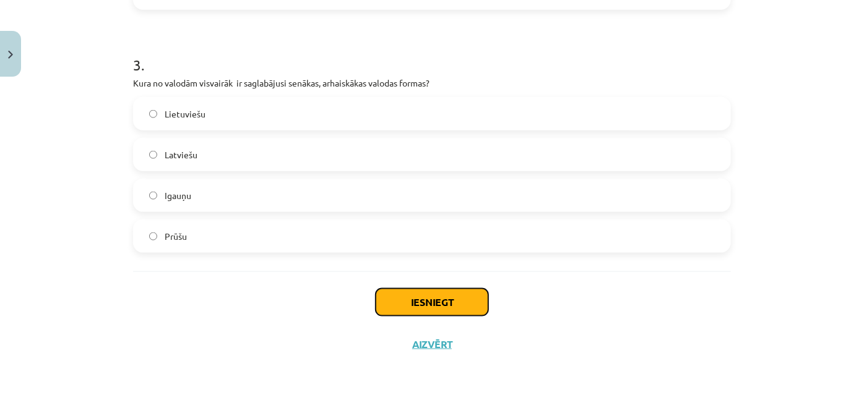
click at [405, 302] on button "Iesniegt" at bounding box center [431, 302] width 113 height 27
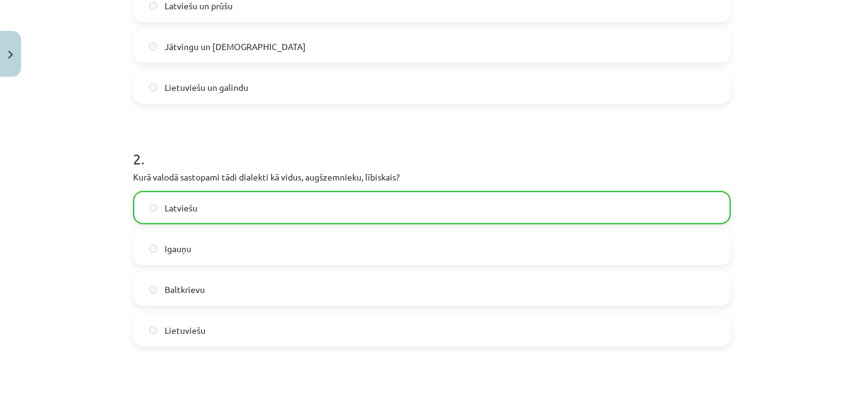
scroll to position [23, 0]
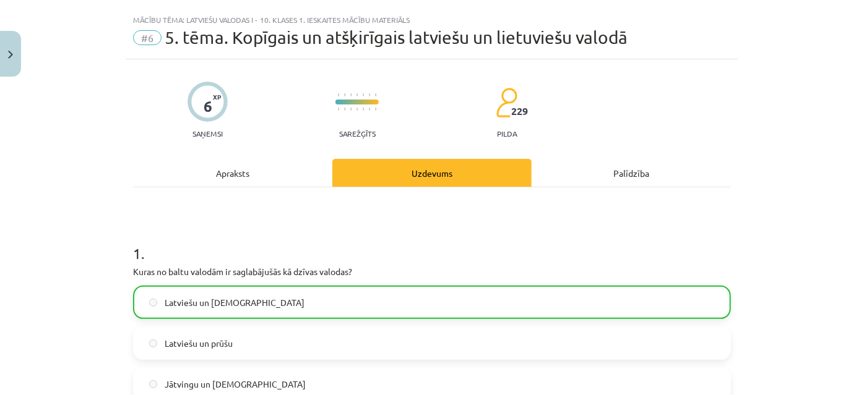
click at [230, 176] on div "Apraksts" at bounding box center [232, 173] width 199 height 28
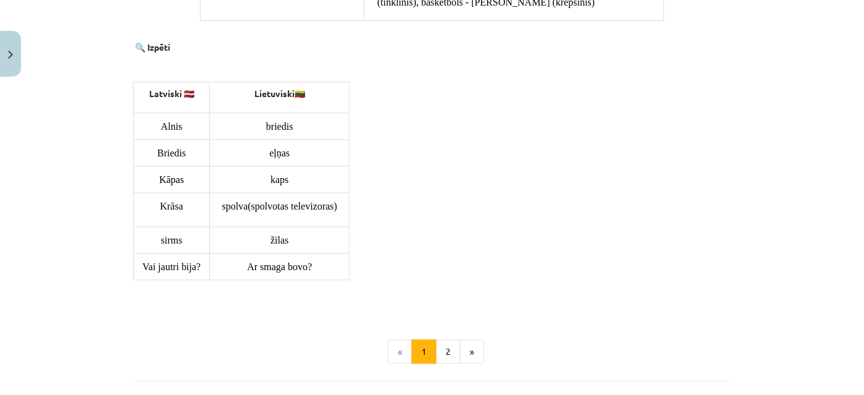
scroll to position [1422, 0]
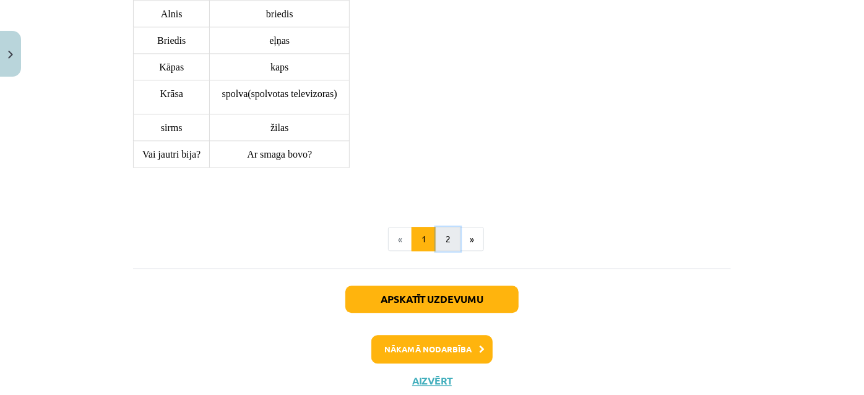
click at [444, 227] on button "2" at bounding box center [447, 239] width 25 height 25
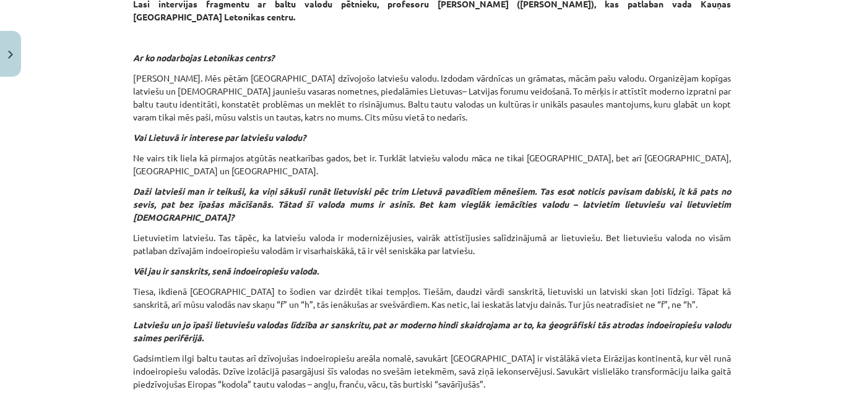
scroll to position [497, 0]
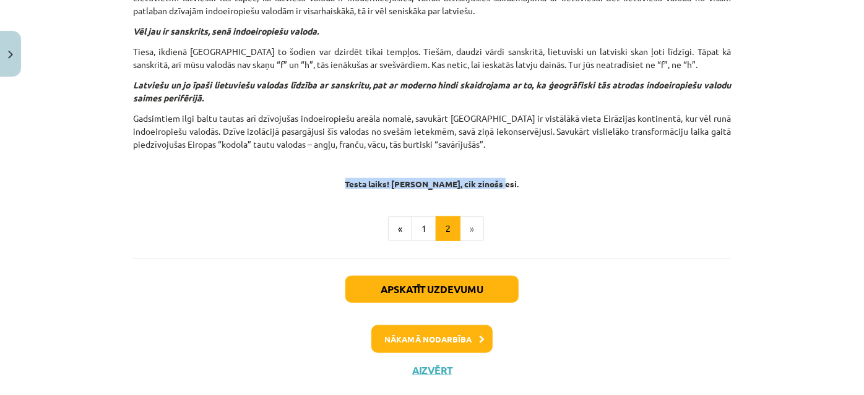
drag, startPoint x: 346, startPoint y: 152, endPoint x: 515, endPoint y: 151, distance: 168.3
copy strong "Testa laiks! [PERSON_NAME], cik zinošs esi."
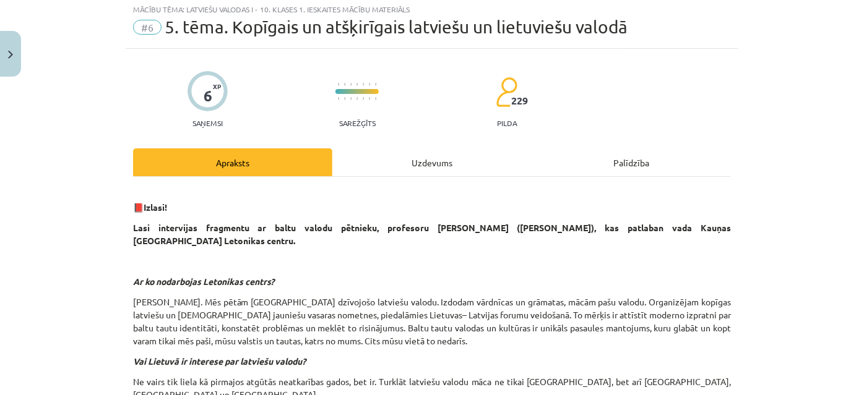
scroll to position [0, 0]
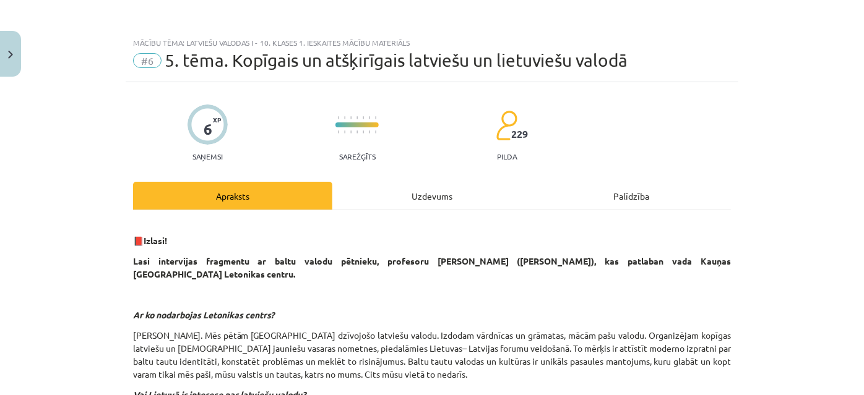
click at [430, 197] on div "Uzdevums" at bounding box center [431, 196] width 199 height 28
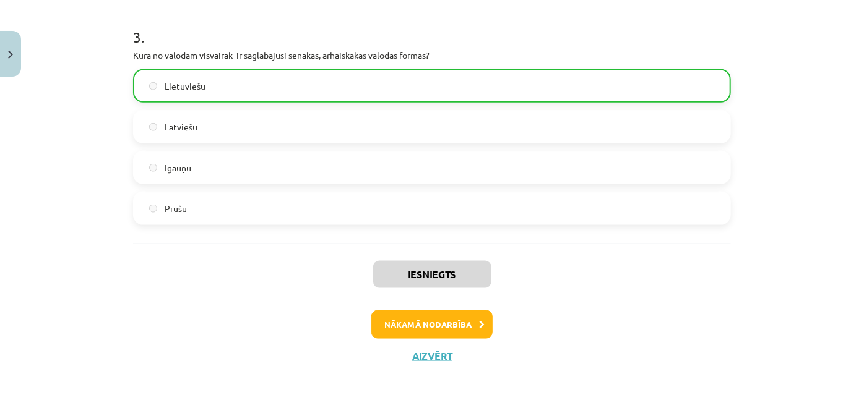
scroll to position [737, 0]
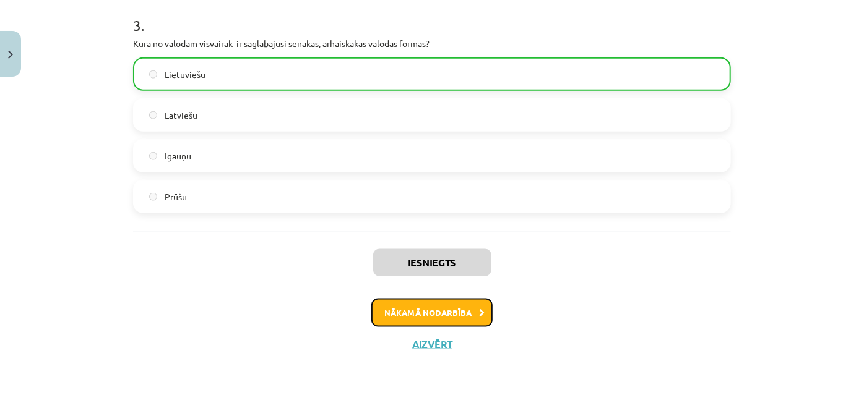
click at [455, 313] on button "Nākamā nodarbība" at bounding box center [431, 313] width 121 height 28
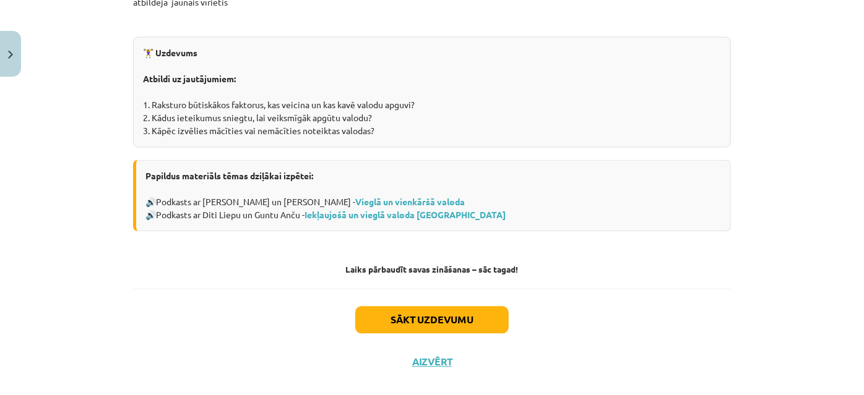
scroll to position [1285, 0]
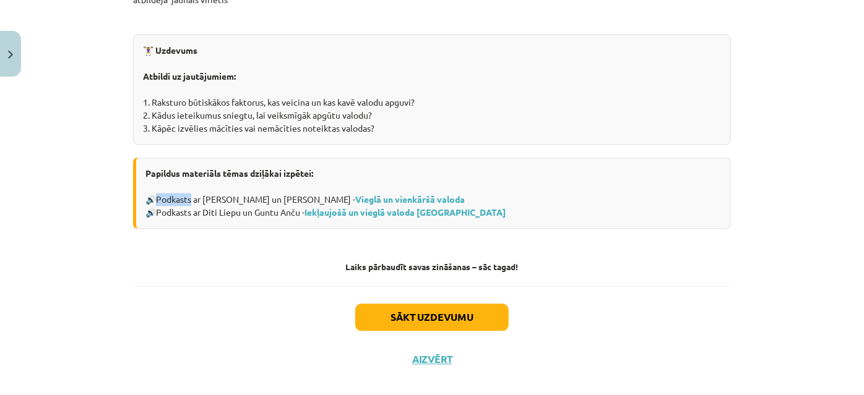
drag, startPoint x: 155, startPoint y: 181, endPoint x: 191, endPoint y: 181, distance: 35.3
click at [191, 181] on div "Papildus materiāls tēmas dziļākai izpētei: 🔊 Podkasts ar Guntu Anču un Irīnu Me…" at bounding box center [432, 193] width 598 height 72
drag, startPoint x: 173, startPoint y: 182, endPoint x: 706, endPoint y: 265, distance: 539.7
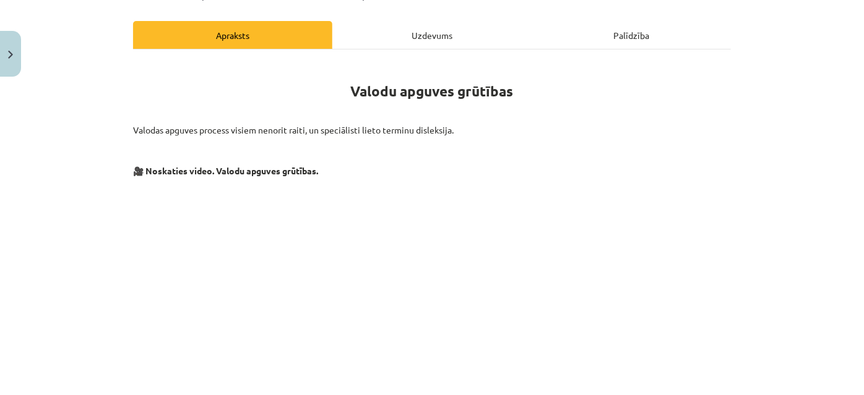
scroll to position [0, 0]
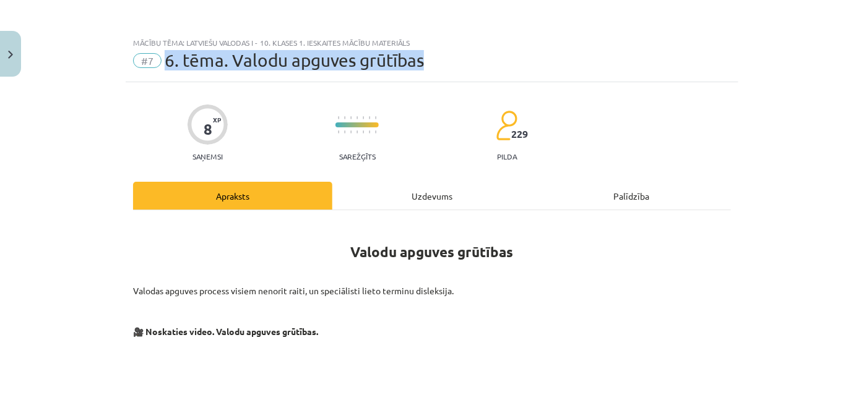
drag, startPoint x: 433, startPoint y: 66, endPoint x: 189, endPoint y: 58, distance: 244.5
click at [158, 64] on div "#7 6. tēma. Valodu apguves grūtības" at bounding box center [432, 61] width 598 height 20
copy span "6. tēma. Valodu apguves grūtības"
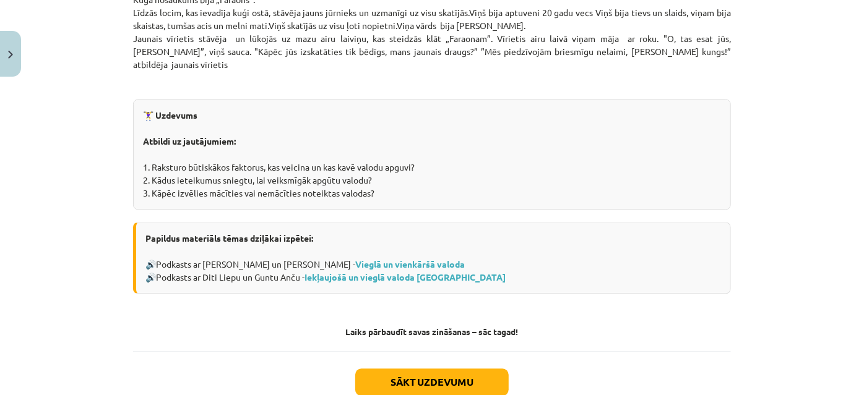
scroll to position [1285, 0]
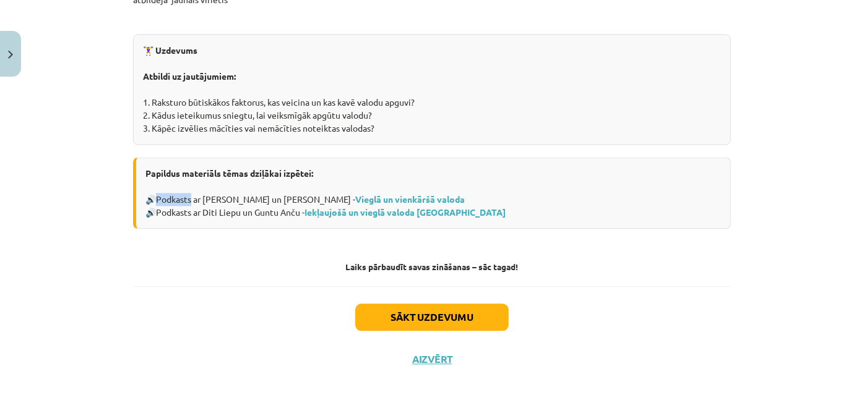
drag, startPoint x: 189, startPoint y: 181, endPoint x: 155, endPoint y: 178, distance: 34.1
click at [155, 178] on div "Papildus materiāls tēmas dziļākai izpētei: 🔊 Podkasts ar Guntu Anču un Irīnu Me…" at bounding box center [432, 193] width 598 height 72
copy div "Podkasts"
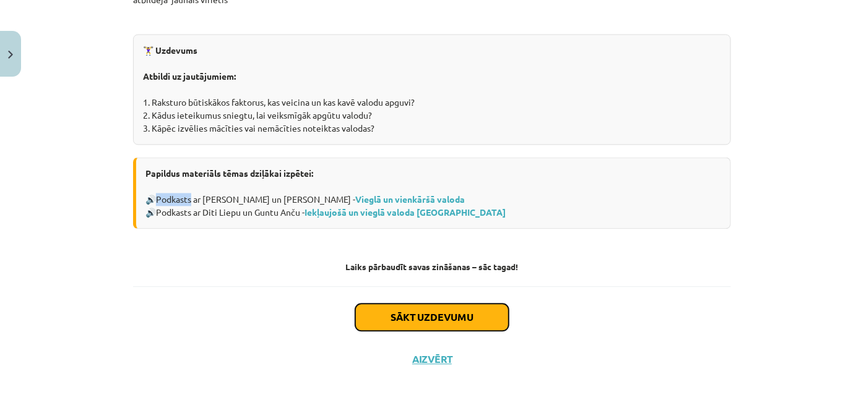
click at [451, 304] on button "Sākt uzdevumu" at bounding box center [431, 317] width 153 height 27
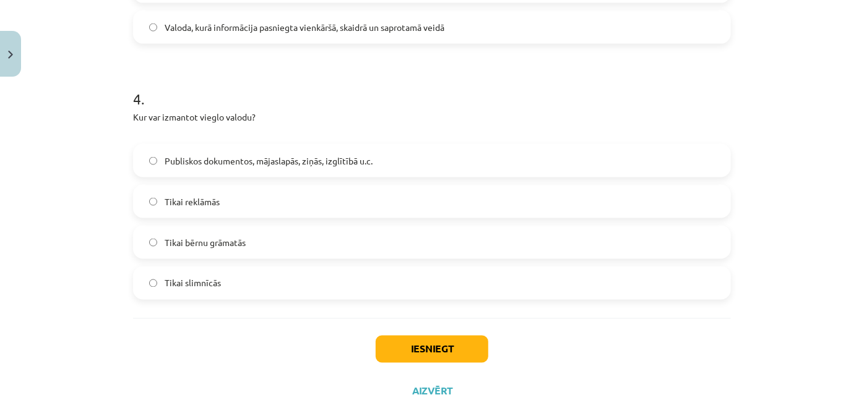
scroll to position [967, 0]
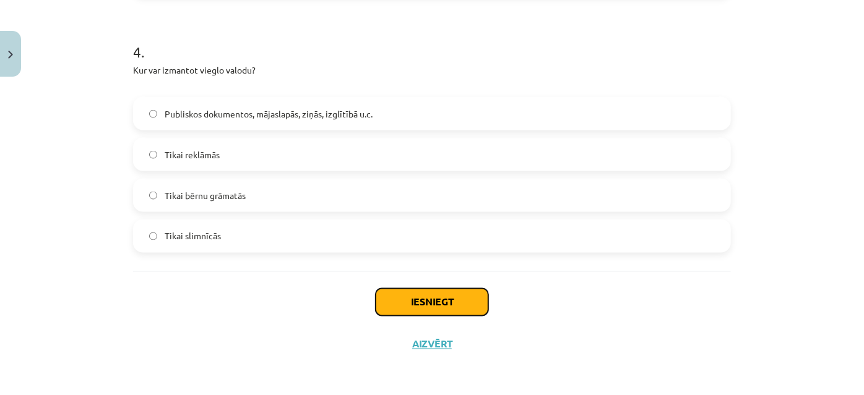
click at [405, 309] on button "Iesniegt" at bounding box center [431, 302] width 113 height 27
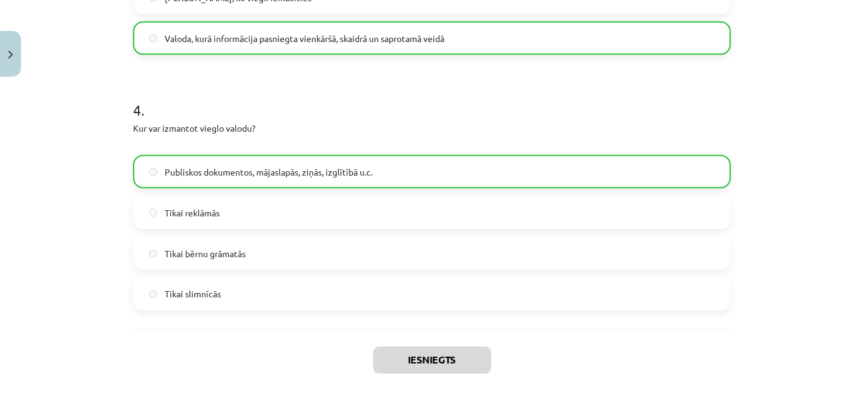
scroll to position [1006, 0]
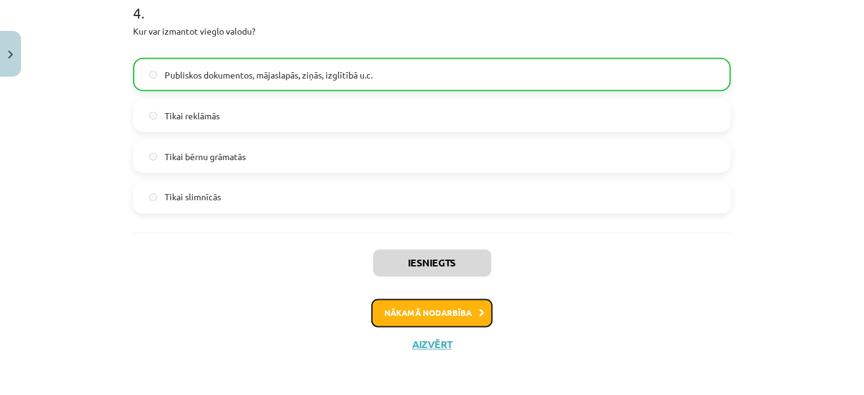
click at [440, 315] on button "Nākamā nodarbība" at bounding box center [431, 313] width 121 height 28
click at [440, 315] on div "Iesniegts Nākamā nodarbība Aizvērt" at bounding box center [432, 296] width 598 height 126
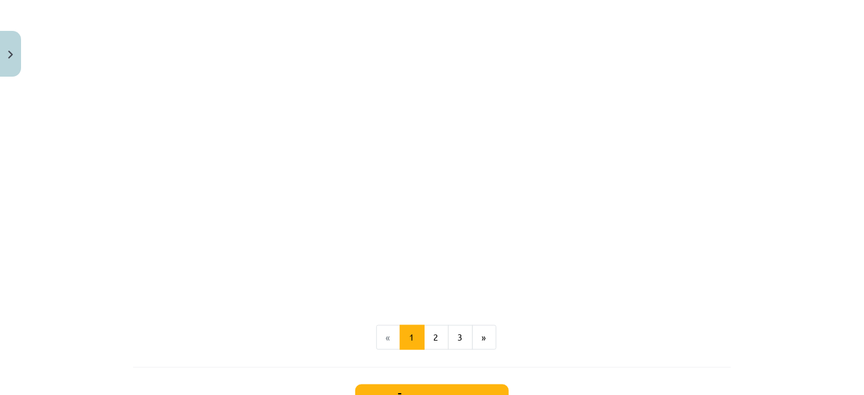
scroll to position [752, 0]
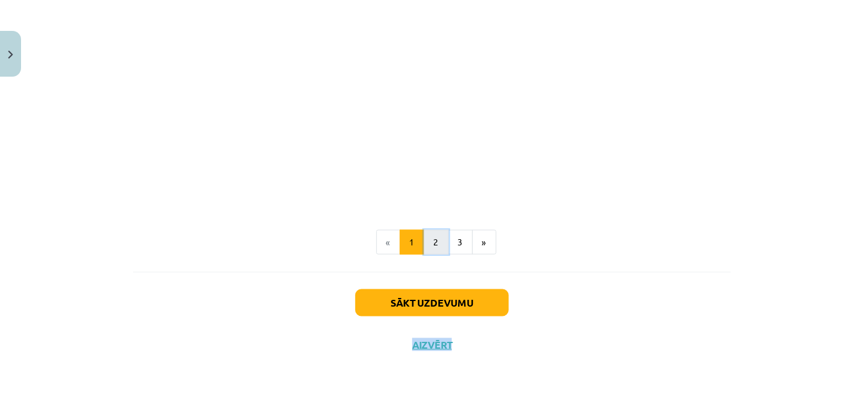
click at [427, 243] on button "2" at bounding box center [436, 242] width 25 height 25
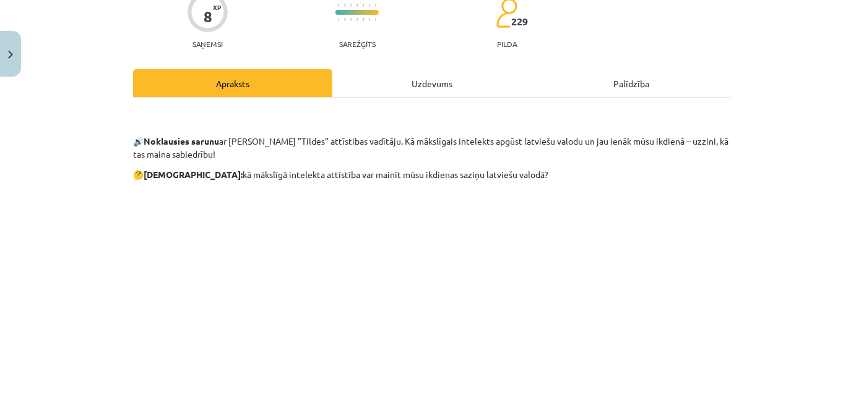
scroll to position [53, 0]
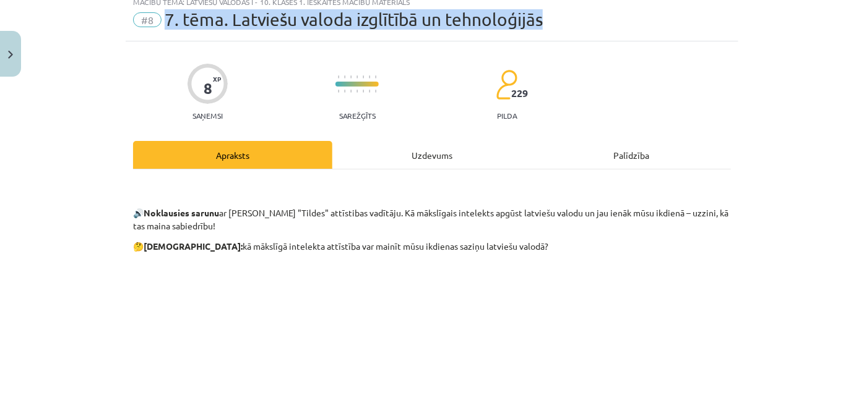
drag, startPoint x: 490, startPoint y: 11, endPoint x: 158, endPoint y: 8, distance: 331.6
click at [158, 8] on div "Mācību tēma: Latviešu valodas i - 10. klases 1. ieskaites mācību materiāls #8 7…" at bounding box center [432, 15] width 612 height 51
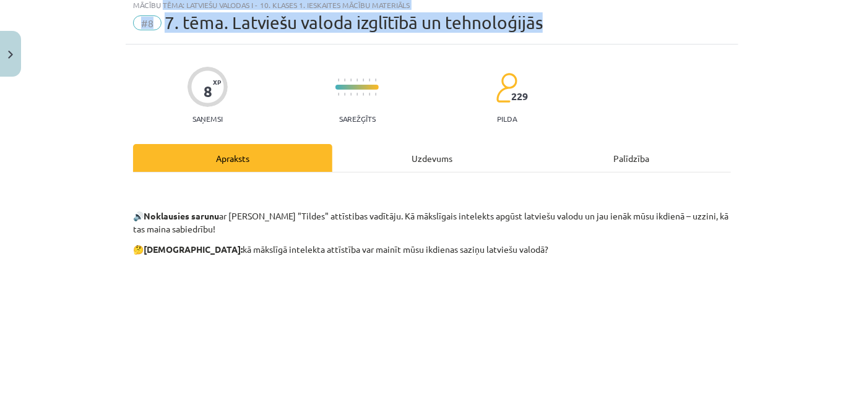
click at [560, 22] on div "#8 7. tēma. Latviešu valoda izglītībā un tehnoloģijās" at bounding box center [432, 23] width 598 height 20
click at [588, 27] on div "#8 7. tēma. Latviešu valoda izglītībā un tehnoloģijās" at bounding box center [432, 23] width 598 height 20
drag, startPoint x: 560, startPoint y: 26, endPoint x: 148, endPoint y: 20, distance: 412.0
click at [118, 24] on div "Mācību tēma: Latviešu valodas i - 10. klases 1. ieskaites mācību materiāls #8 7…" at bounding box center [432, 197] width 864 height 395
copy div "#8 7. tēma. Latviešu valoda izglītībā un tehnoloģijās"
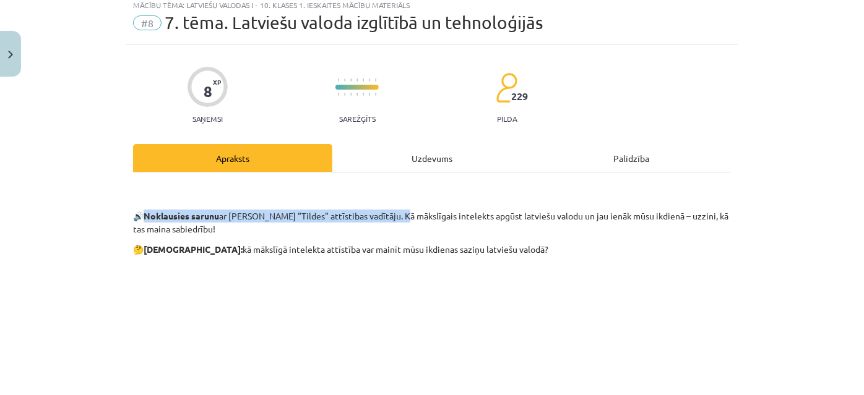
drag, startPoint x: 151, startPoint y: 215, endPoint x: 400, endPoint y: 218, distance: 249.3
click at [400, 218] on p "🔊 Noklausies sarunu ar [PERSON_NAME] "Tildes" attīstibas vadītāju. Kā mākslīgai…" at bounding box center [432, 210] width 598 height 52
copy p "Noklausies sarunu ar [PERSON_NAME] "Tildes" attīstibas vadītāju."
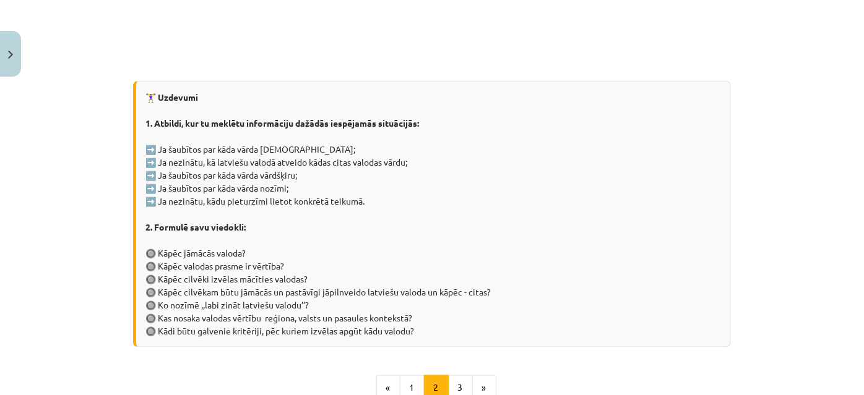
scroll to position [656, 0]
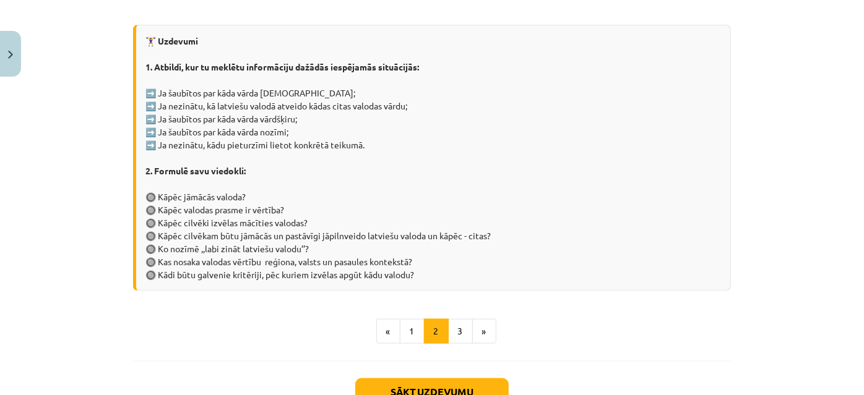
click at [145, 197] on div "🏋️‍♀️ Uzdevumi 1. Atbildi, kur tu meklētu informāciju dažādās iespējamās situāc…" at bounding box center [432, 158] width 598 height 267
click at [455, 334] on button "3" at bounding box center [460, 331] width 25 height 25
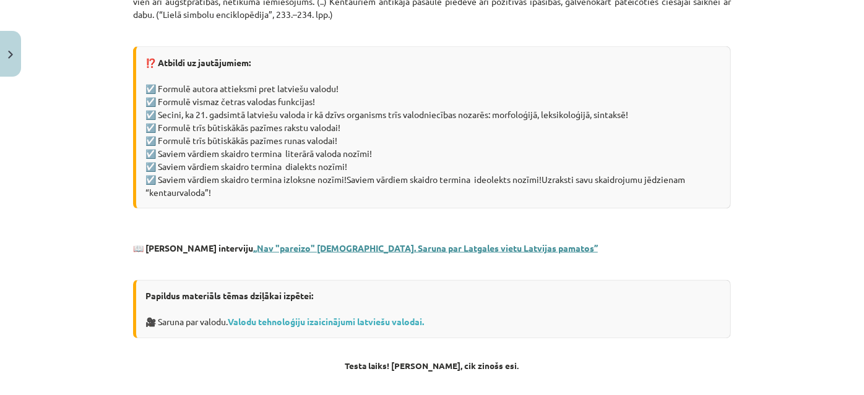
scroll to position [952, 0]
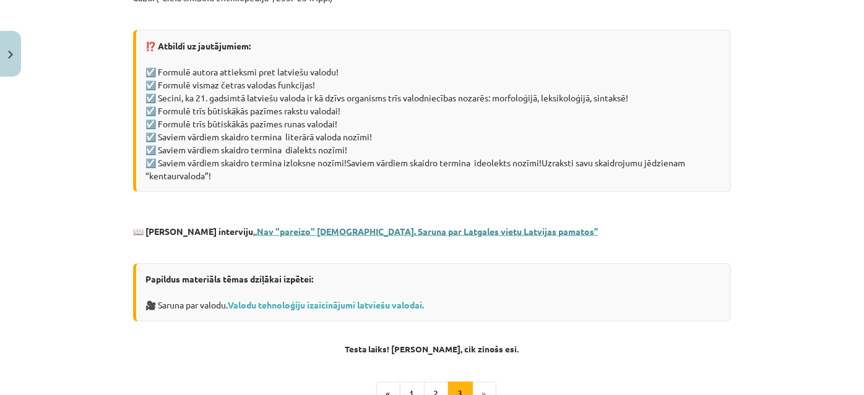
click at [253, 226] on link ",,Nav "pareizo" [DEMOGRAPHIC_DATA]. Saruna par Latgales vietu Latvijas pamatos’’" at bounding box center [425, 231] width 345 height 11
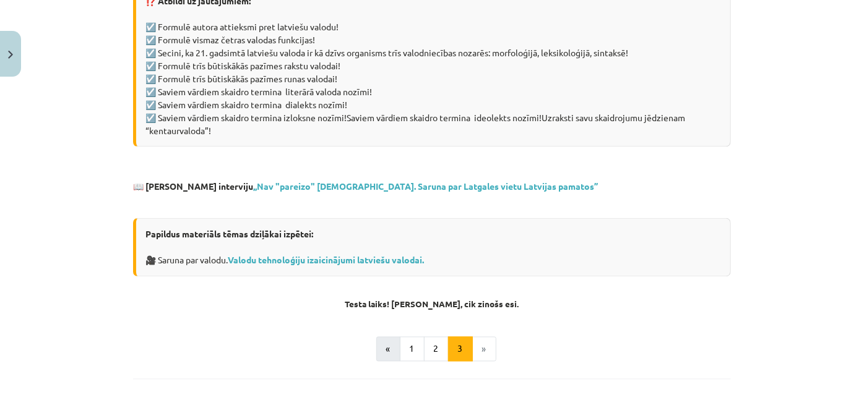
scroll to position [1065, 0]
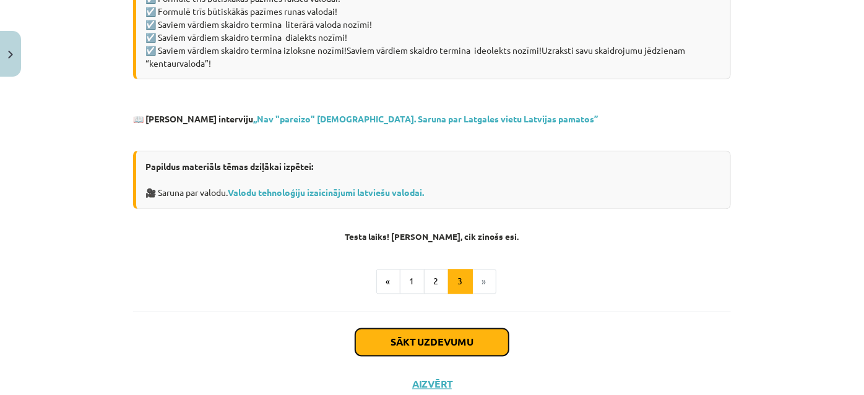
click at [435, 329] on button "Sākt uzdevumu" at bounding box center [431, 342] width 153 height 27
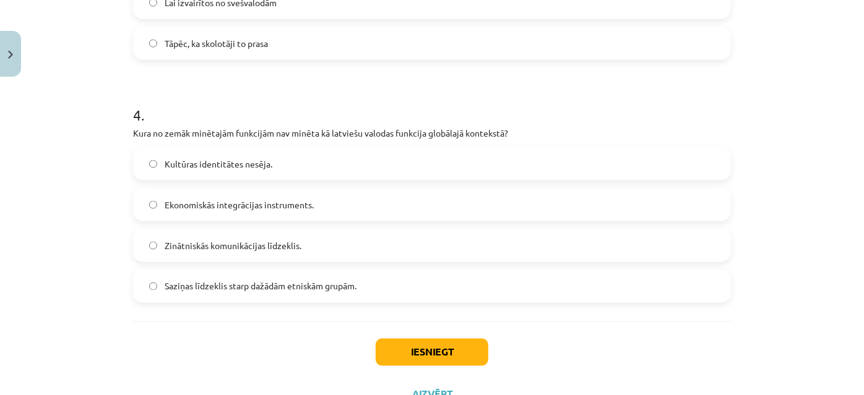
scroll to position [967, 0]
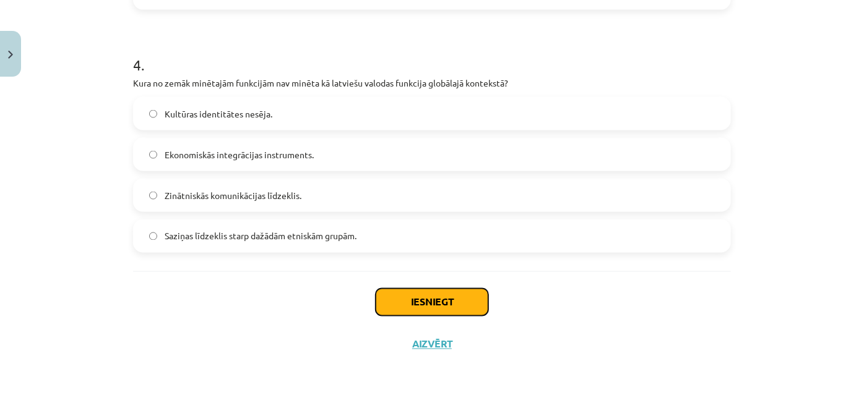
click at [444, 294] on button "Iesniegt" at bounding box center [431, 302] width 113 height 27
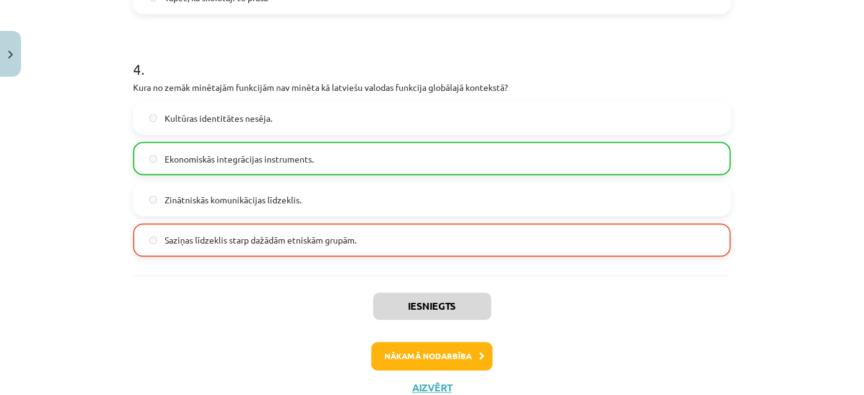
scroll to position [1006, 0]
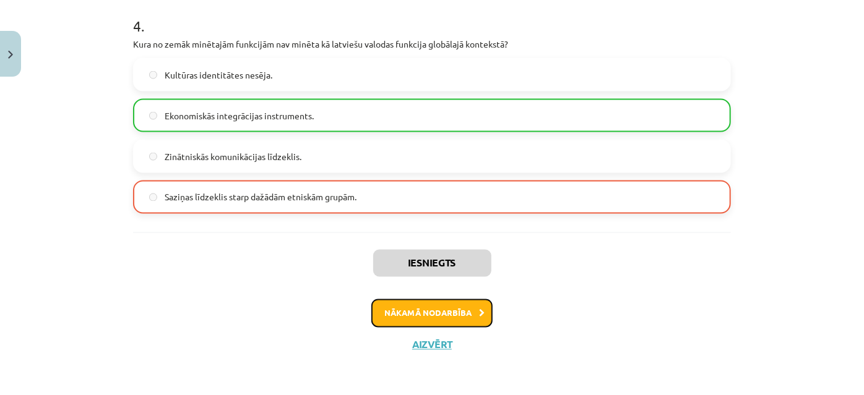
click at [463, 312] on button "Nākamā nodarbība" at bounding box center [431, 313] width 121 height 28
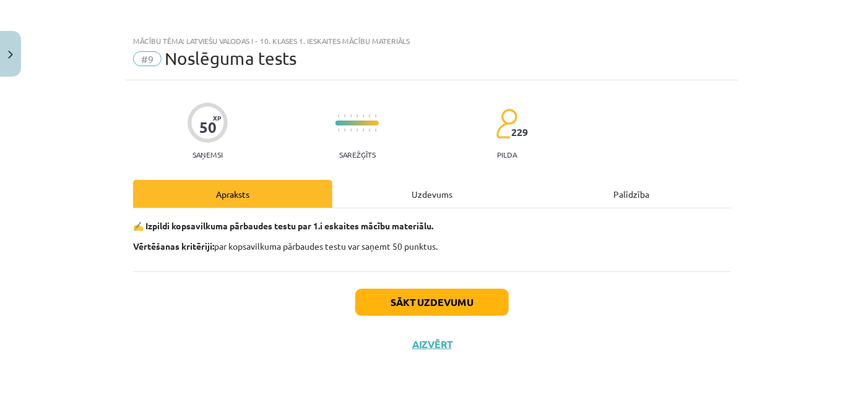
drag, startPoint x: 142, startPoint y: 225, endPoint x: 456, endPoint y: 226, distance: 314.2
click at [456, 226] on p "✍️ Izpildi kopsavilkuma pārbaudes testu par 1.i eskaites mācību materiālu." at bounding box center [432, 226] width 598 height 13
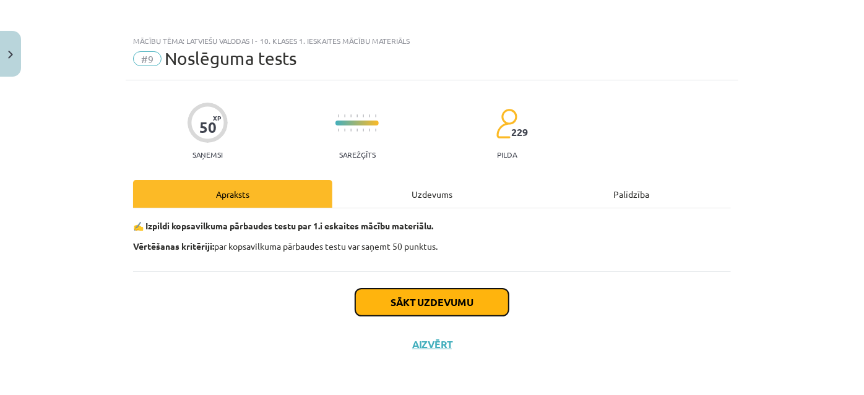
click at [442, 304] on button "Sākt uzdevumu" at bounding box center [431, 302] width 153 height 27
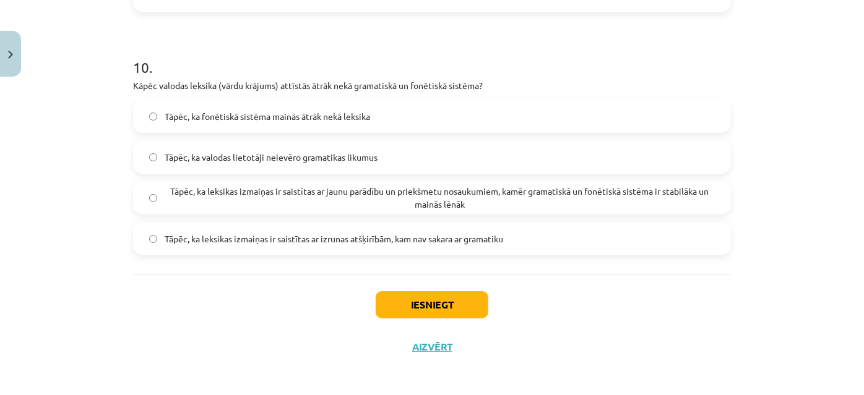
scroll to position [2318, 0]
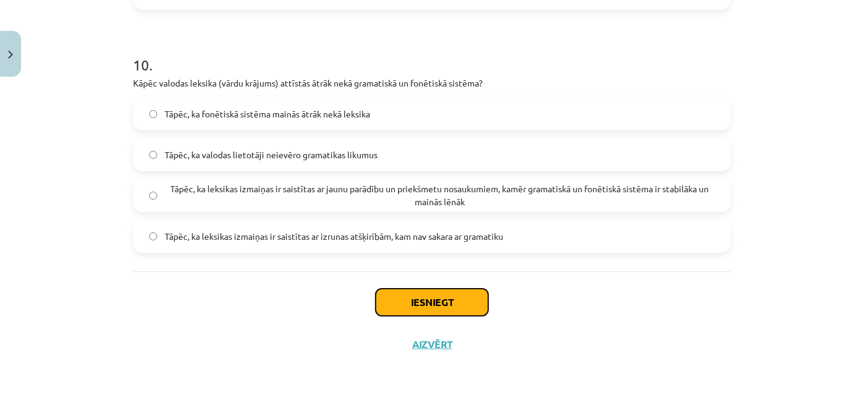
click at [444, 306] on button "Iesniegt" at bounding box center [431, 302] width 113 height 27
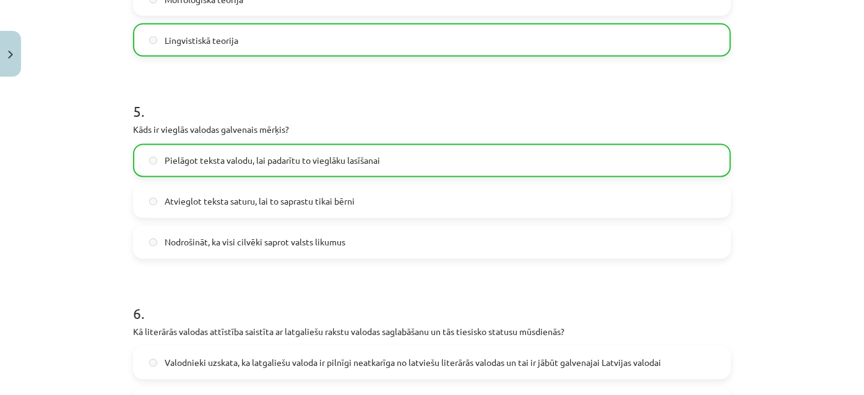
scroll to position [968, 0]
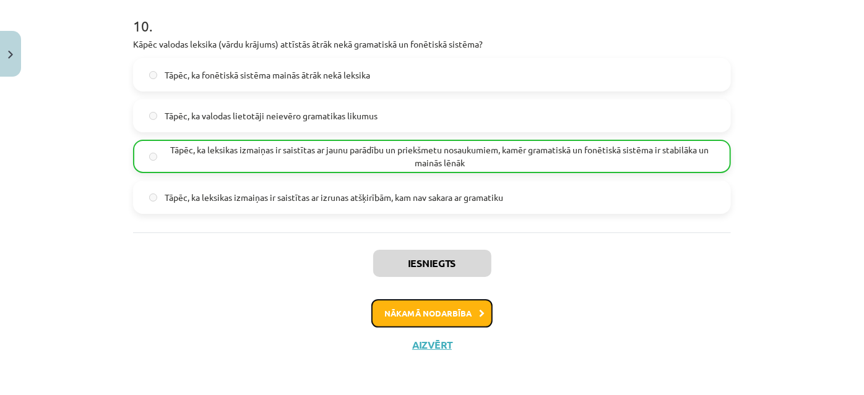
click at [441, 314] on button "Nākamā nodarbība" at bounding box center [431, 313] width 121 height 28
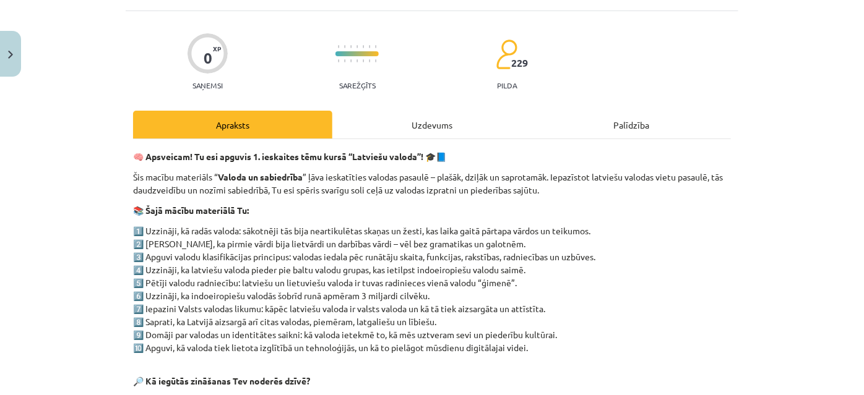
scroll to position [31, 0]
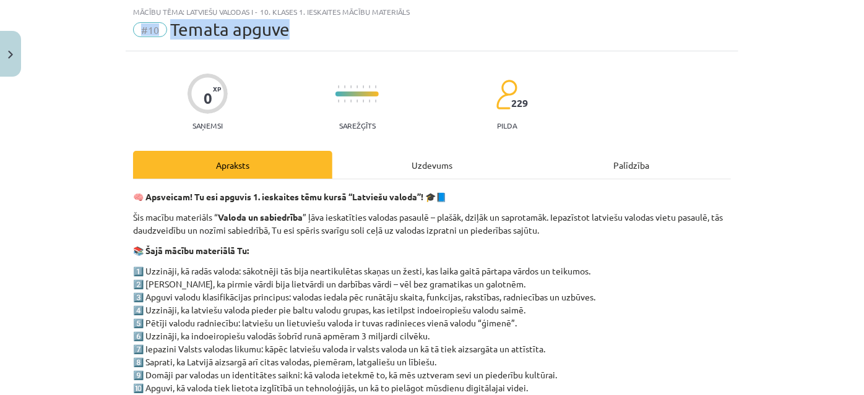
drag, startPoint x: 294, startPoint y: 31, endPoint x: 134, endPoint y: 24, distance: 159.7
click at [126, 26] on div "Mācību tēma: Latviešu valodas i - 10. klases 1. ieskaites mācību materiāls #10 …" at bounding box center [432, 25] width 612 height 51
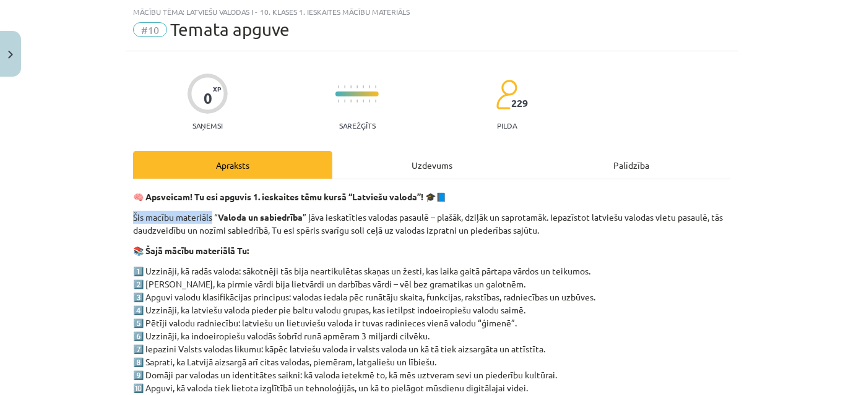
drag, startPoint x: 130, startPoint y: 212, endPoint x: 206, endPoint y: 213, distance: 76.1
click at [208, 213] on p "Šis macību materiāls “ Valoda un sabiedrība ” ļāva ieskatīties valodas pasaulē …" at bounding box center [432, 224] width 598 height 26
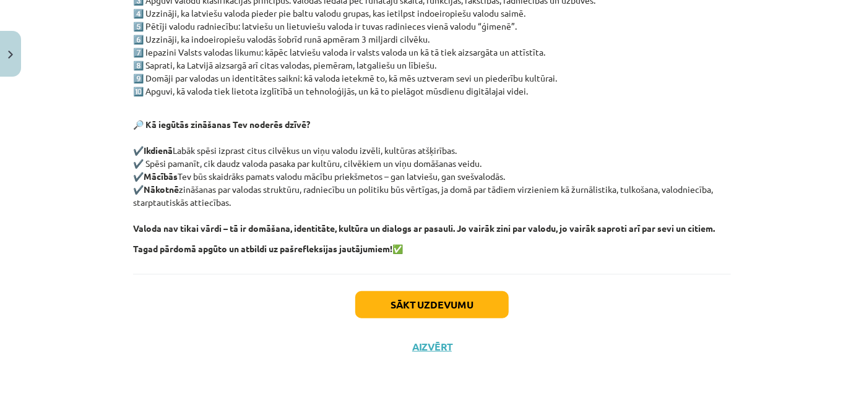
scroll to position [331, 0]
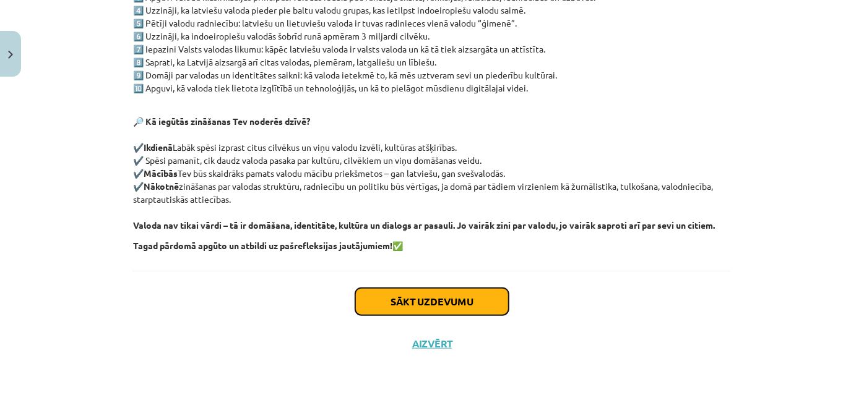
click at [426, 309] on button "Sākt uzdevumu" at bounding box center [431, 301] width 153 height 27
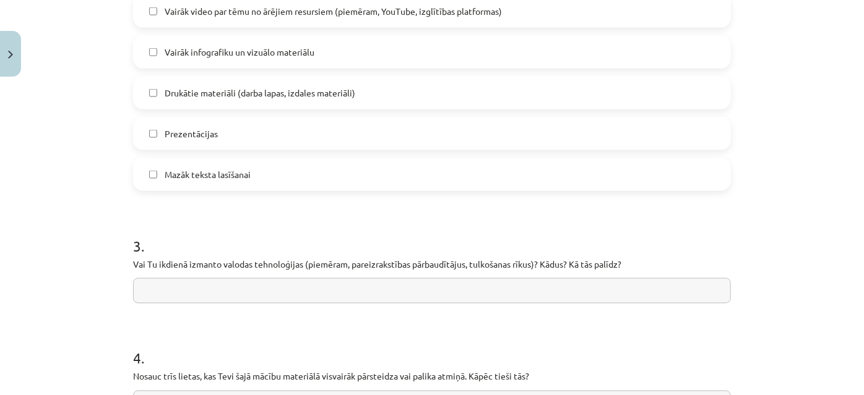
scroll to position [987, 0]
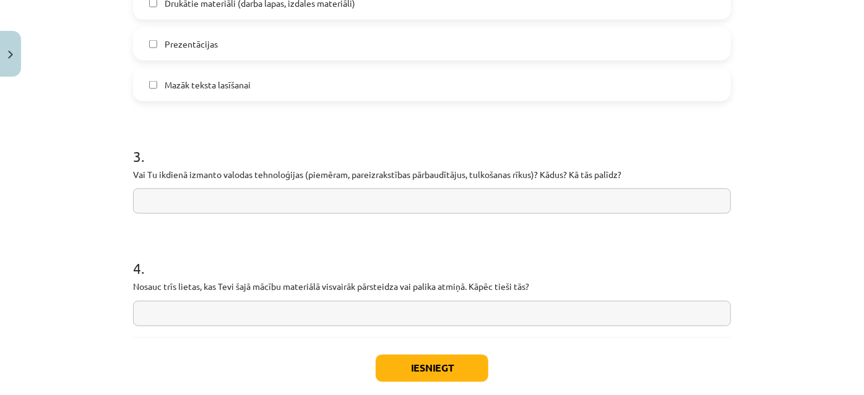
click at [196, 205] on input "text" at bounding box center [432, 201] width 598 height 25
type input "**"
click at [204, 314] on input "text" at bounding box center [432, 313] width 598 height 25
type input "**"
click at [427, 377] on button "Iesniegt" at bounding box center [431, 368] width 113 height 27
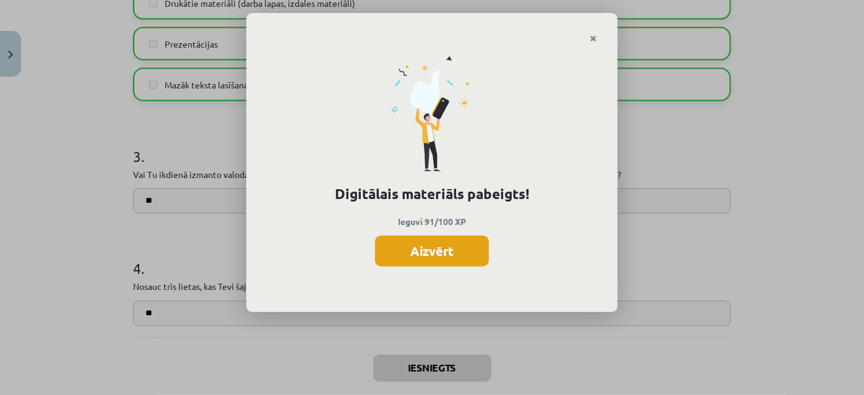
click at [431, 254] on button "Aizvērt" at bounding box center [432, 251] width 114 height 31
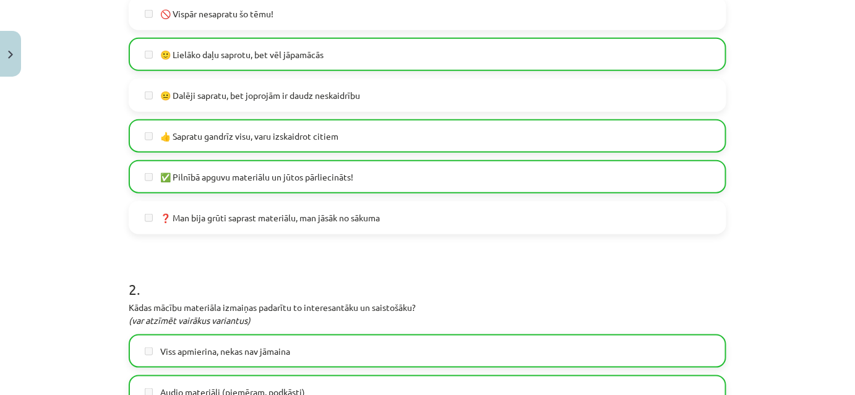
scroll to position [0, 0]
